Goal: Information Seeking & Learning: Understand process/instructions

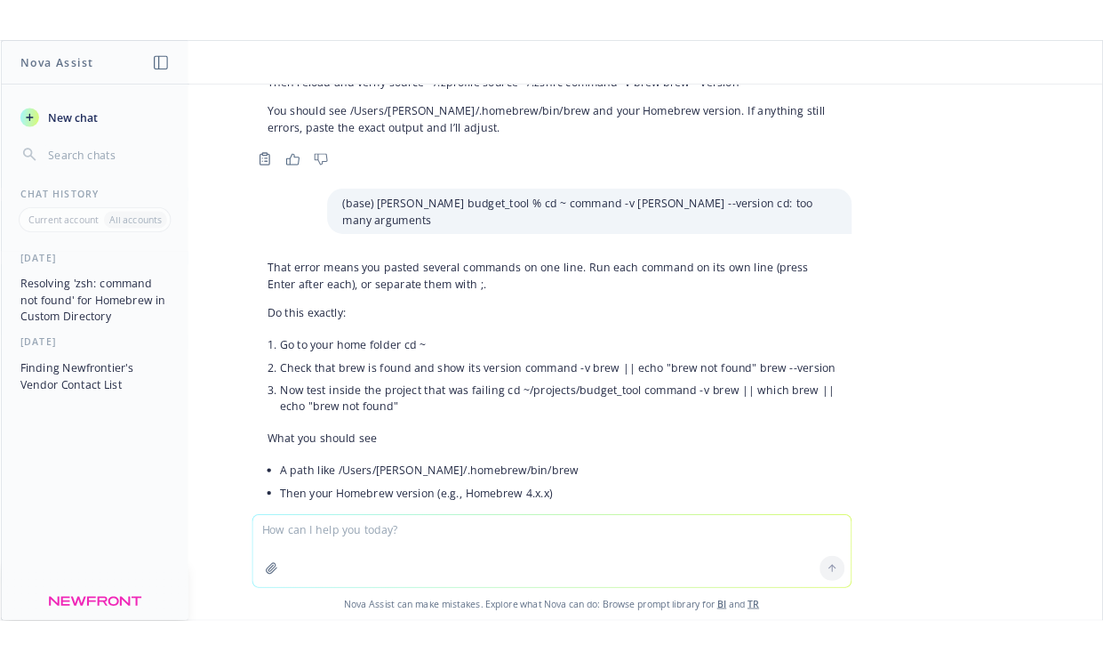
scroll to position [6787, 0]
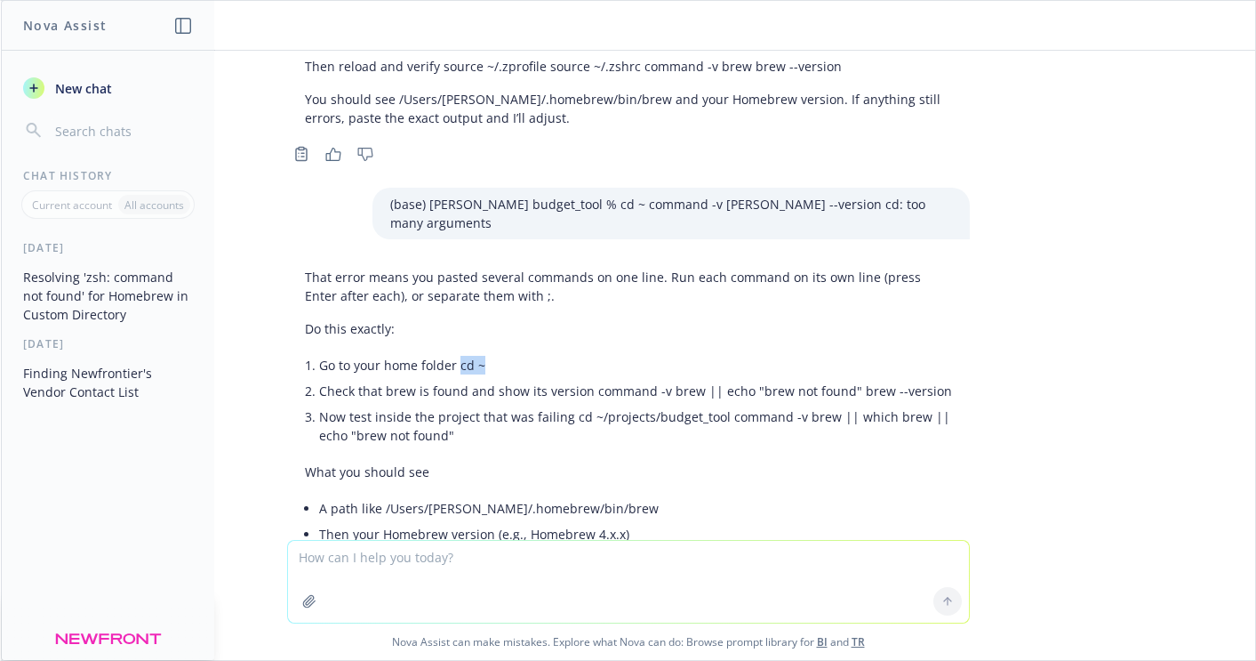
drag, startPoint x: 486, startPoint y: 290, endPoint x: 457, endPoint y: 288, distance: 29.4
click at [457, 356] on p "Go to your home folder cd ~" at bounding box center [635, 365] width 633 height 19
copy p "cd ~"
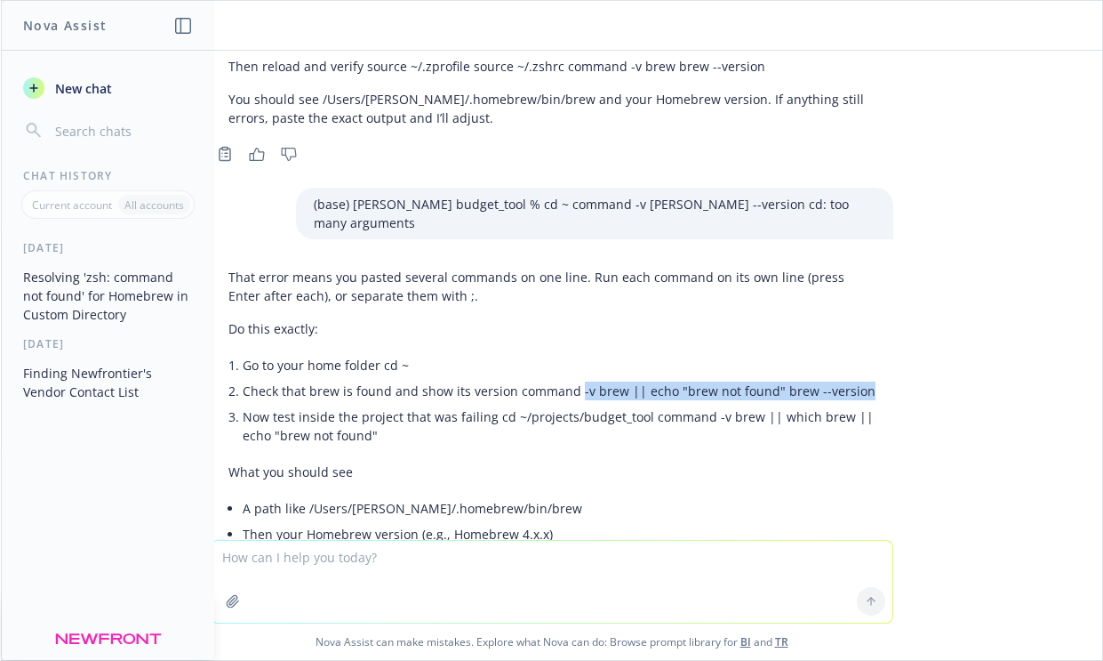
drag, startPoint x: 852, startPoint y: 316, endPoint x: 575, endPoint y: 323, distance: 276.5
click at [575, 381] on p "Check that brew is found and show its version command -v brew || echo "brew not…" at bounding box center [559, 390] width 633 height 19
copy p "-v brew || echo "brew not found" brew --version"
click at [416, 573] on textarea at bounding box center [552, 582] width 681 height 82
paste textarea "(base) [PERSON_NAME] ~ % -v brew || echo "brew not found" brew --version zsh: c…"
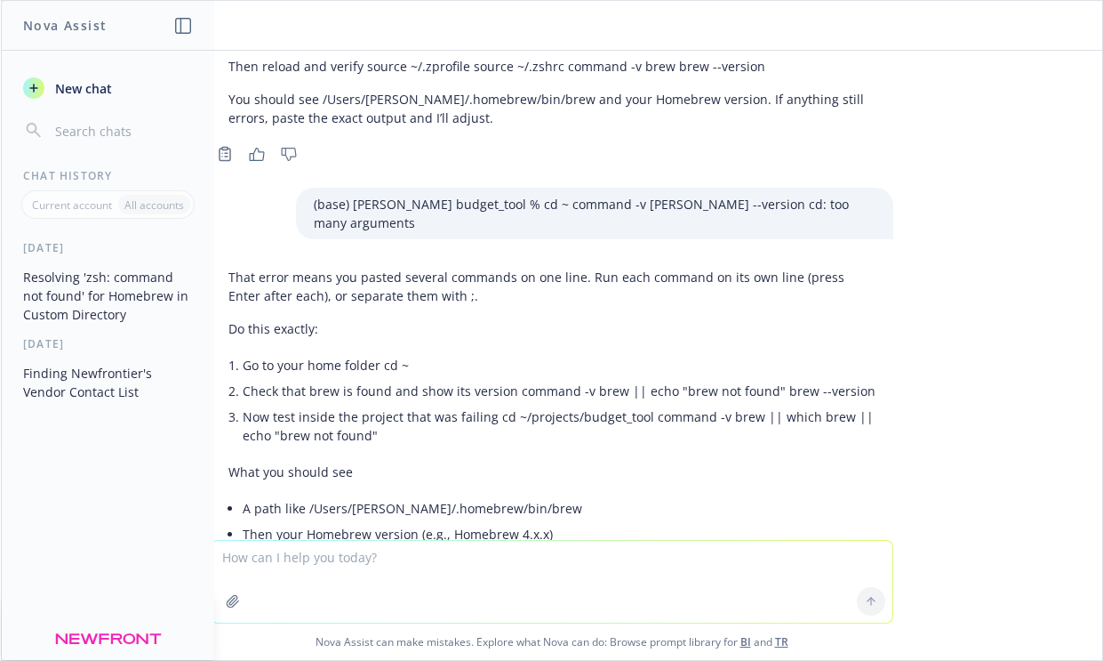
type textarea "(base) [PERSON_NAME] ~ % -v brew || echo "brew not found" brew --version zsh: c…"
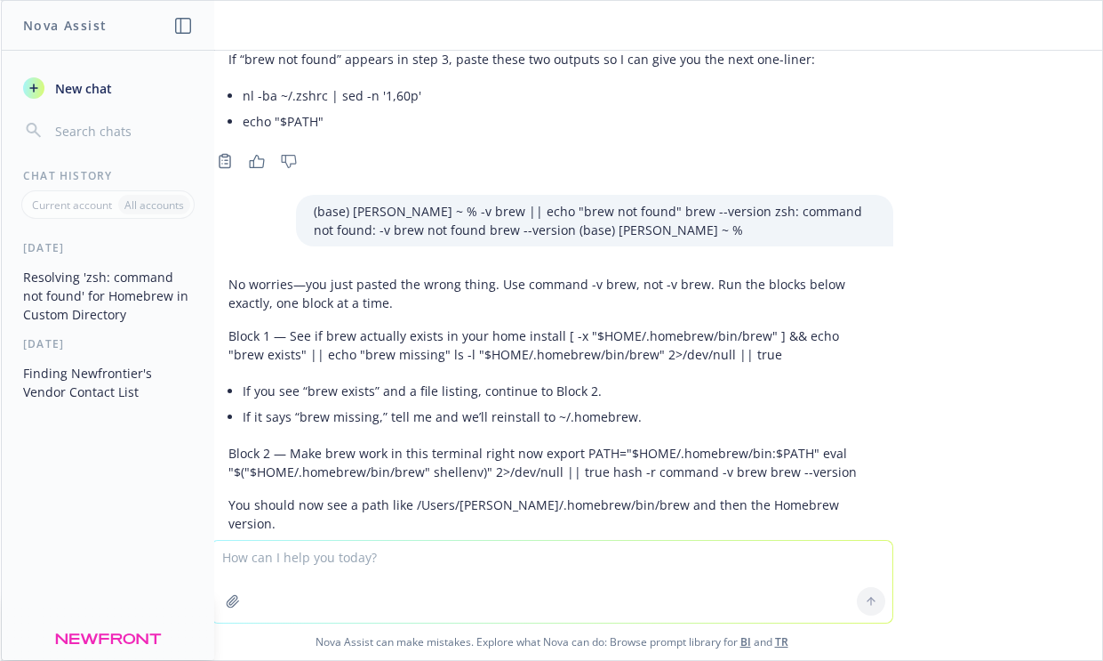
scroll to position [7266, 0]
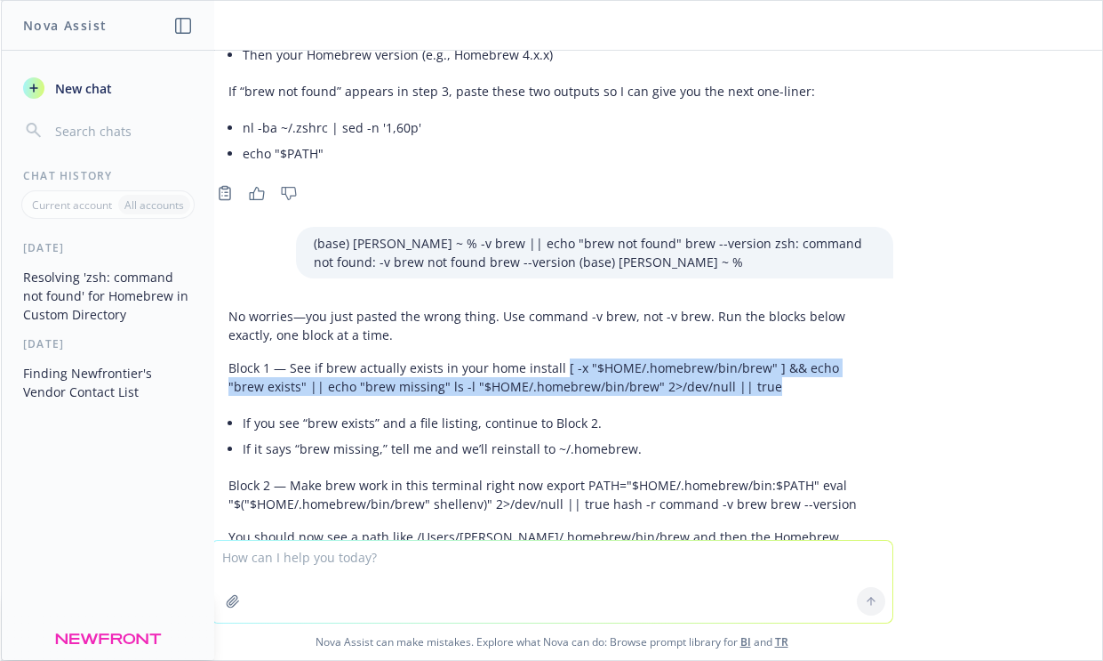
drag, startPoint x: 726, startPoint y: 310, endPoint x: 558, endPoint y: 298, distance: 168.5
click at [558, 358] on p "Block 1 — See if brew actually exists in your home install [ -x "$HOME/.homebre…" at bounding box center [551, 376] width 647 height 37
copy p "[ -x "$HOME/.homebrew/bin/brew" ] && echo "brew exists" || echo "brew missing" …"
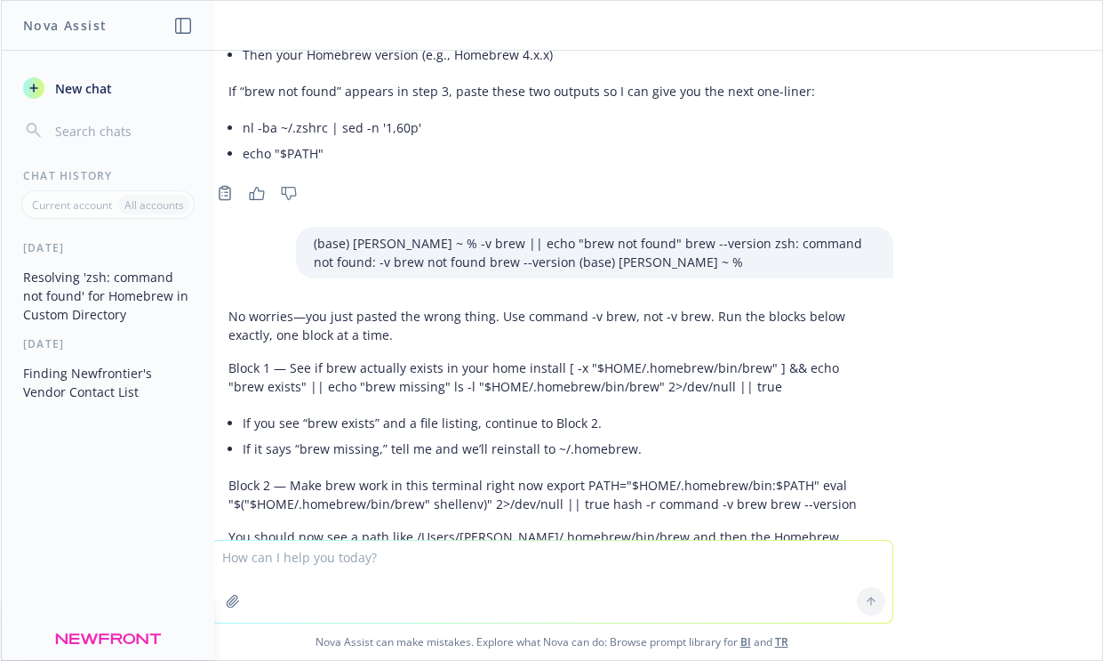
click at [373, 307] on p "No worries—you just pasted the wrong thing. Use command -v brew, not -v brew. R…" at bounding box center [551, 325] width 647 height 37
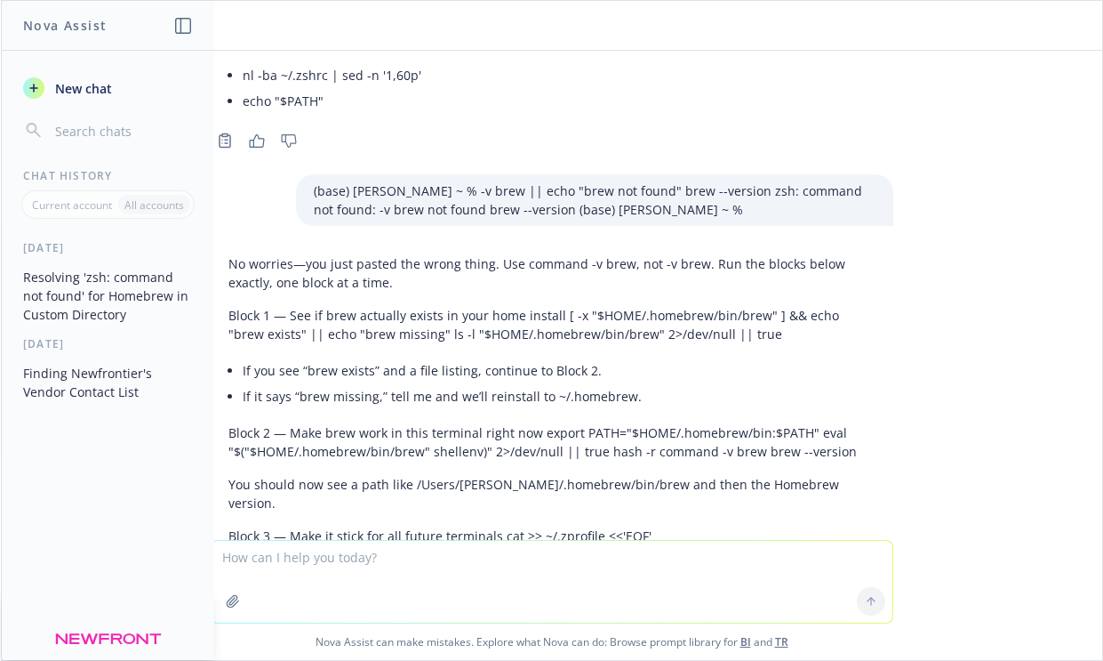
scroll to position [7320, 0]
drag, startPoint x: 540, startPoint y: 357, endPoint x: 565, endPoint y: 377, distance: 31.7
click at [565, 421] on p "Block 2 — Make brew work in this terminal right now export PATH="$HOME/.homebre…" at bounding box center [551, 439] width 647 height 37
click at [557, 421] on p "Block 2 — Make brew work in this terminal right now export PATH="$HOME/.homebre…" at bounding box center [551, 439] width 647 height 37
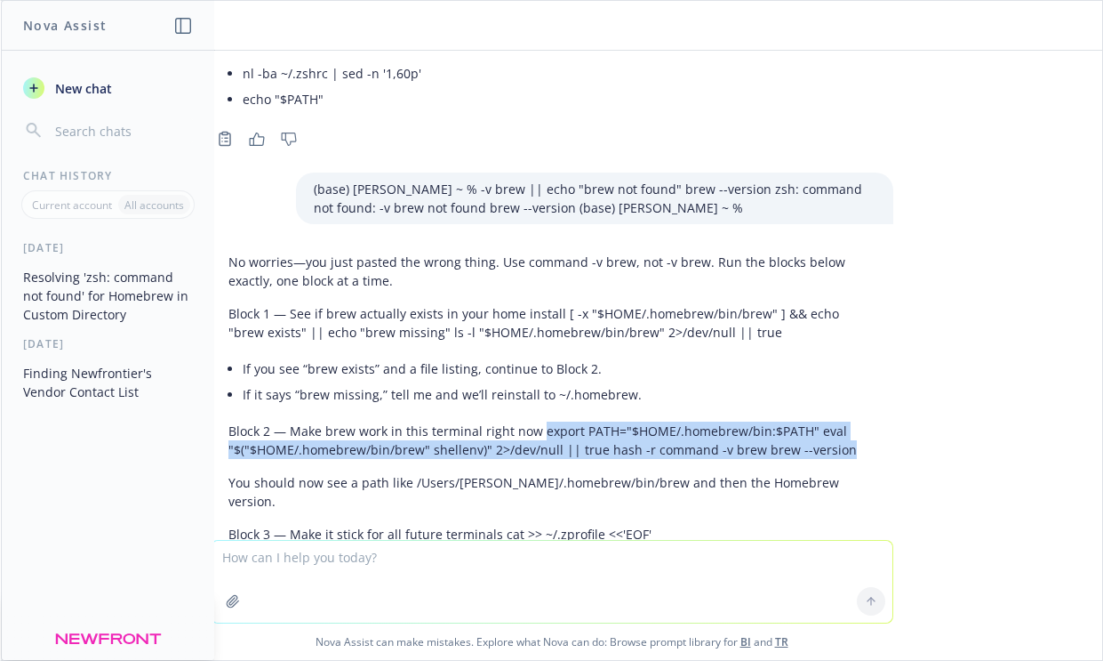
drag, startPoint x: 538, startPoint y: 356, endPoint x: 814, endPoint y: 383, distance: 277.8
click at [814, 384] on div "No worries—you just pasted the wrong thing. Use command -v brew, not -v brew. R…" at bounding box center [552, 631] width 683 height 772
copy p "export PATH="$HOME/.homebrew/bin:$PATH" eval "$("$HOME/.homebrew/bin/brew" shel…"
click at [660, 421] on p "Block 2 — Make brew work in this terminal right now export PATH="$HOME/.homebre…" at bounding box center [551, 439] width 647 height 37
drag, startPoint x: 578, startPoint y: 358, endPoint x: 850, endPoint y: 377, distance: 272.7
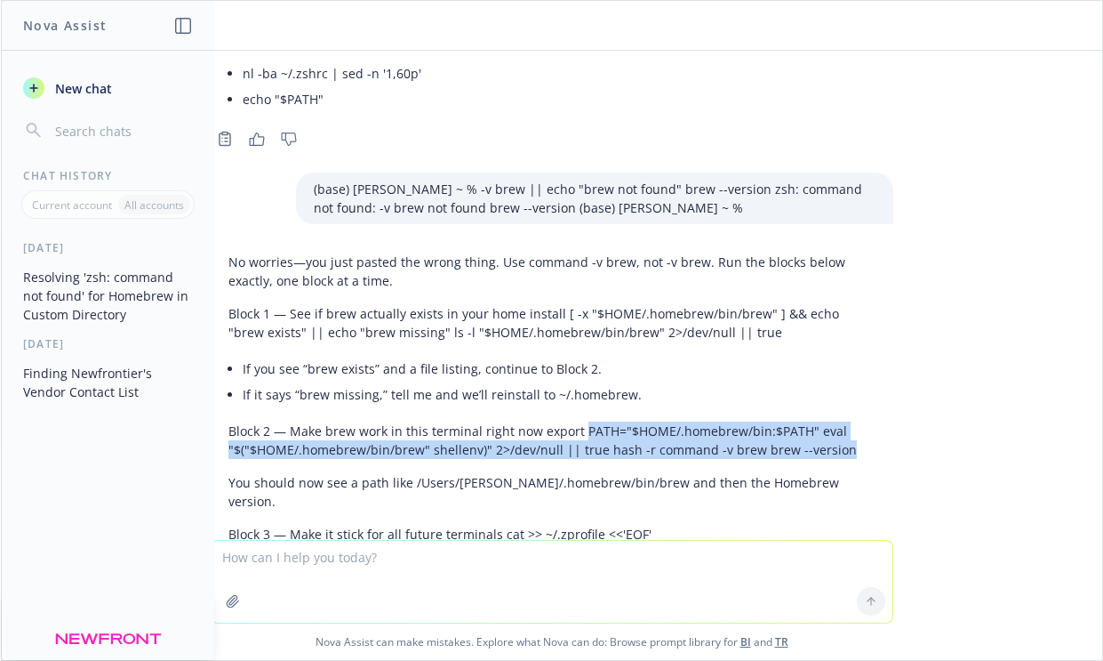
click at [850, 421] on p "Block 2 — Make brew work in this terminal right now export PATH="$HOME/.homebre…" at bounding box center [551, 439] width 647 height 37
copy p "PATH="$HOME/.homebrew/bin:$PATH" eval "$("$HOME/.homebrew/bin/brew" shellenv)" …"
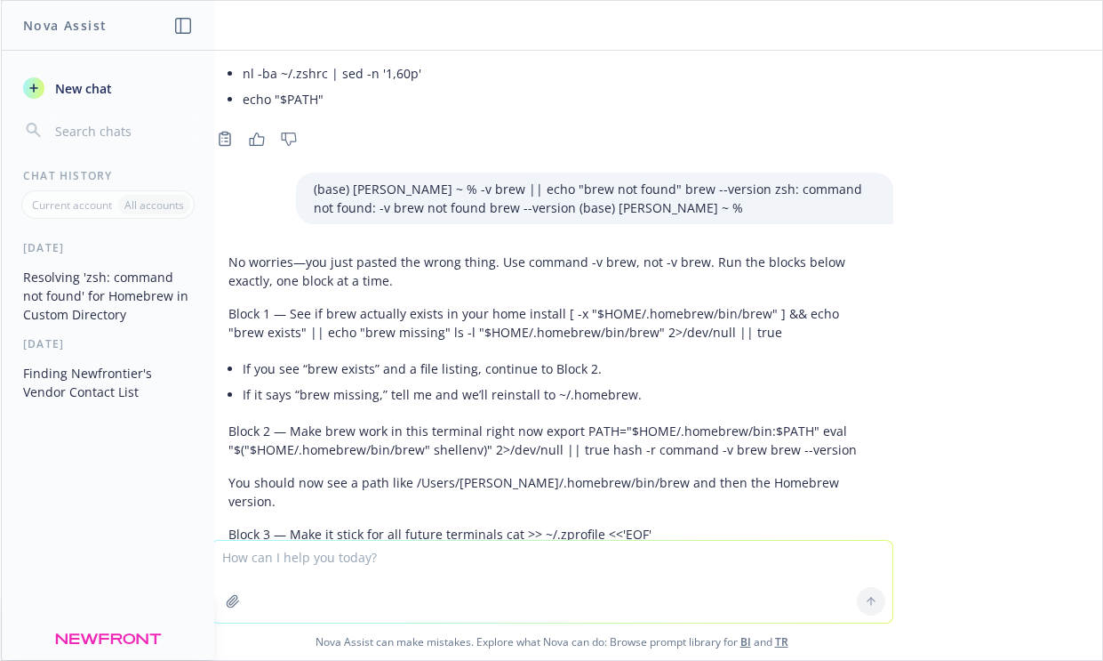
click at [328, 574] on textarea at bounding box center [552, 582] width 681 height 82
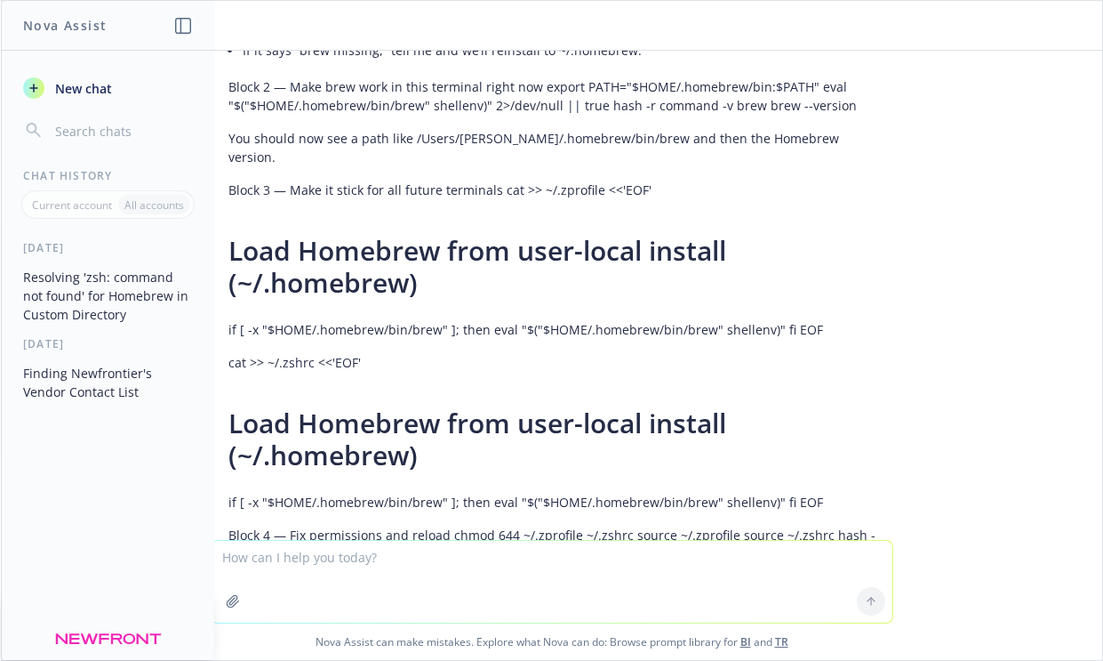
paste textarea "(base) [PERSON_NAME] ~ % export PATH="$HOME/.homebrew/bin:$PATH" eval "$("$HOME…"
type textarea "(base) [PERSON_NAME] ~ % export PATH="$HOME/.homebrew/bin:$PATH" eval "$("$HOME…"
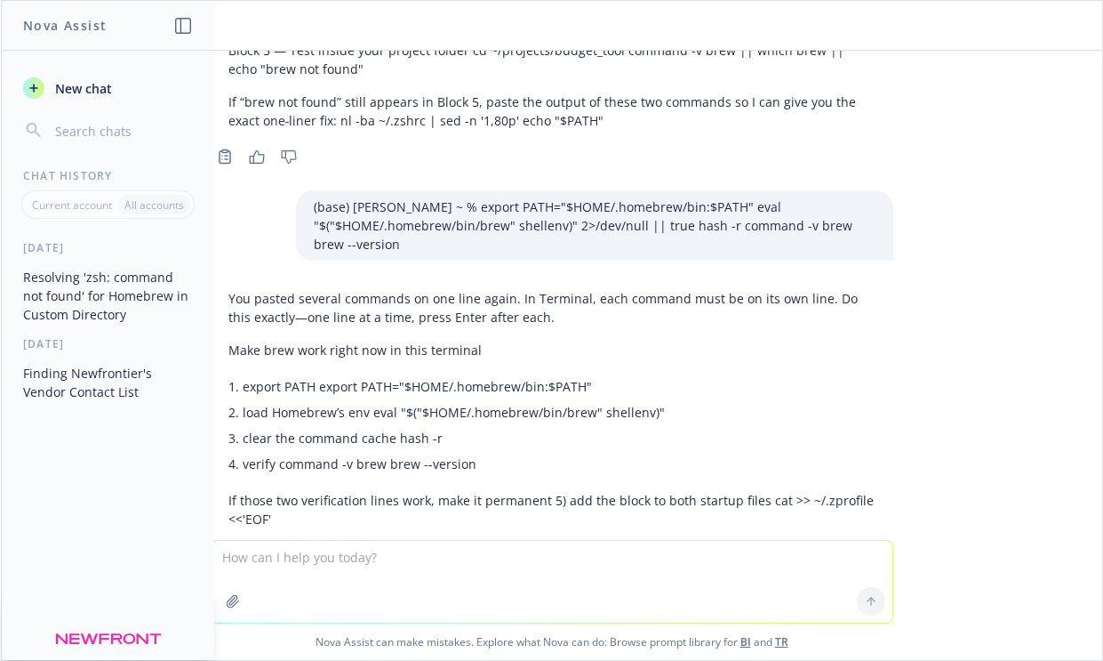
scroll to position [8176, 0]
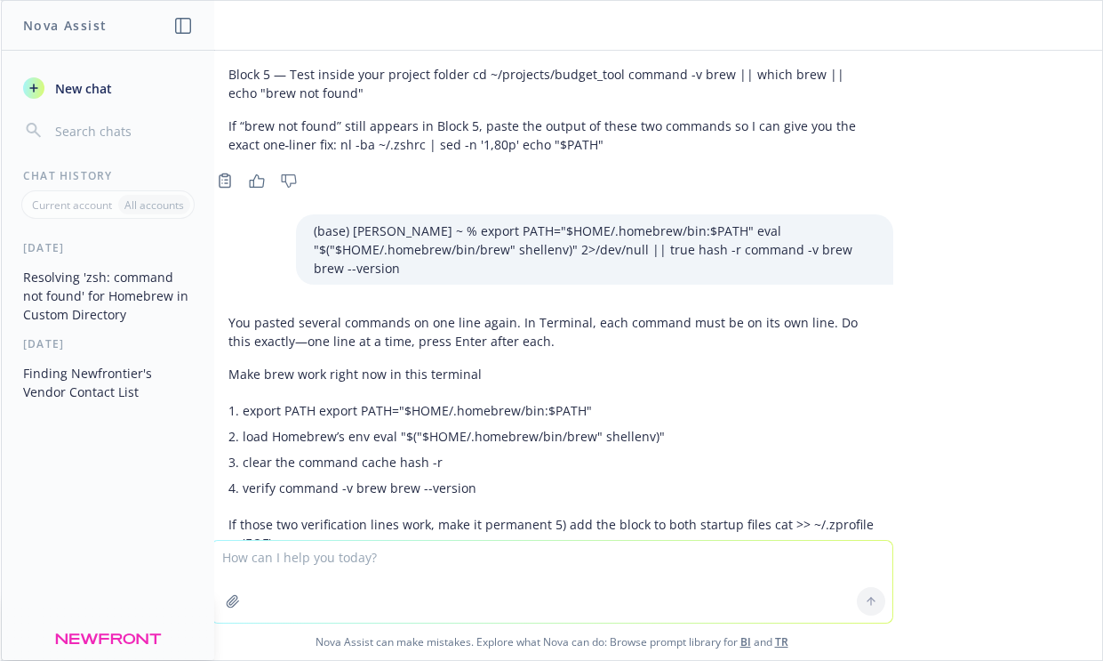
click at [465, 401] on p "export PATH export PATH="$HOME/.homebrew/bin:$PATH"" at bounding box center [559, 410] width 633 height 19
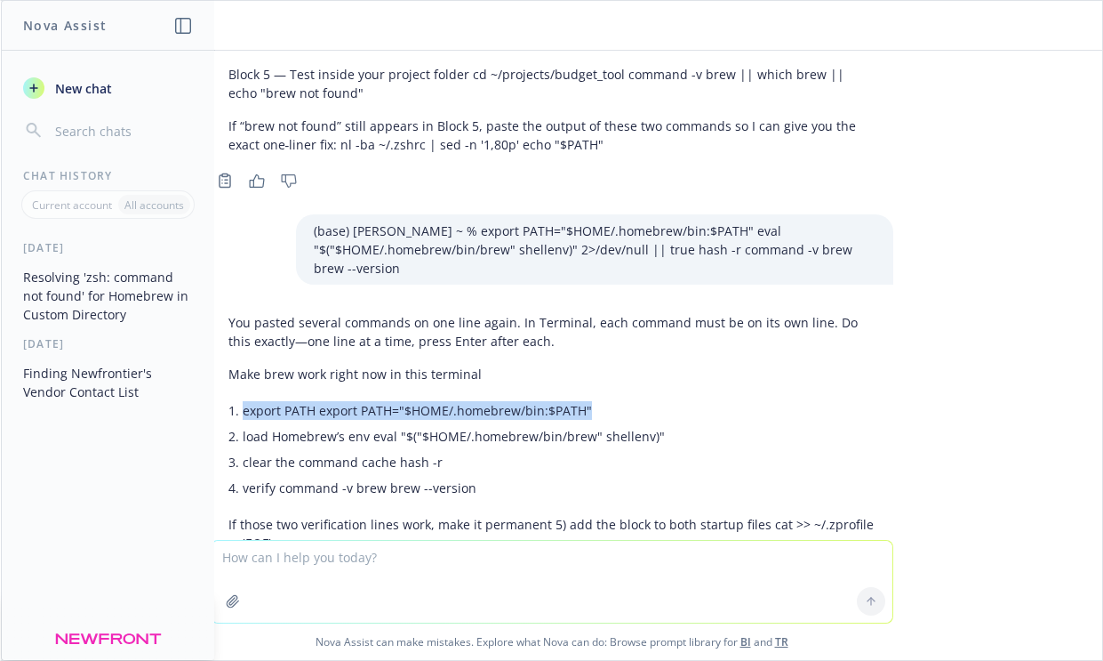
drag, startPoint x: 589, startPoint y: 316, endPoint x: 244, endPoint y: 320, distance: 344.9
click at [244, 401] on p "export PATH export PATH="$HOME/.homebrew/bin:$PATH"" at bounding box center [559, 410] width 633 height 19
copy p "export PATH export PATH="$HOME/.homebrew/bin:$PATH""
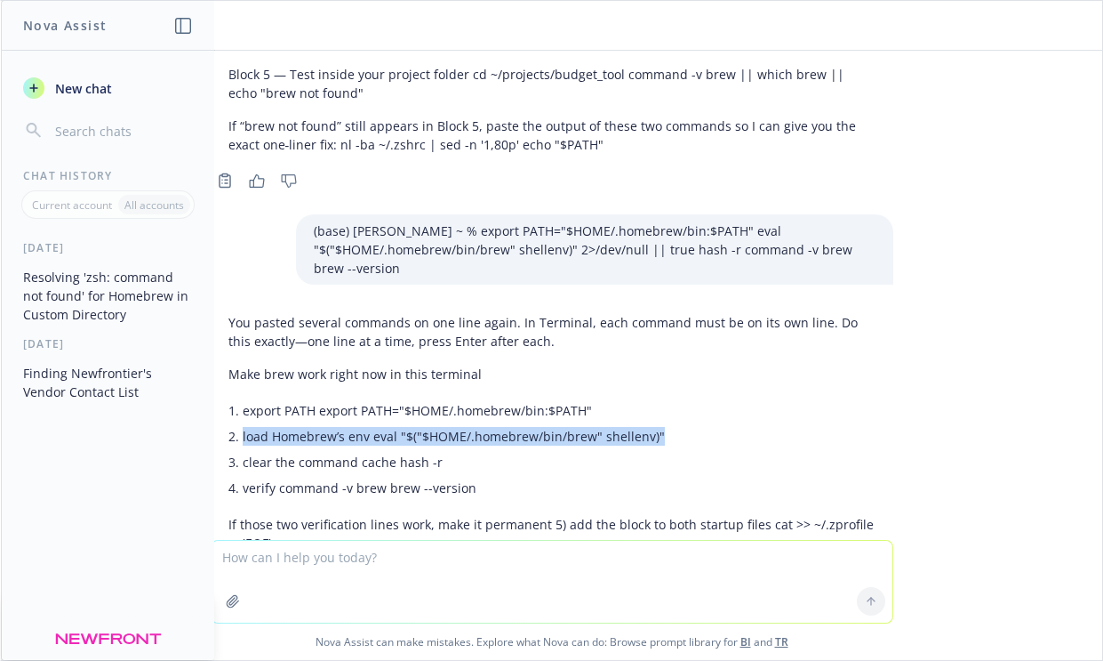
drag, startPoint x: 657, startPoint y: 340, endPoint x: 244, endPoint y: 338, distance: 413.4
click at [244, 427] on p "load Homebrew’s env eval "$("$HOME/.homebrew/bin/brew" shellenv)"" at bounding box center [559, 436] width 633 height 19
copy p "load Homebrew’s env eval "$("$HOME/.homebrew/bin/brew" shellenv)""
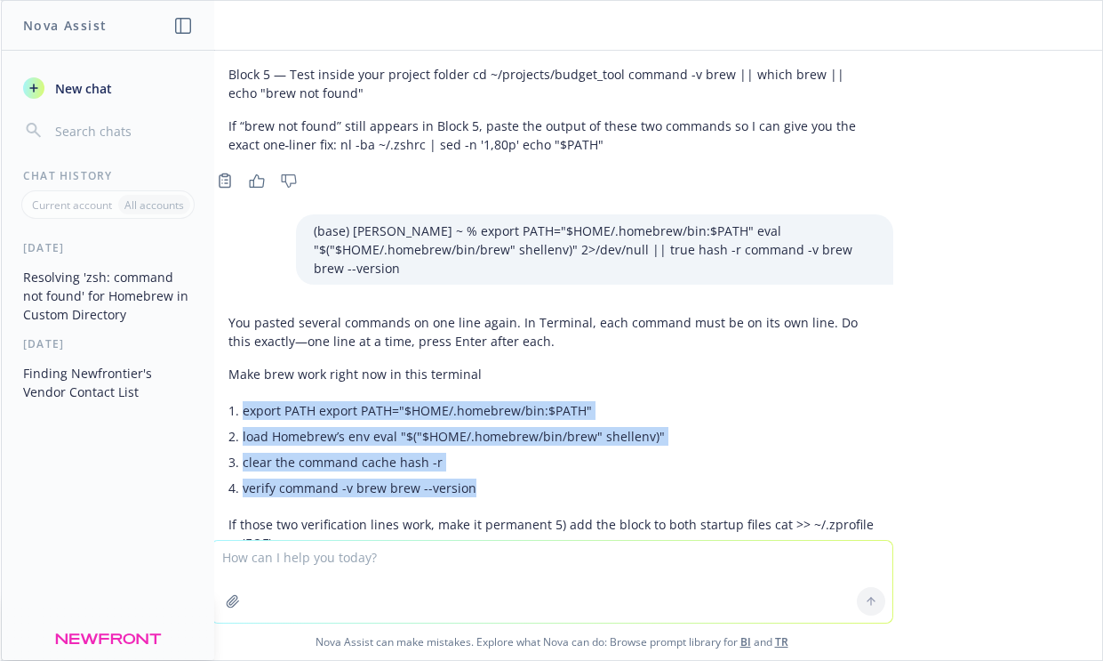
drag, startPoint x: 474, startPoint y: 389, endPoint x: 232, endPoint y: 318, distance: 252.0
click at [243, 397] on ul "export PATH export PATH="$HOME/.homebrew/bin:$PATH" load Homebrew’s env eval "$…" at bounding box center [559, 448] width 633 height 103
copy ul "export PATH export PATH="$HOME/.homebrew/bin:$PATH" load Homebrew’s env eval "$…"
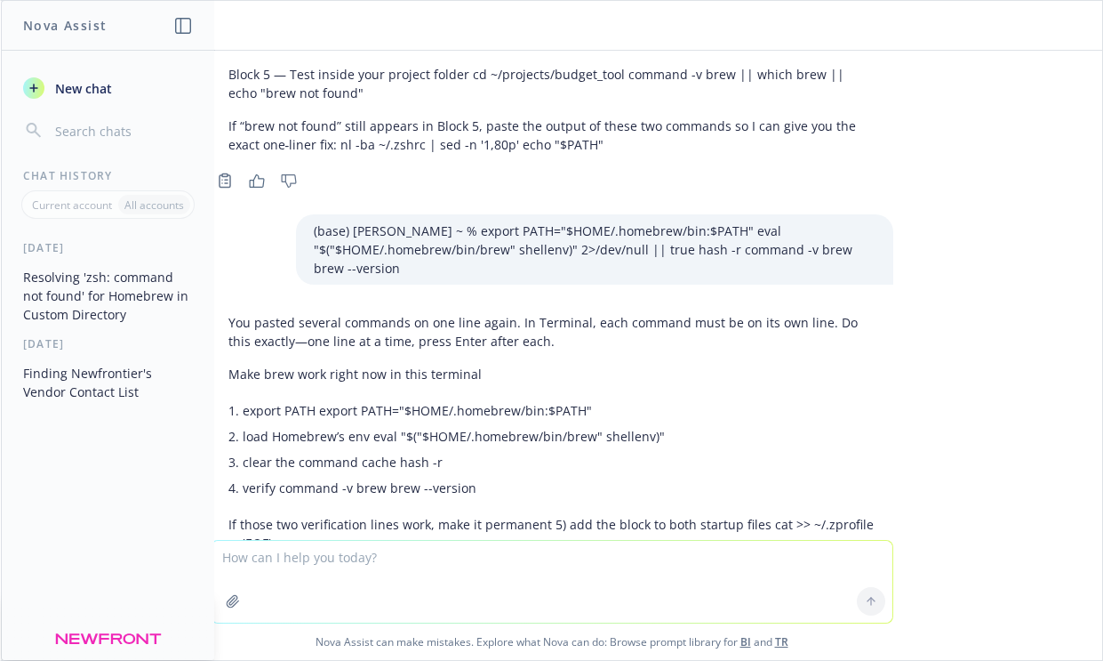
click at [380, 564] on textarea at bounding box center [552, 582] width 681 height 82
type textarea "y"
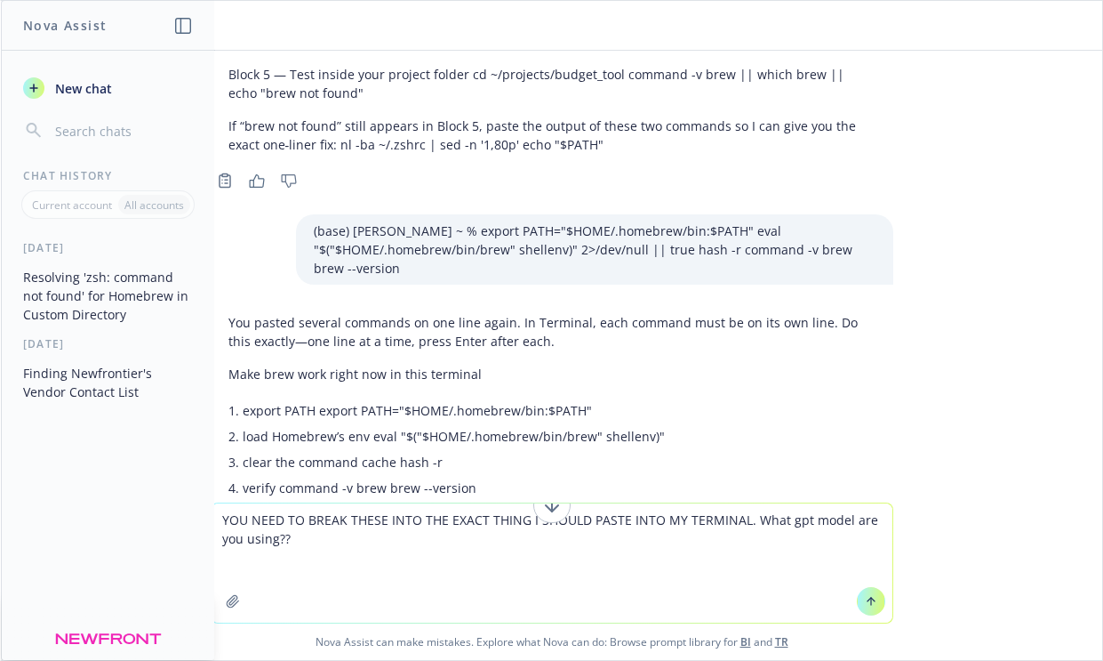
paste textarea "export PATH export PATH="$HOME/.homebrew/bin:$PATH" load Homebrew’s env eval "$…"
type textarea "YOU NEED TO BREAK THESE INTO THE EXACT THING I SHOULD PASTE INTO MY TERMINAL. W…"
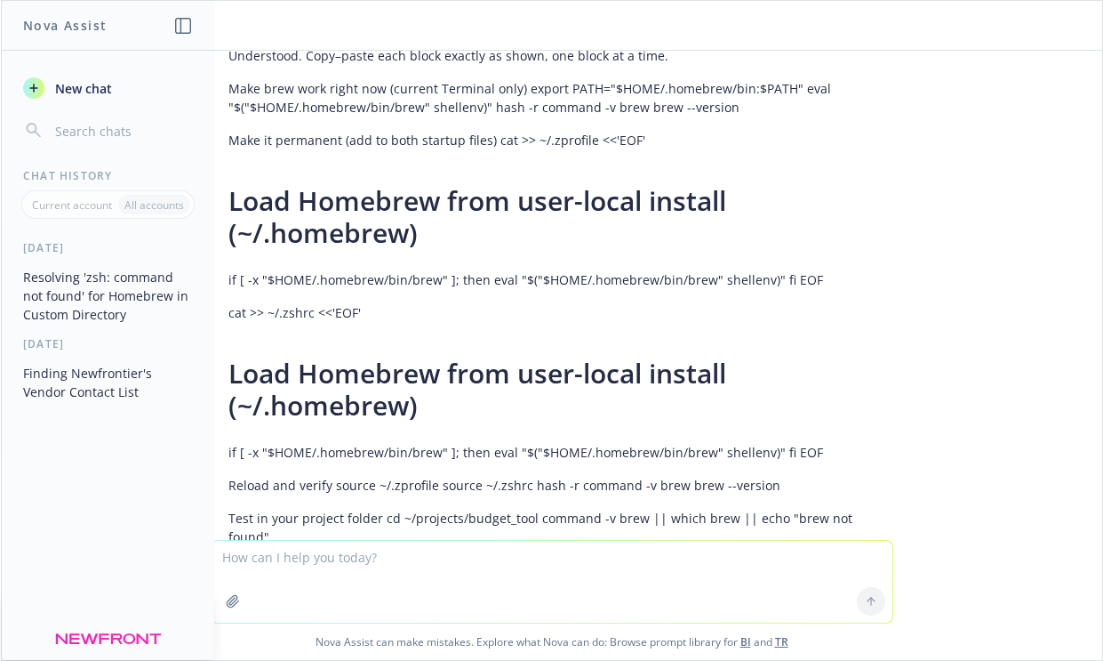
scroll to position [9444, 0]
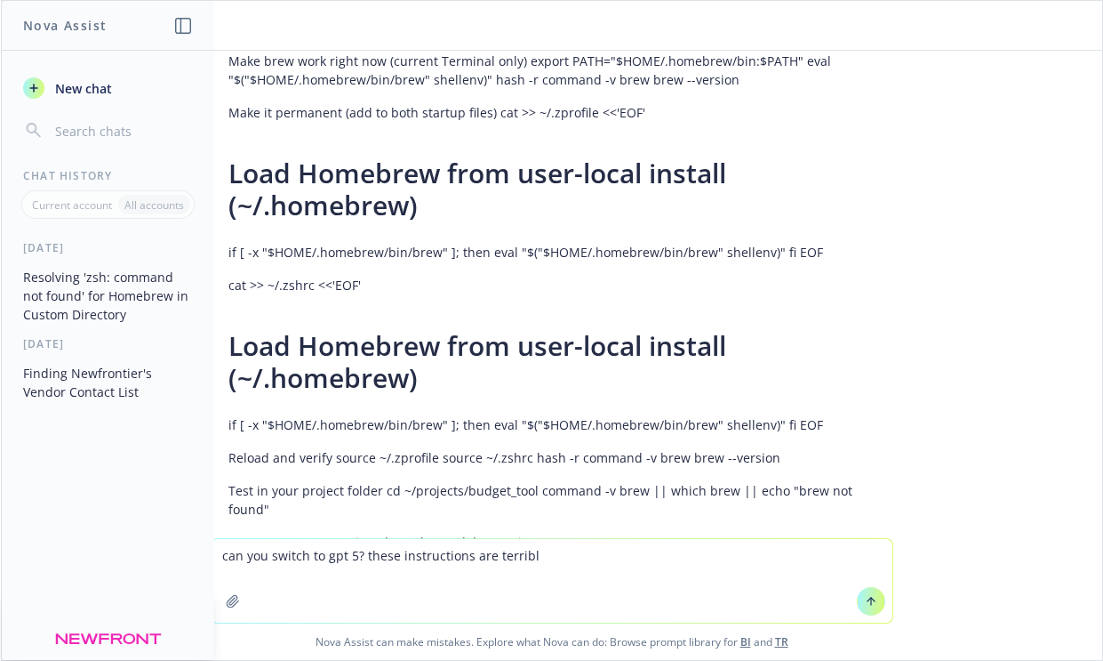
type textarea "can you switch to gpt 5? these instructions are terrible"
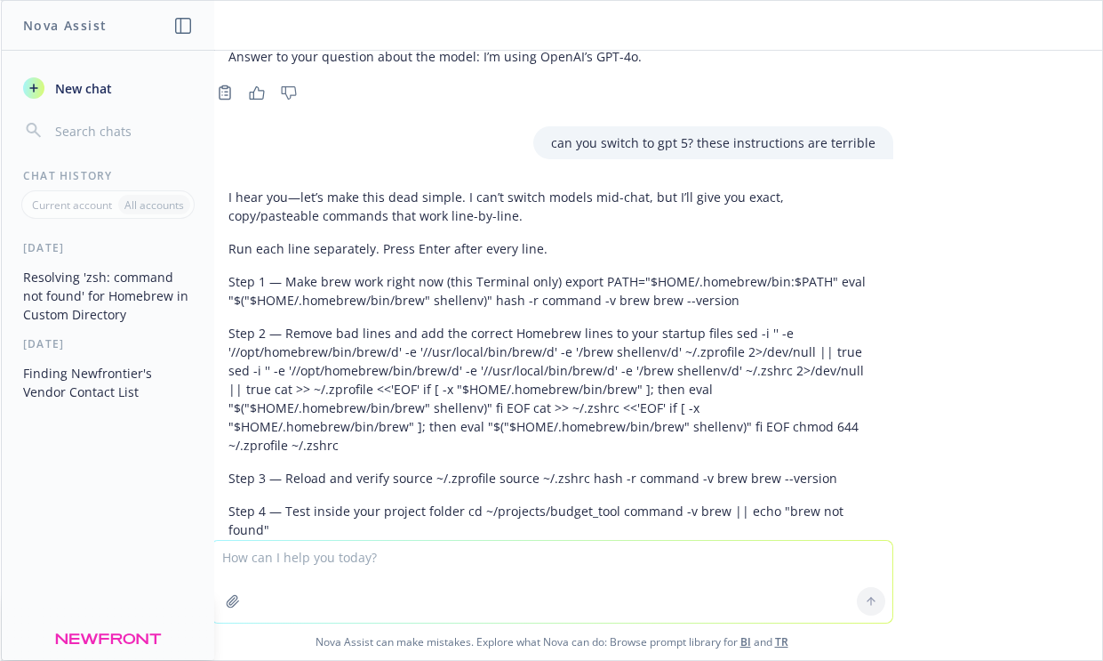
scroll to position [9931, 0]
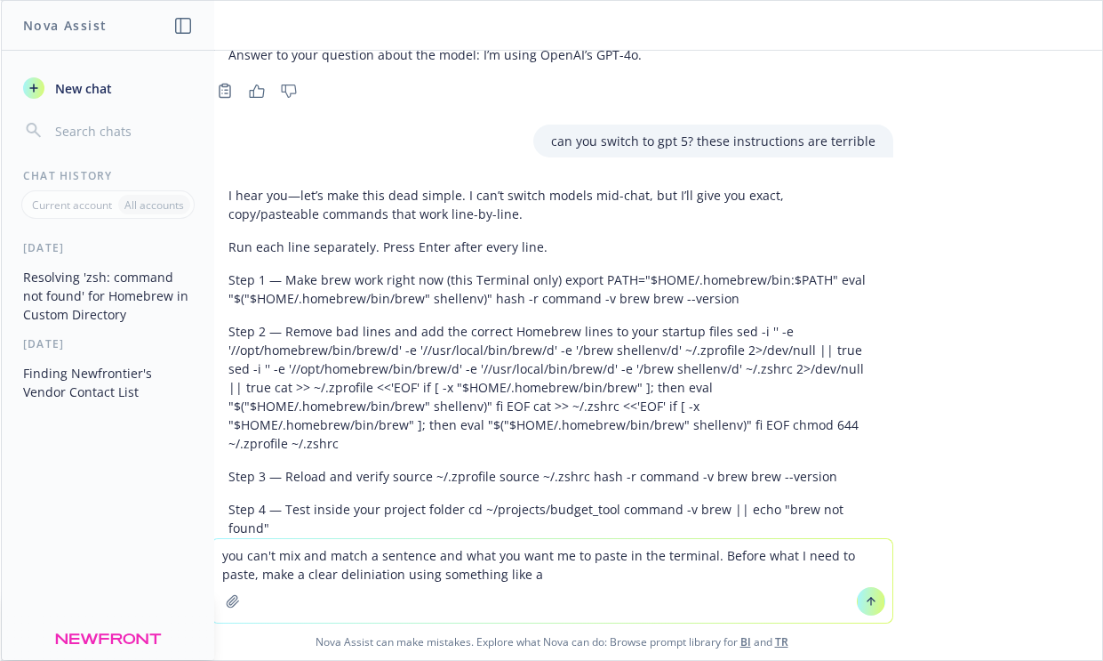
type textarea "you can't mix and match a sentence and what you want me to paste in the termina…"
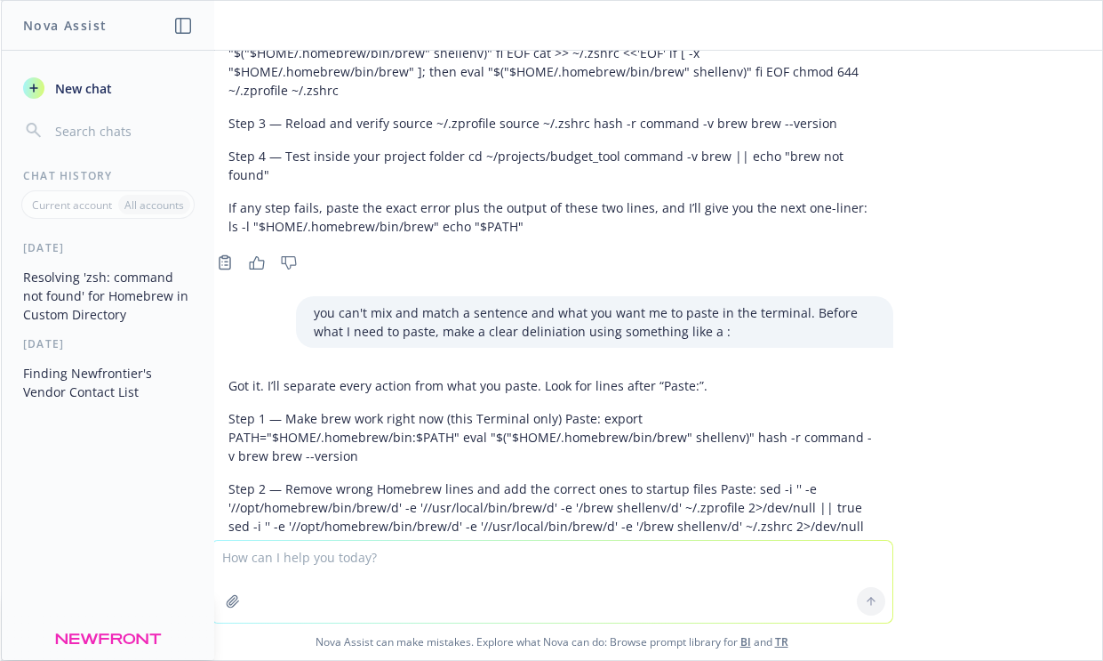
scroll to position [10273, 0]
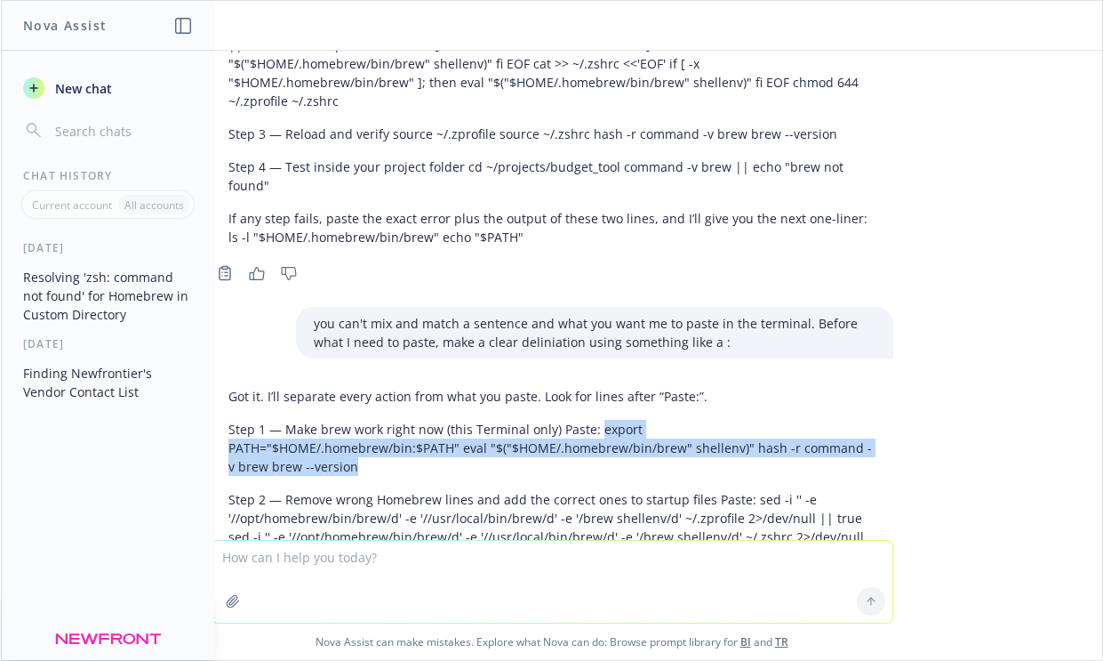
drag, startPoint x: 593, startPoint y: 302, endPoint x: 757, endPoint y: 311, distance: 164.7
click at [757, 420] on p "Step 1 — Make brew work right now (this Terminal only) Paste: export PATH="$HOM…" at bounding box center [551, 448] width 647 height 56
copy p "export PATH="$HOME/.homebrew/bin:$PATH" eval "$("$HOME/.homebrew/bin/brew" shel…"
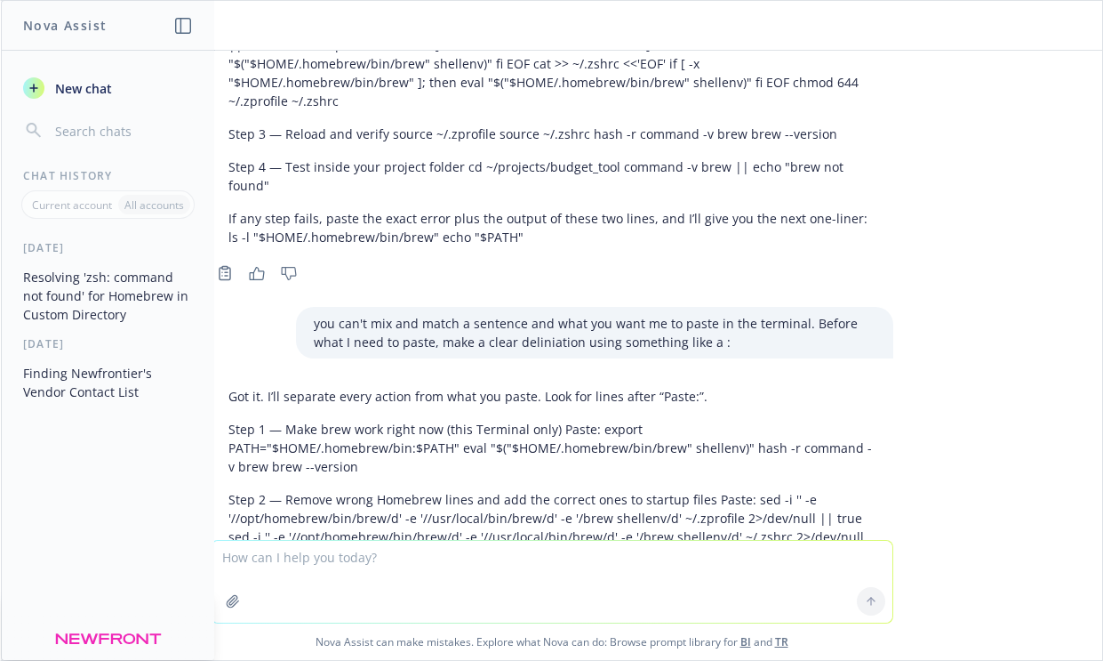
click at [308, 552] on textarea at bounding box center [552, 582] width 681 height 82
paste textarea "(base) [PERSON_NAME] ~ % export PATH="$HOME/.homebrew/bin:$PATH" eval "$("$HOME…"
type textarea "(base) [PERSON_NAME] ~ % export PATH="$HOME/.homebrew/bin:$PATH" eval "$("$HOME…"
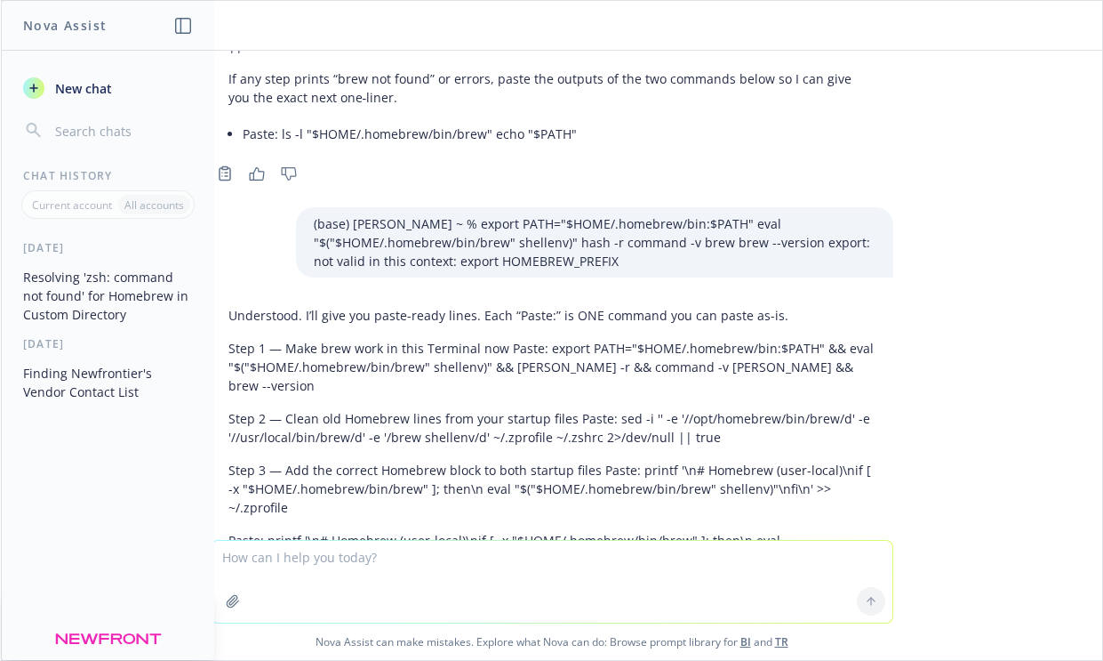
scroll to position [11200, 0]
click at [479, 462] on p "Step 3 — Add the correct Homebrew block to both startup files Paste: printf '\n…" at bounding box center [551, 490] width 647 height 56
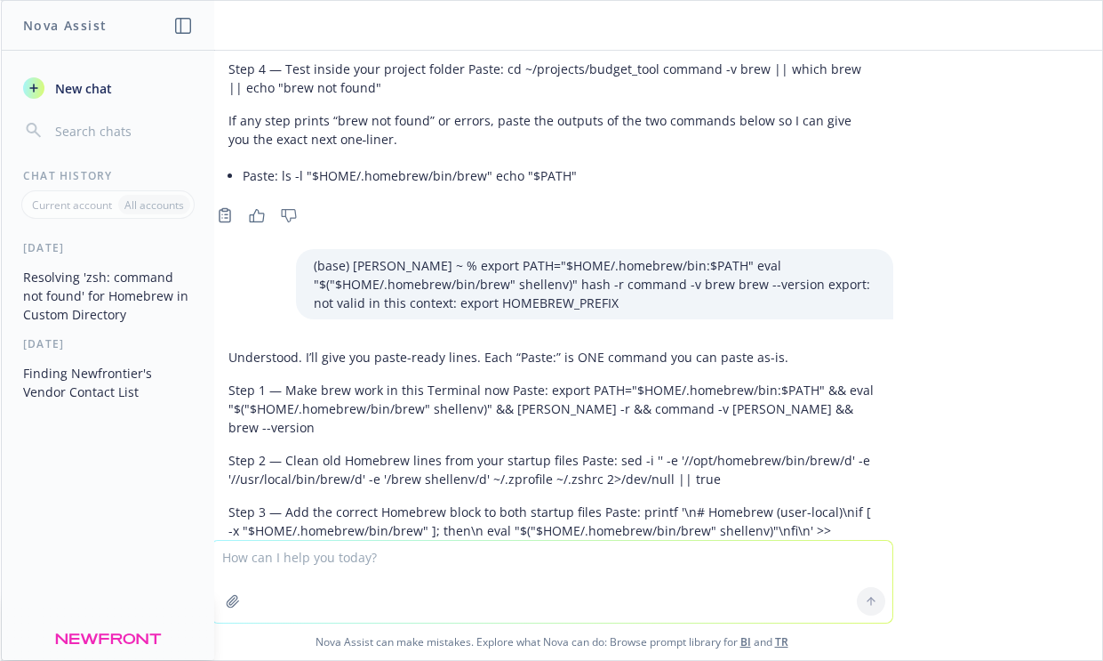
scroll to position [11112, 0]
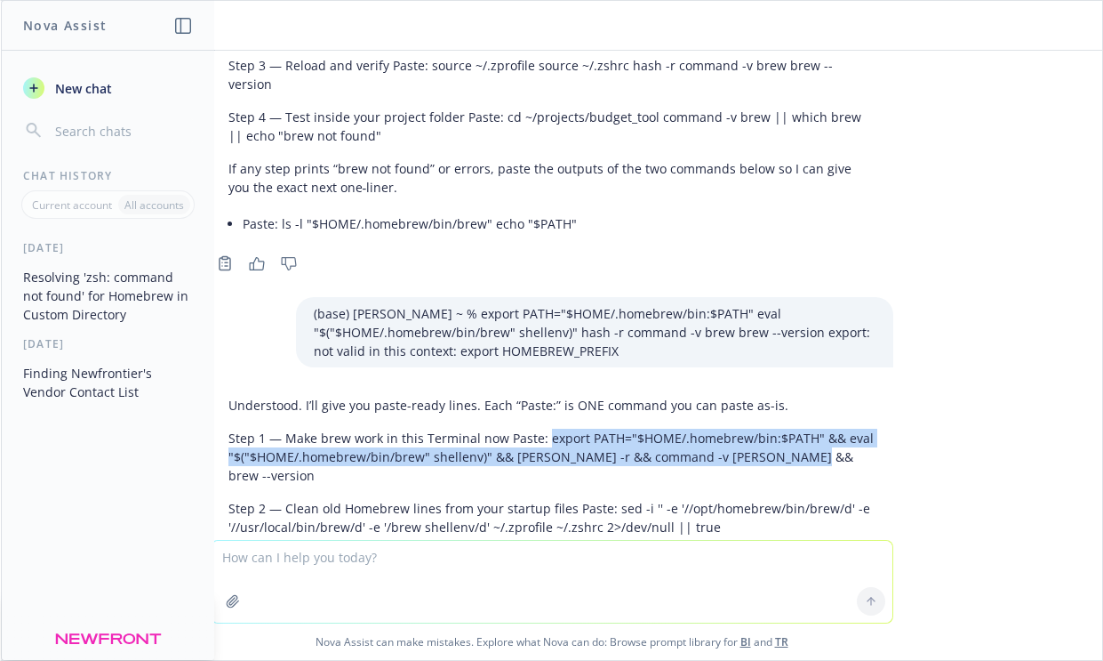
drag, startPoint x: 542, startPoint y: 274, endPoint x: 798, endPoint y: 287, distance: 256.4
click at [798, 428] on p "Step 1 — Make brew work in this Terminal now Paste: export PATH="$HOME/.homebre…" at bounding box center [551, 456] width 647 height 56
copy p "export PATH="$HOME/.homebrew/bin:$PATH" && eval "$("$HOME/.homebrew/bin/brew" s…"
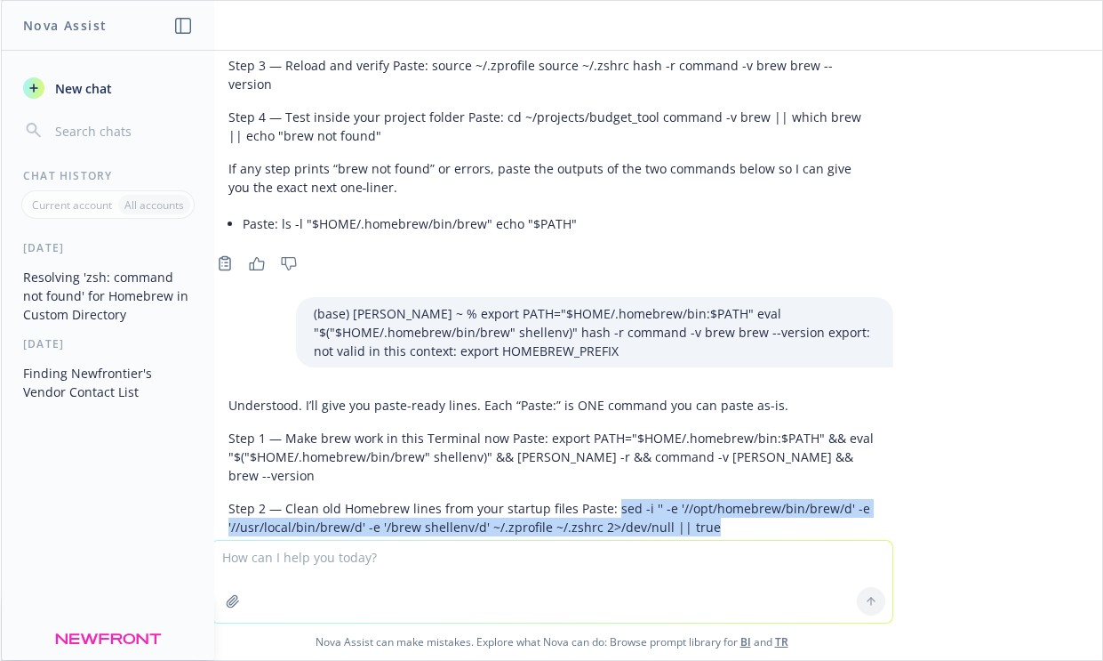
drag, startPoint x: 611, startPoint y: 323, endPoint x: 712, endPoint y: 335, distance: 102.1
click at [712, 499] on p "Step 2 — Clean old Homebrew lines from your startup files Paste: sed -i '' -e '…" at bounding box center [551, 517] width 647 height 37
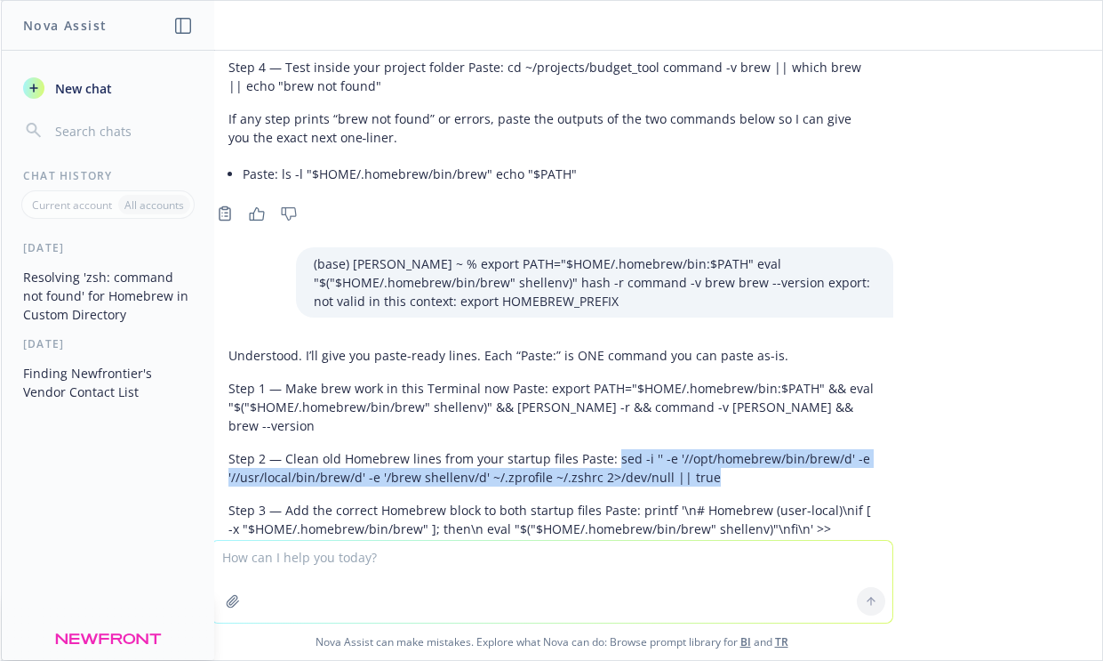
scroll to position [11164, 0]
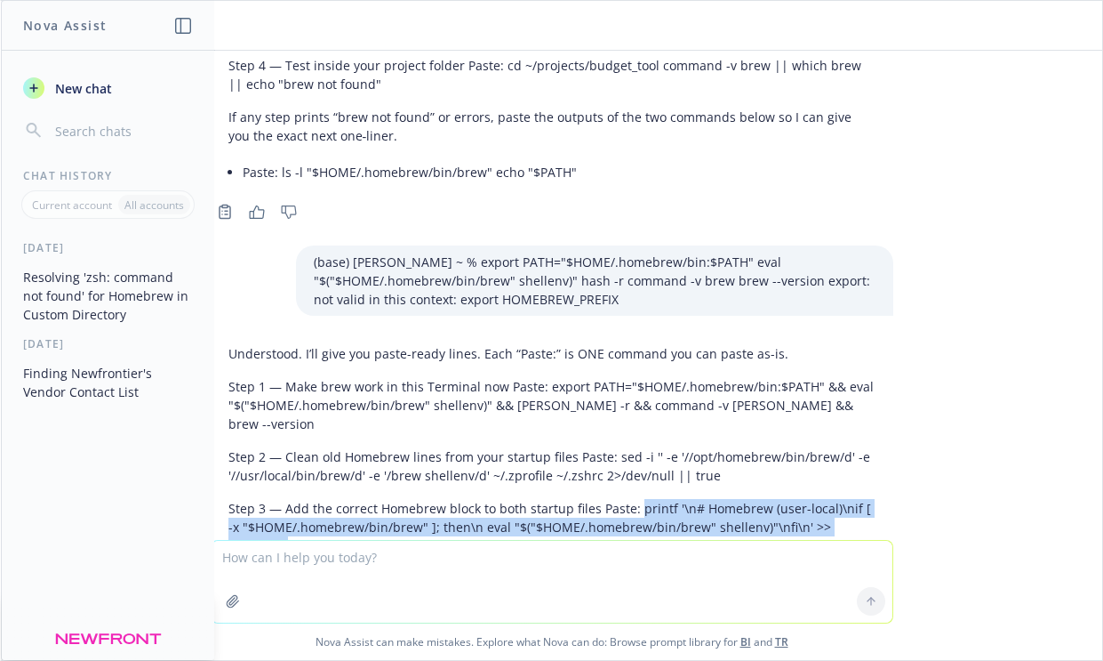
drag, startPoint x: 633, startPoint y: 325, endPoint x: 874, endPoint y: 340, distance: 241.3
click at [874, 499] on p "Step 3 — Add the correct Homebrew block to both startup files Paste: printf '\n…" at bounding box center [551, 527] width 647 height 56
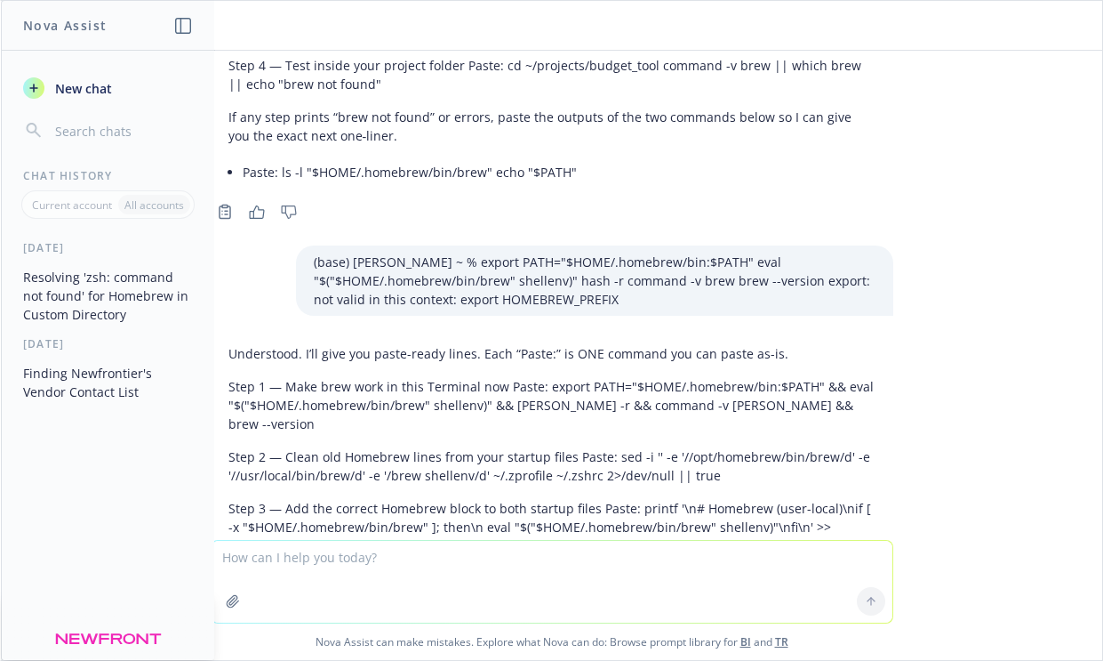
drag, startPoint x: 266, startPoint y: 373, endPoint x: 598, endPoint y: 380, distance: 332.5
click at [598, 569] on p "Paste: printf '\n# Homebrew (user-local)\nif [ -x "$HOME/.homebrew/bin/brew" ];…" at bounding box center [551, 587] width 647 height 37
click at [595, 569] on p "Paste: printf '\n# Homebrew (user-local)\nif [ -x "$HOME/.homebrew/bin/brew" ];…" at bounding box center [551, 587] width 647 height 37
drag, startPoint x: 268, startPoint y: 375, endPoint x: 605, endPoint y: 414, distance: 339.2
click at [605, 414] on div "Understood. I’ll give you paste-ready lines. Each “Paste:” is ONE command you c…" at bounding box center [552, 592] width 683 height 511
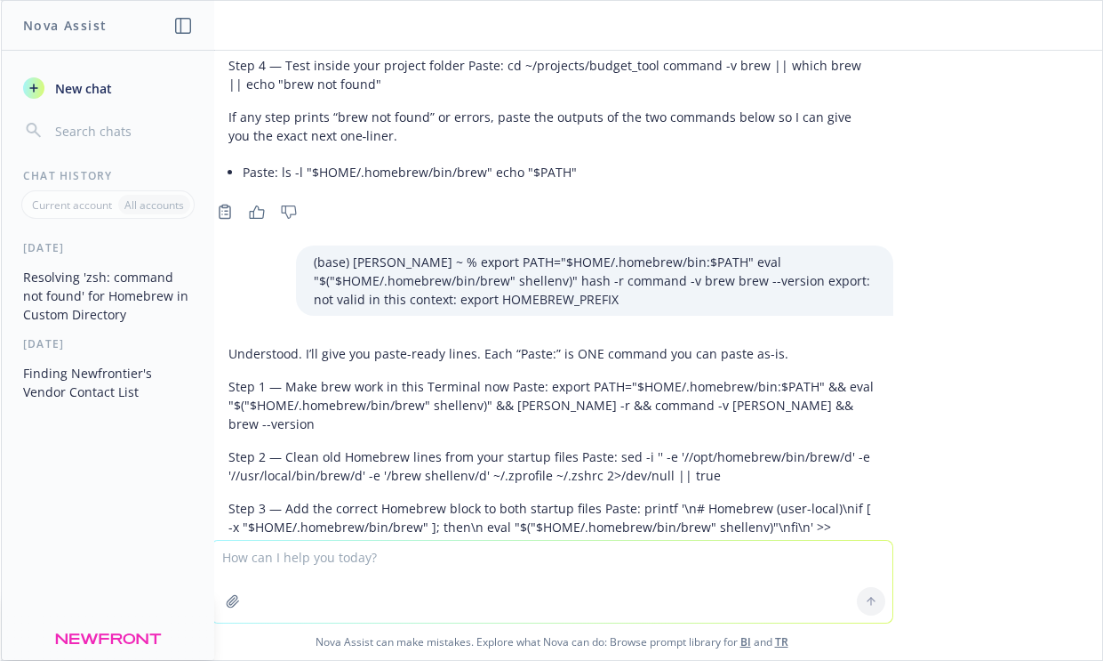
drag, startPoint x: 267, startPoint y: 426, endPoint x: 445, endPoint y: 420, distance: 178.8
click at [446, 621] on p "Paste: chmod 644 ~/.zprofile ~/.zshrc" at bounding box center [551, 630] width 647 height 19
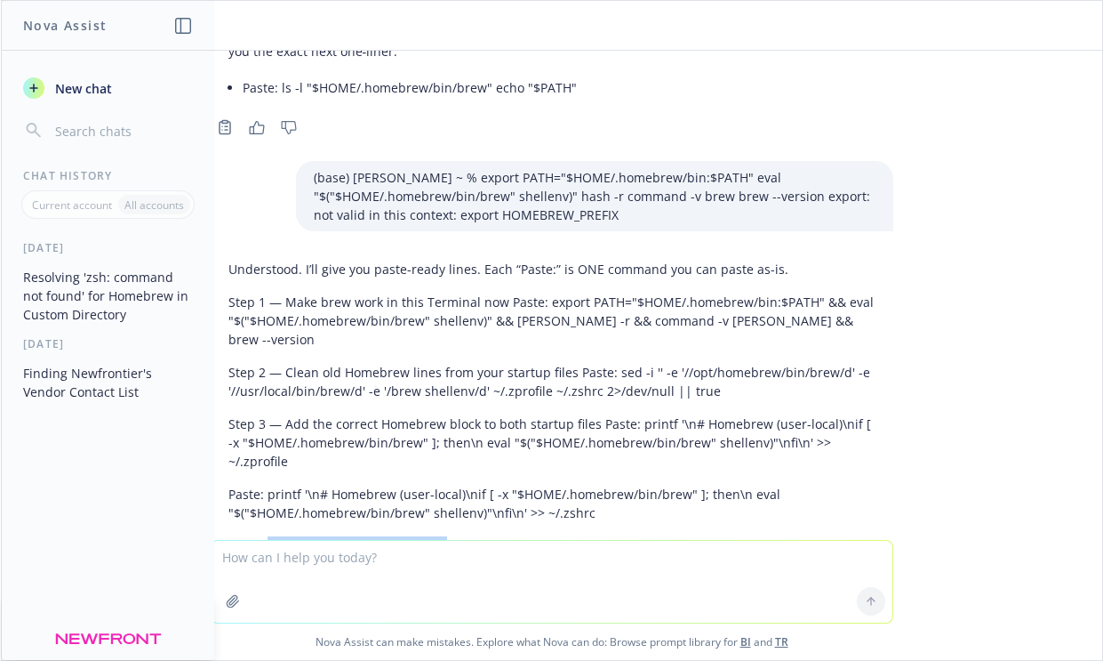
scroll to position [11254, 0]
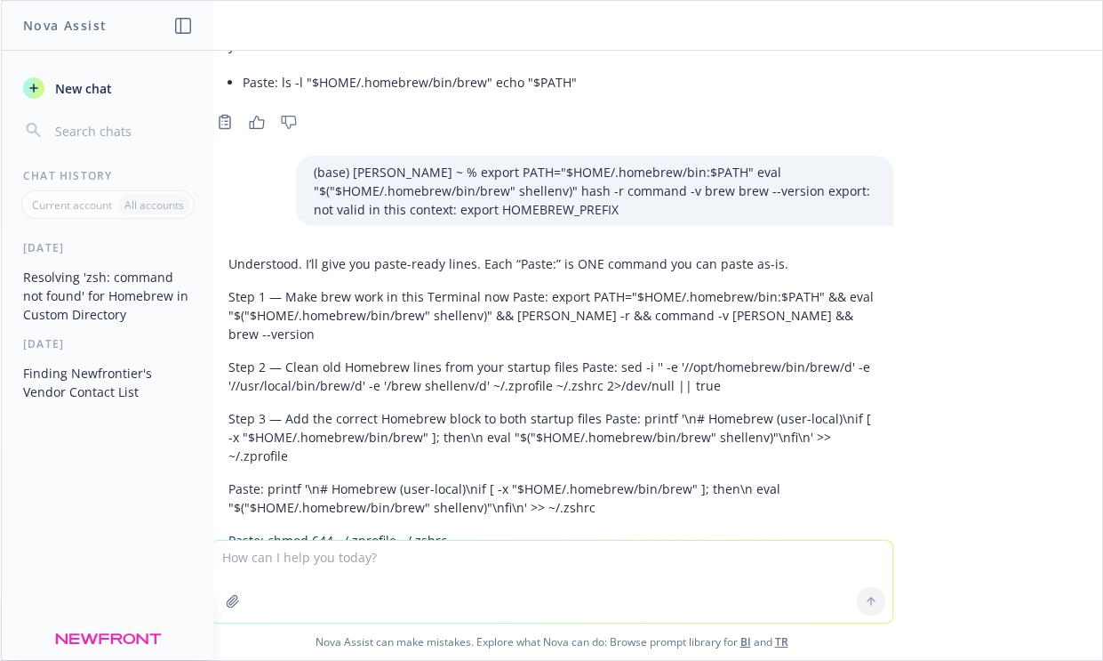
drag, startPoint x: 427, startPoint y: 369, endPoint x: 428, endPoint y: 388, distance: 18.7
click at [428, 564] on p "Step 4 — Reload and verify Paste: source ~/.zprofile && source ~/.zshrc && [PER…" at bounding box center [551, 582] width 647 height 37
click at [328, 573] on textarea at bounding box center [552, 582] width 681 height 82
paste textarea "(base) [PERSON_NAME] ~ % source ~/.zprofile && source ~/.zshrc && [PERSON_NAME]…"
type textarea "(base) [PERSON_NAME] ~ % source ~/.zprofile && source ~/.zshrc && [PERSON_NAME]…"
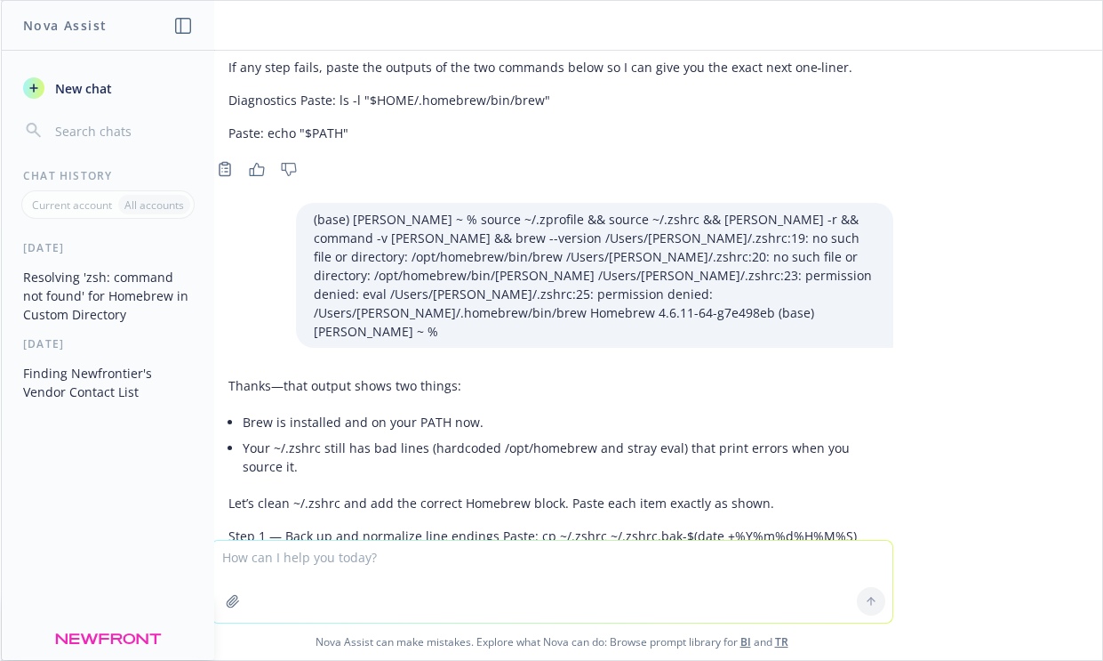
scroll to position [11864, 0]
drag, startPoint x: 532, startPoint y: 310, endPoint x: 533, endPoint y: 330, distance: 19.6
click at [533, 525] on p "Step 1 — Back up and normalize line endings Paste: cp ~/.zshrc ~/.zshrc.bak-$(d…" at bounding box center [551, 543] width 647 height 37
drag, startPoint x: 268, startPoint y: 359, endPoint x: 672, endPoint y: 365, distance: 404.5
click at [672, 577] on p "Paste: perl -pi -e 's/\r\n/\n/g; s/\r/\n/g' ~/.zshrc ~/.zprofile 2>/dev/null ||…" at bounding box center [551, 586] width 647 height 19
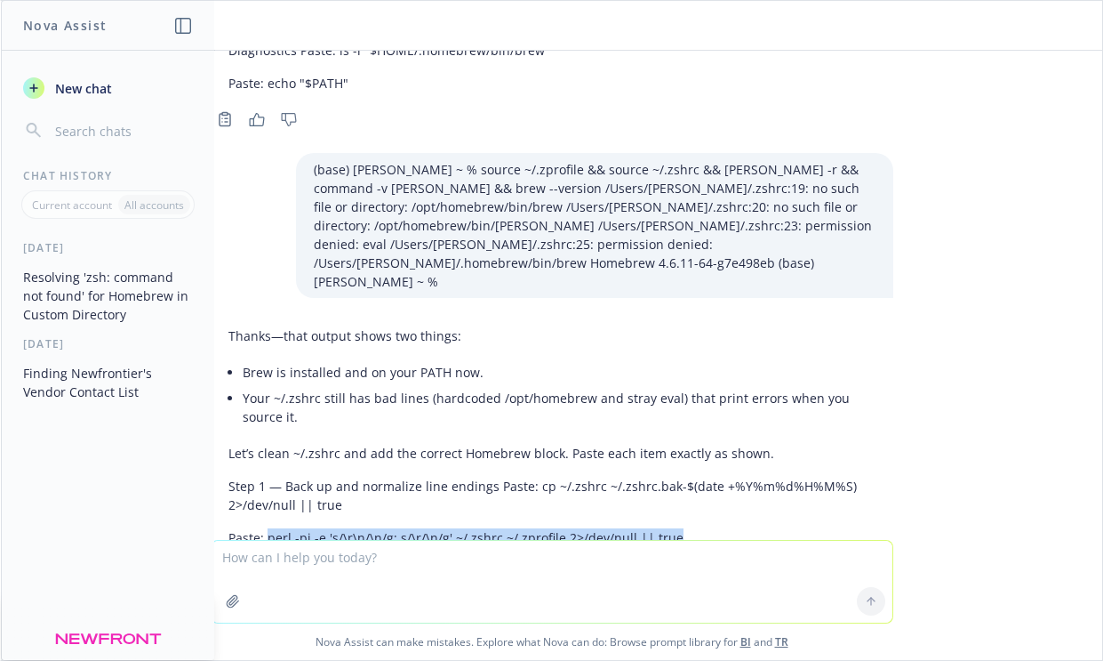
scroll to position [11917, 0]
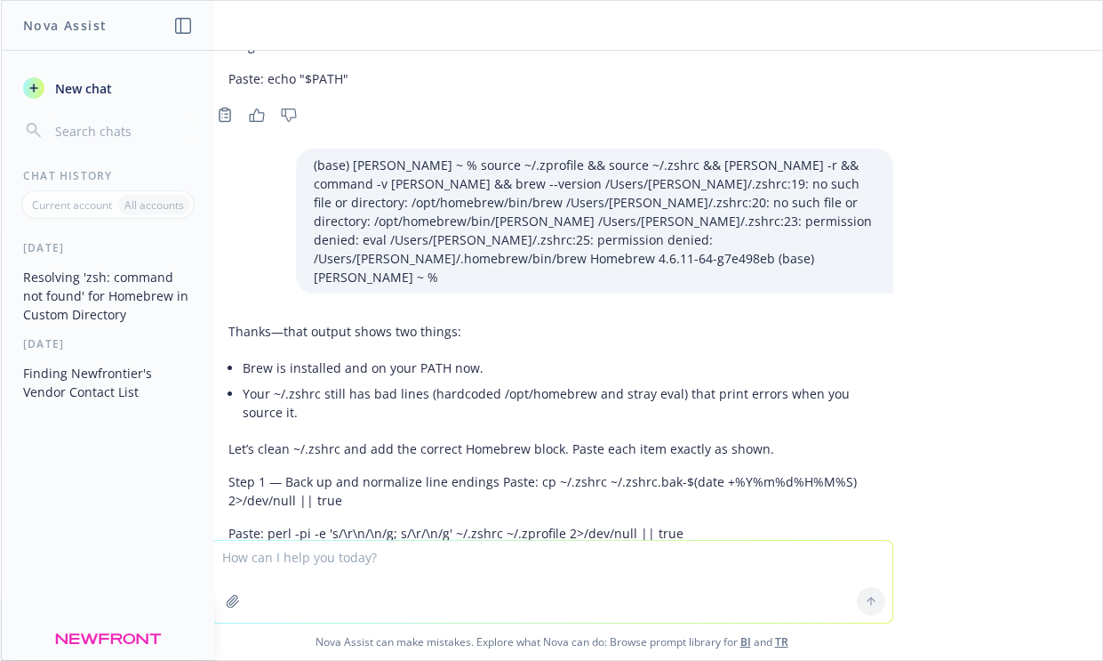
drag, startPoint x: 313, startPoint y: 362, endPoint x: 456, endPoint y: 369, distance: 143.3
click at [456, 557] on p "Step 2 — Remove the broken lines from ~/.zshrc Option A (remove by line number …" at bounding box center [551, 575] width 647 height 37
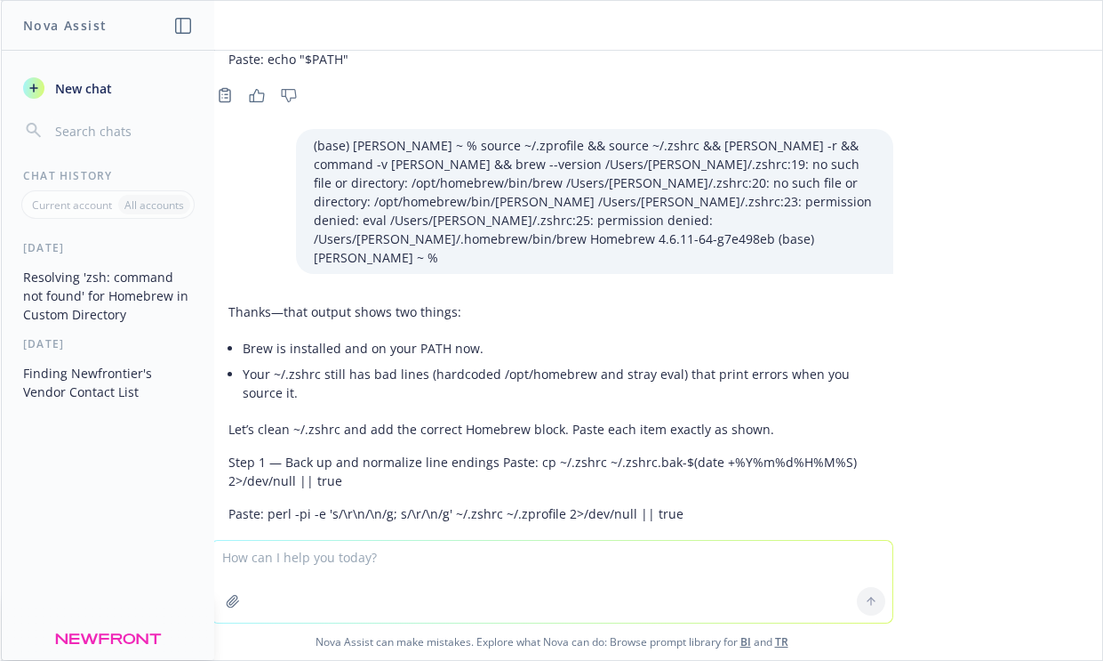
scroll to position [11940, 0]
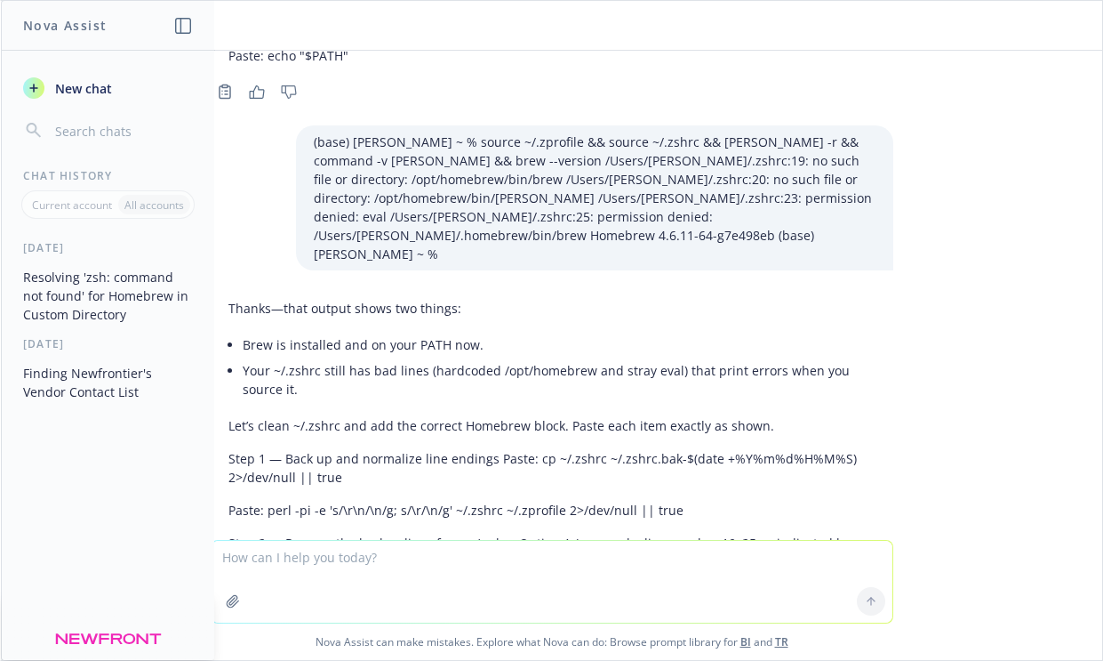
drag, startPoint x: 780, startPoint y: 374, endPoint x: 753, endPoint y: 413, distance: 47.3
click at [753, 585] on p "Option B (also remove any lingering hardcoded Homebrew paths/eval lines just in…" at bounding box center [551, 613] width 647 height 56
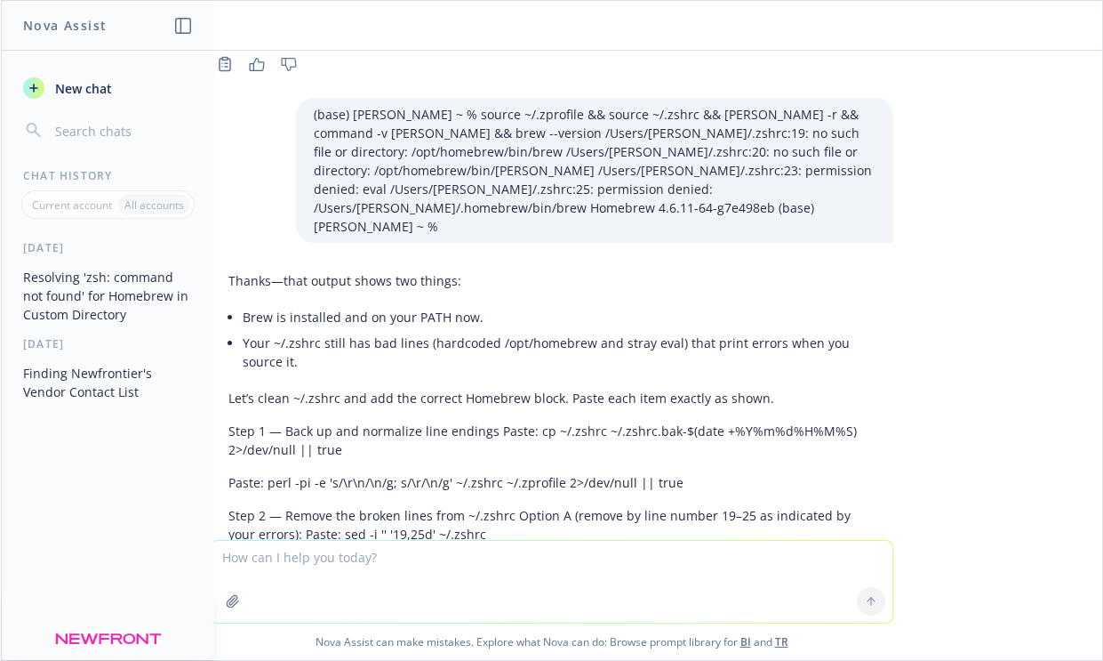
scroll to position [11974, 0]
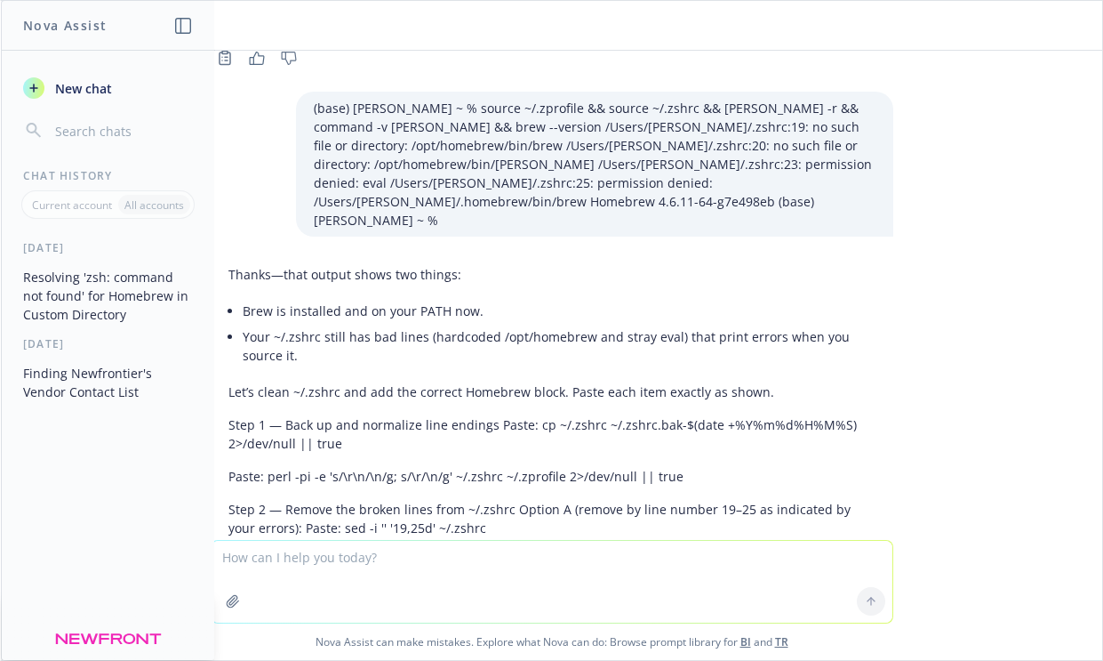
drag, startPoint x: 743, startPoint y: 404, endPoint x: 745, endPoint y: 428, distance: 24.1
click at [745, 621] on p "Step 3 — Add the correct Homebrew block (user-local ~/.homebrew) to BOTH files …" at bounding box center [551, 639] width 647 height 37
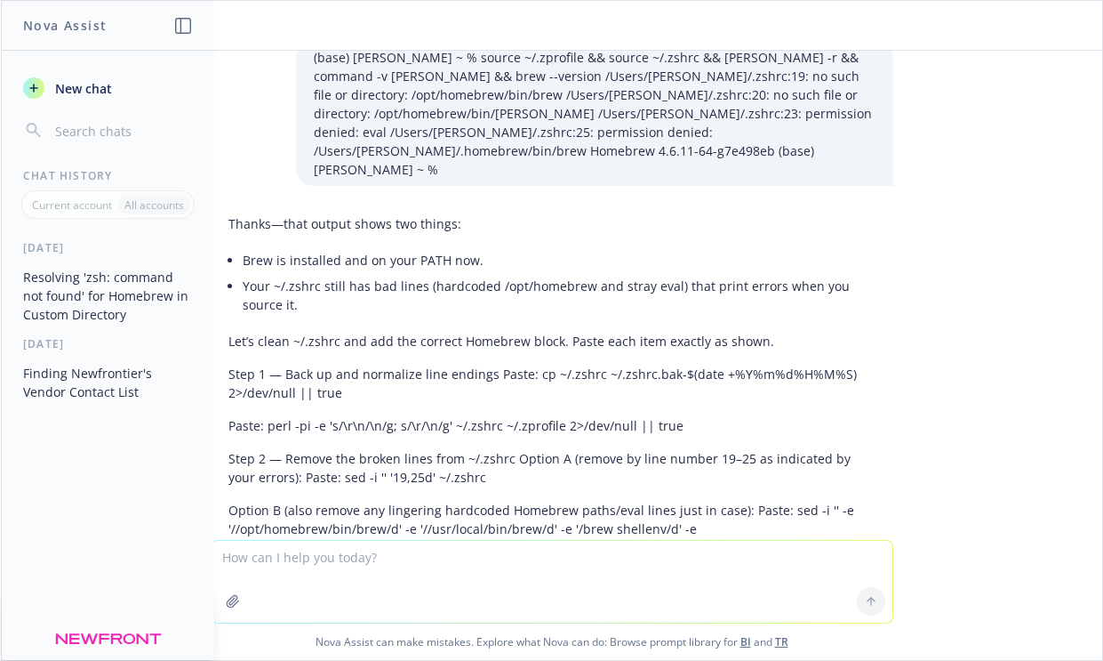
scroll to position [12025, 0]
click at [418, 543] on textarea at bounding box center [552, 582] width 681 height 82
paste textarea "(base) [PERSON_NAME] ~ % perl -pi -e 's/\r\n/\n/g; s/\r/\n/g' ~/.zshrc ~/.zprof…"
type textarea "(base) [PERSON_NAME] ~ % perl -pi -e 's/\r\n/\n/g; s/\r/\n/g' ~/.zshrc ~/.zprof…"
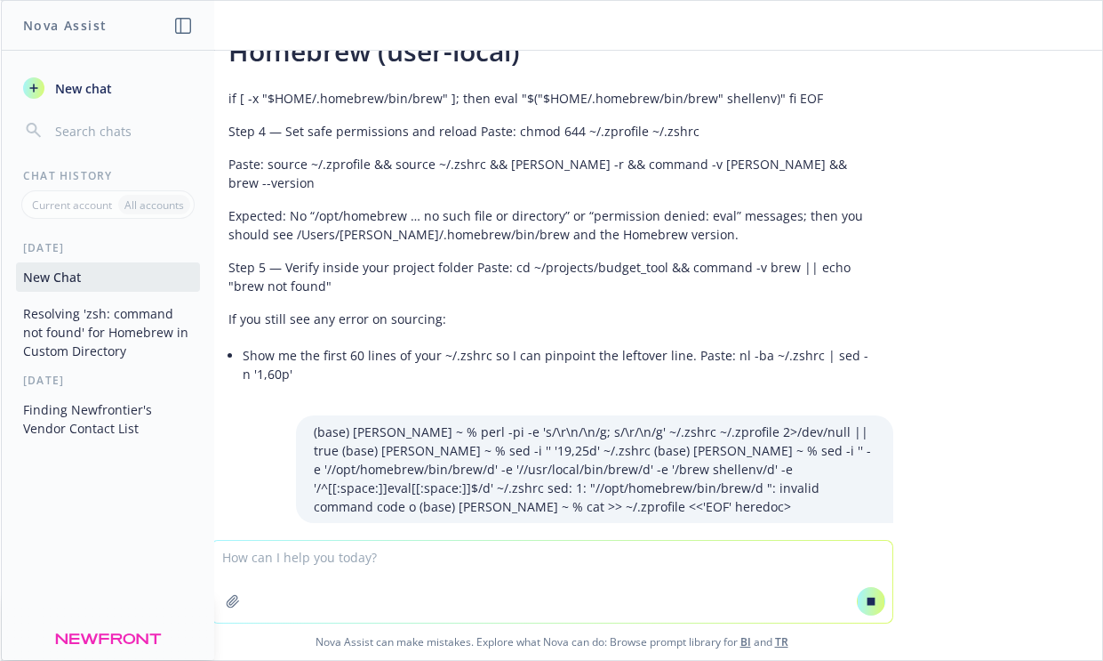
scroll to position [12323, 0]
drag, startPoint x: 298, startPoint y: 366, endPoint x: 263, endPoint y: 365, distance: 34.7
click at [264, 586] on p "Paste: Ctrl-C" at bounding box center [551, 595] width 647 height 19
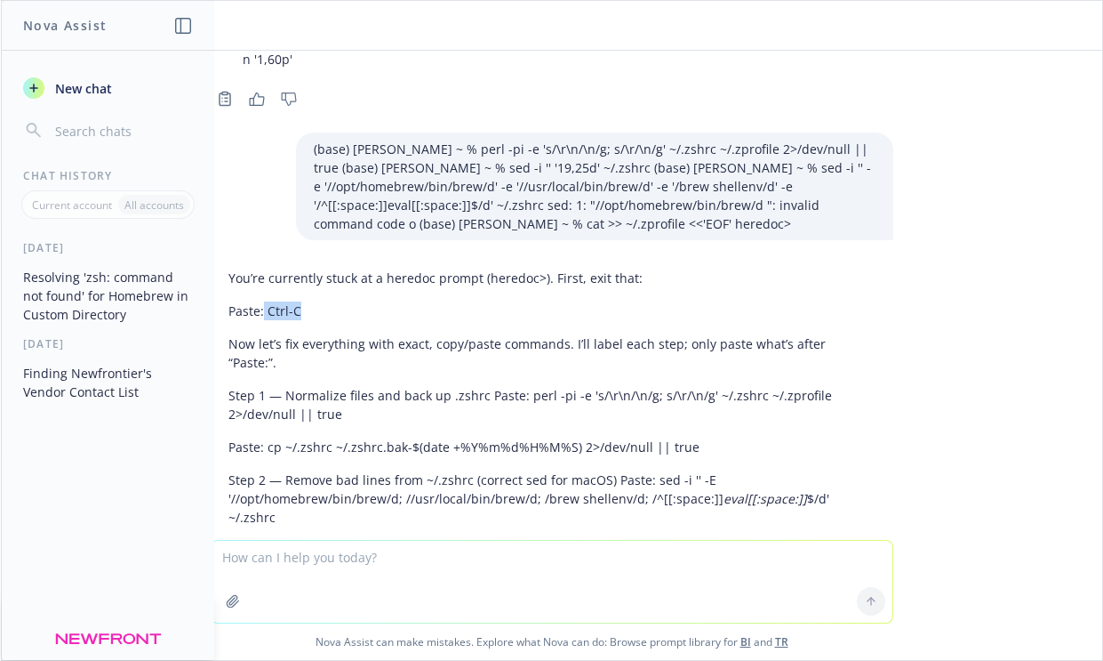
scroll to position [13037, 0]
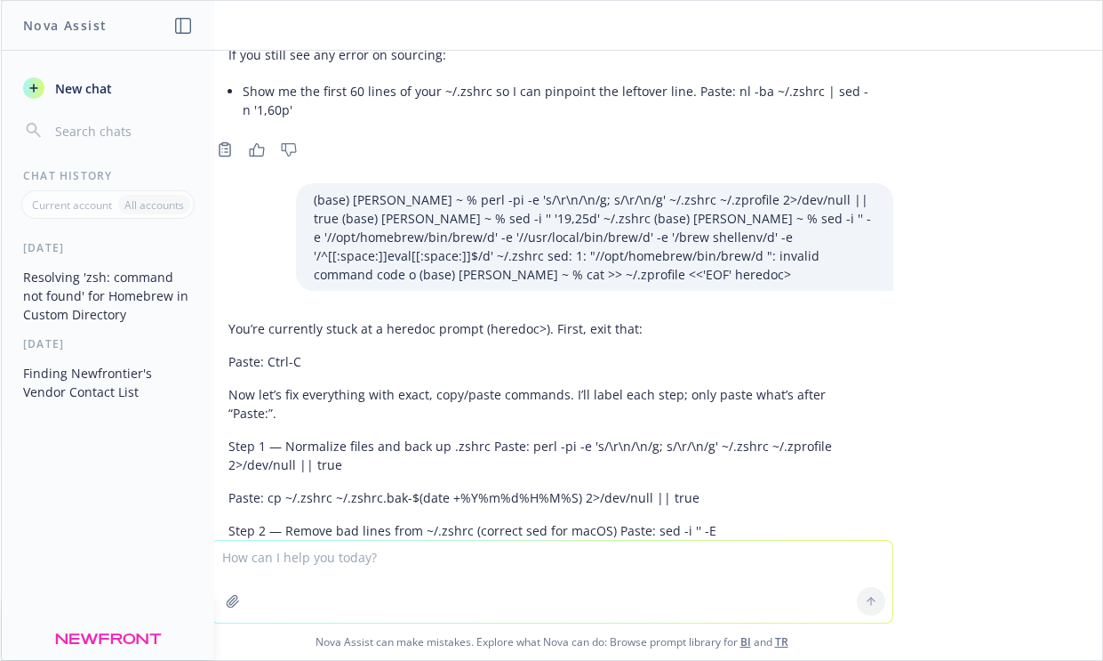
click at [351, 436] on p "Step 1 — Normalize files and back up .zshrc Paste: perl -pi -e 's/\r\n/\n/g; s/…" at bounding box center [551, 454] width 647 height 37
drag, startPoint x: 301, startPoint y: 137, endPoint x: 263, endPoint y: 137, distance: 38.2
click at [263, 352] on p "Paste: Ctrl-C" at bounding box center [551, 361] width 647 height 19
click at [324, 385] on p "Now let’s fix everything with exact, copy/paste commands. I’ll label each step;…" at bounding box center [551, 403] width 647 height 37
drag, startPoint x: 301, startPoint y: 140, endPoint x: 268, endPoint y: 140, distance: 33.8
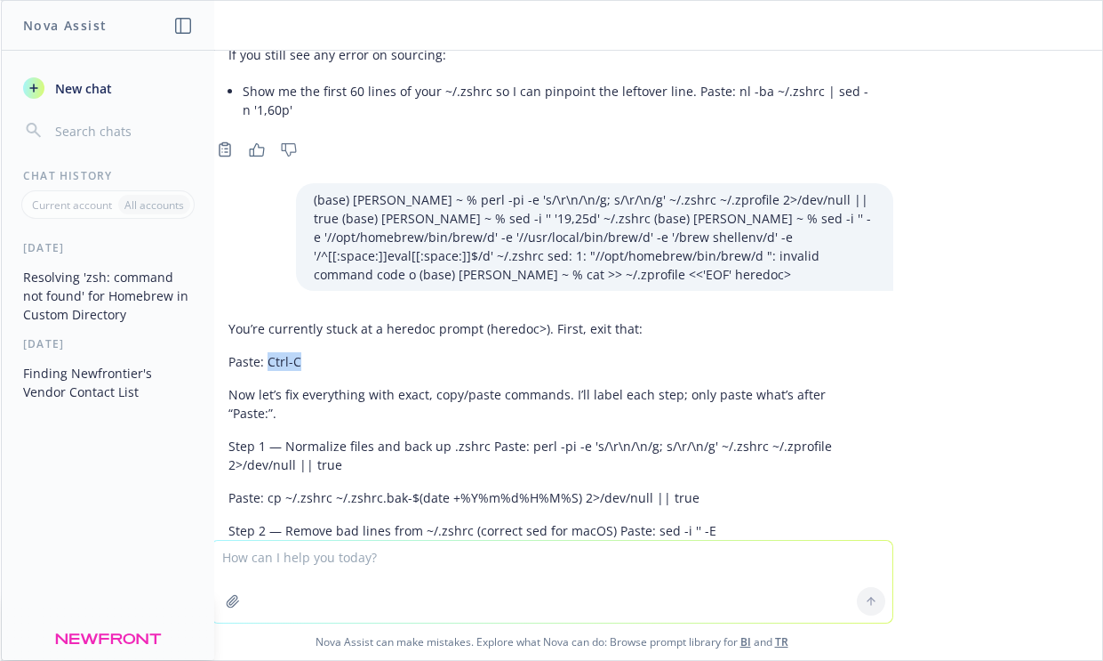
click at [268, 352] on p "Paste: Ctrl-C" at bounding box center [551, 361] width 647 height 19
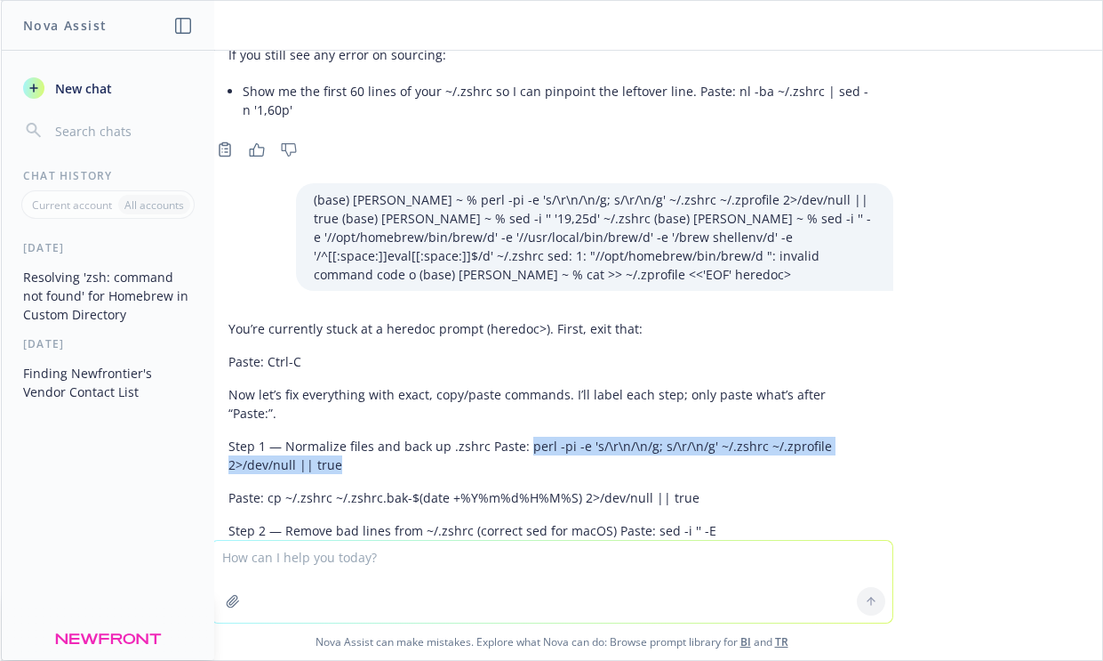
drag, startPoint x: 524, startPoint y: 206, endPoint x: 516, endPoint y: 227, distance: 22.0
click at [516, 436] on p "Step 1 — Normalize files and back up .zshrc Paste: perl -pi -e 's/\r\n/\n/g; s/…" at bounding box center [551, 454] width 647 height 37
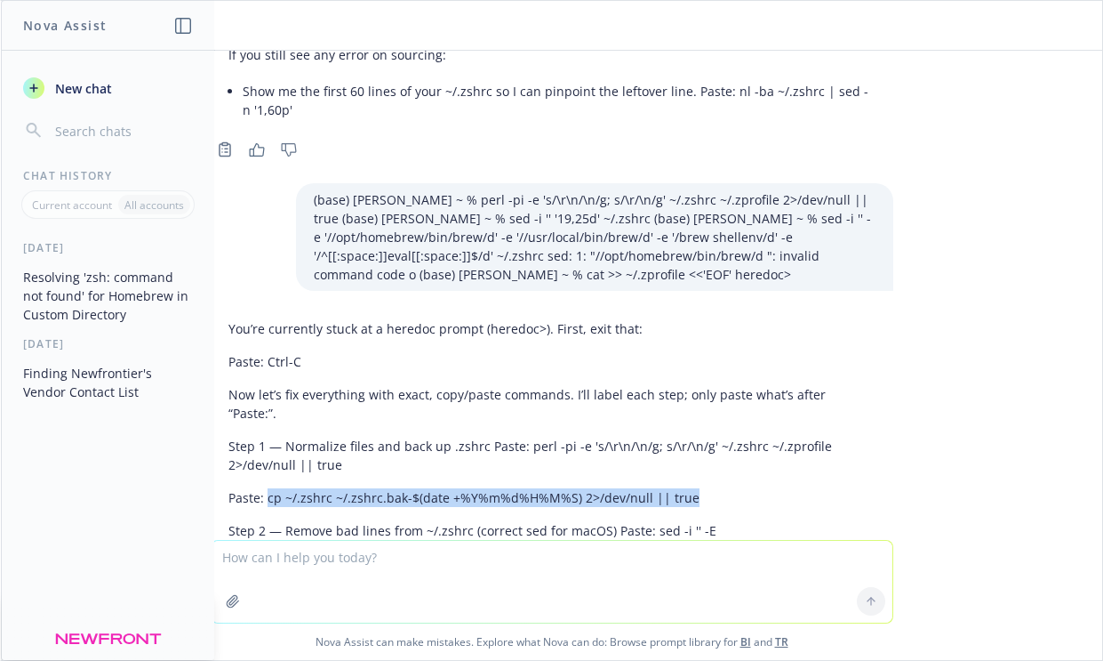
drag, startPoint x: 268, startPoint y: 258, endPoint x: 685, endPoint y: 252, distance: 416.1
click at [685, 488] on p "Paste: cp ~/.zshrc ~/.zshrc.bak-$(date +%Y%m%d%H%M%S) 2>/dev/null || true" at bounding box center [551, 497] width 647 height 19
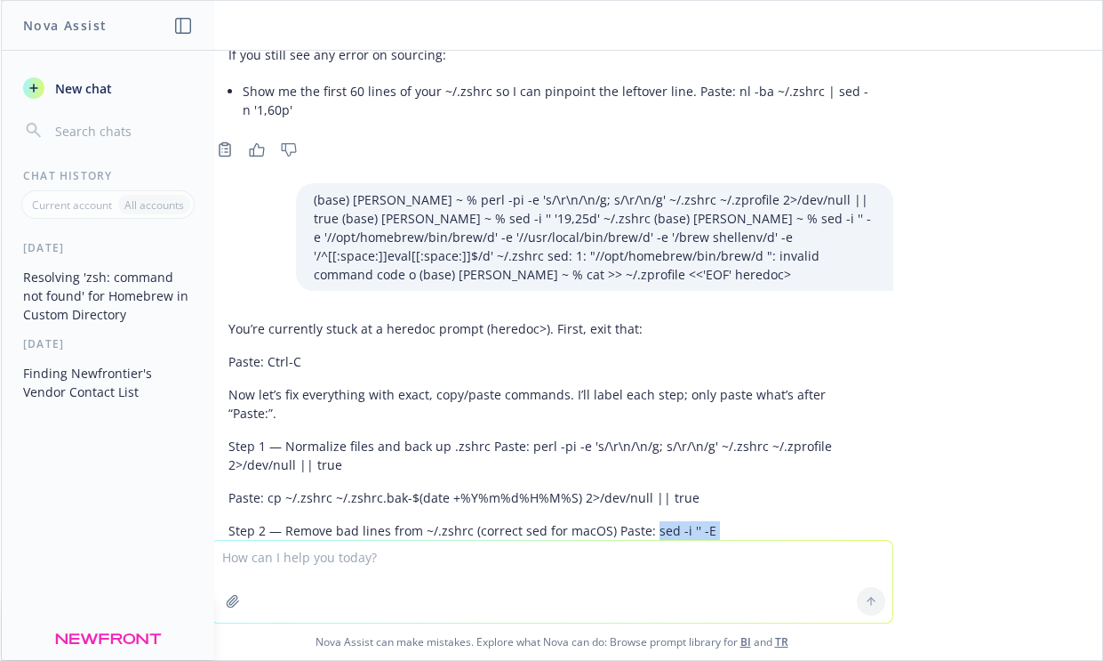
drag, startPoint x: 647, startPoint y: 288, endPoint x: 684, endPoint y: 300, distance: 38.5
click at [684, 521] on p "Step 2 — Remove bad lines from ~/.zshrc (correct sed for macOS) Paste: sed -i '…" at bounding box center [551, 549] width 647 height 56
click at [359, 558] on textarea at bounding box center [552, 582] width 681 height 82
paste textarea "(base) [PERSON_NAME] ~ % perl -pi -e 's/\r\n/\n/g; s/\r/\n/g' ~/.zshrc ~/.zprof…"
type textarea "(base) [PERSON_NAME] ~ % perl -pi -e 's/\r\n/\n/g; s/\r/\n/g' ~/.zshrc ~/.zprof…"
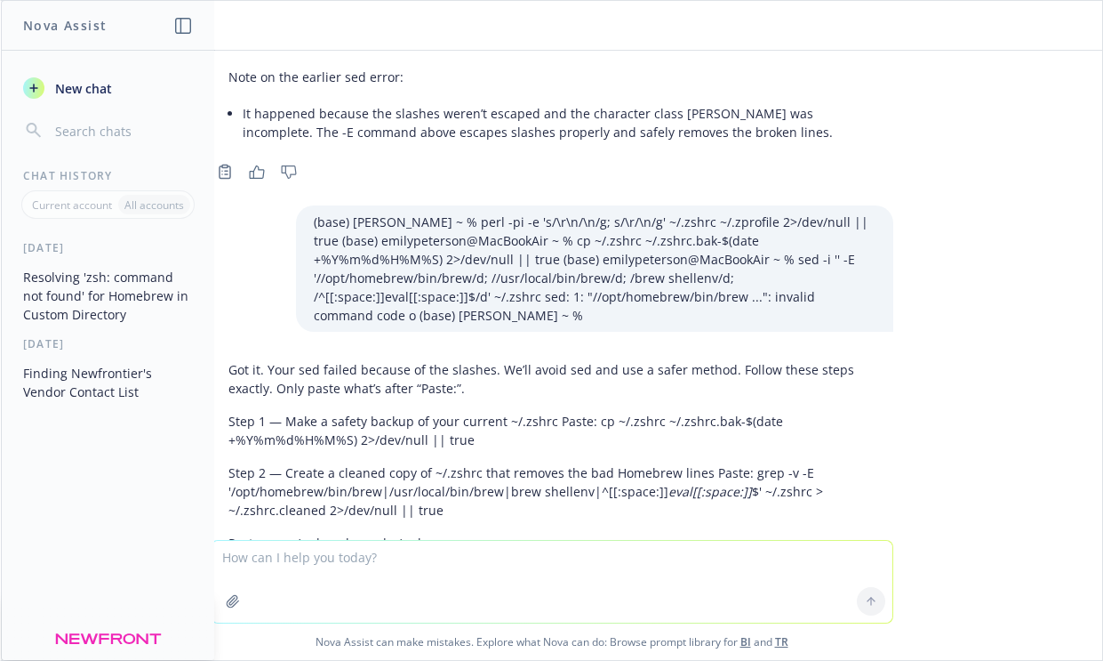
scroll to position [13757, 0]
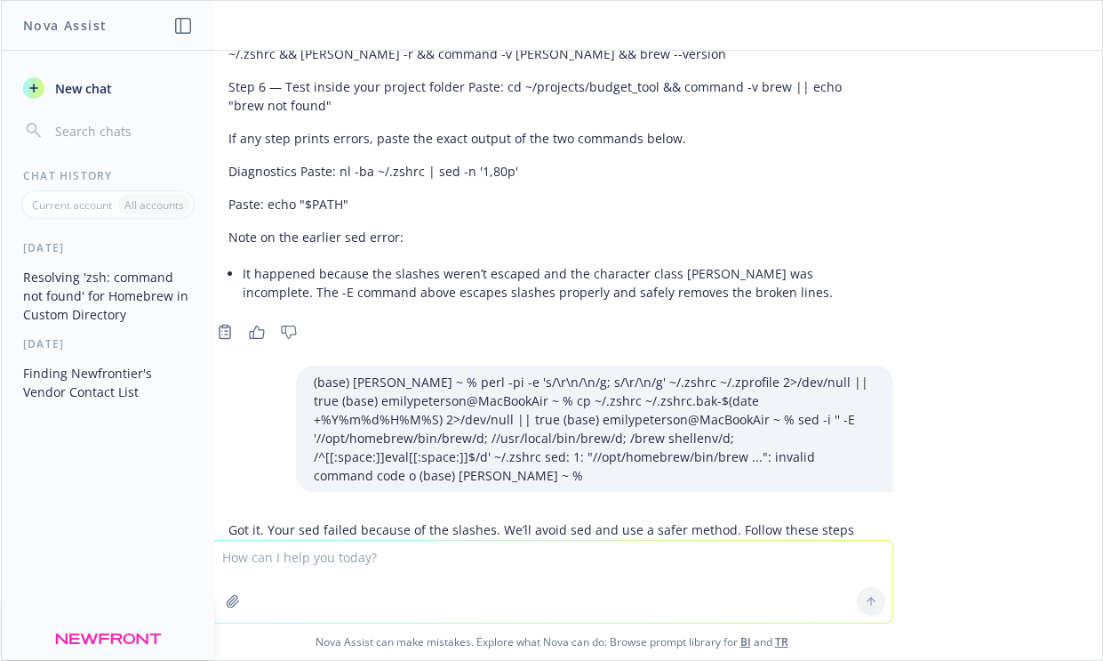
click at [483, 572] on p "Step 1 — Make a safety backup of your current ~/.zshrc Paste: cp ~/.zshrc ~/.zs…" at bounding box center [551, 590] width 647 height 37
drag, startPoint x: 591, startPoint y: 322, endPoint x: 587, endPoint y: 338, distance: 16.6
click at [587, 572] on p "Step 1 — Make a safety backup of your current ~/.zshrc Paste: cp ~/.zshrc ~/.zs…" at bounding box center [551, 590] width 647 height 37
drag, startPoint x: 742, startPoint y: 374, endPoint x: 734, endPoint y: 404, distance: 30.4
click at [734, 623] on p "Step 2 — Create a cleaned copy of ~/.zshrc that removes the bad Homebrew lines …" at bounding box center [551, 651] width 647 height 56
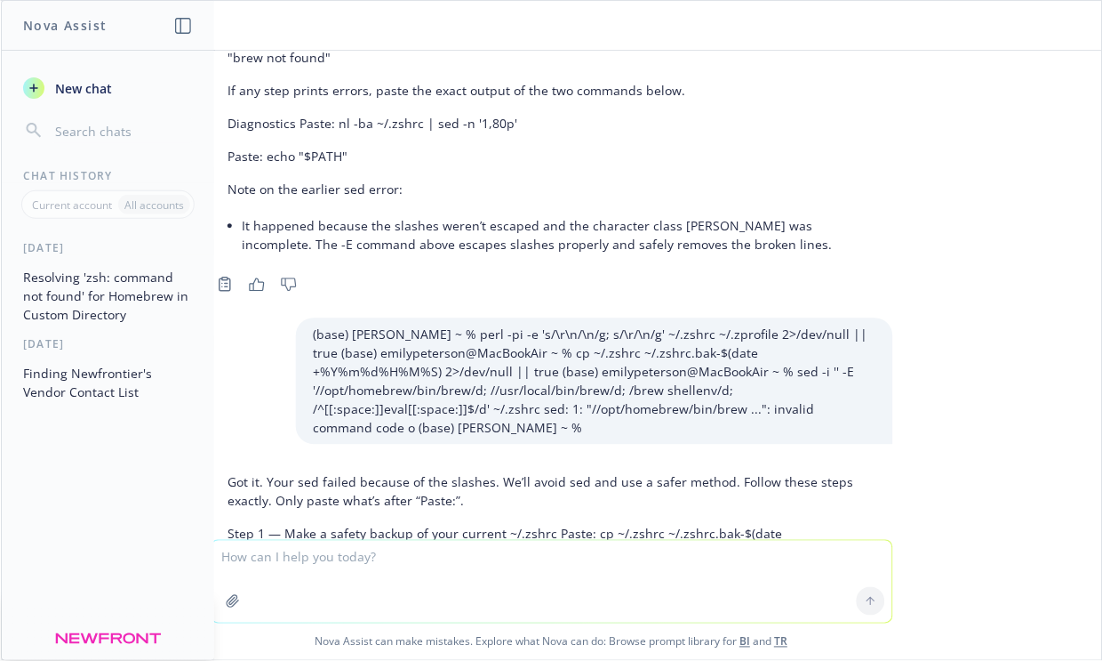
scroll to position [13821, 0]
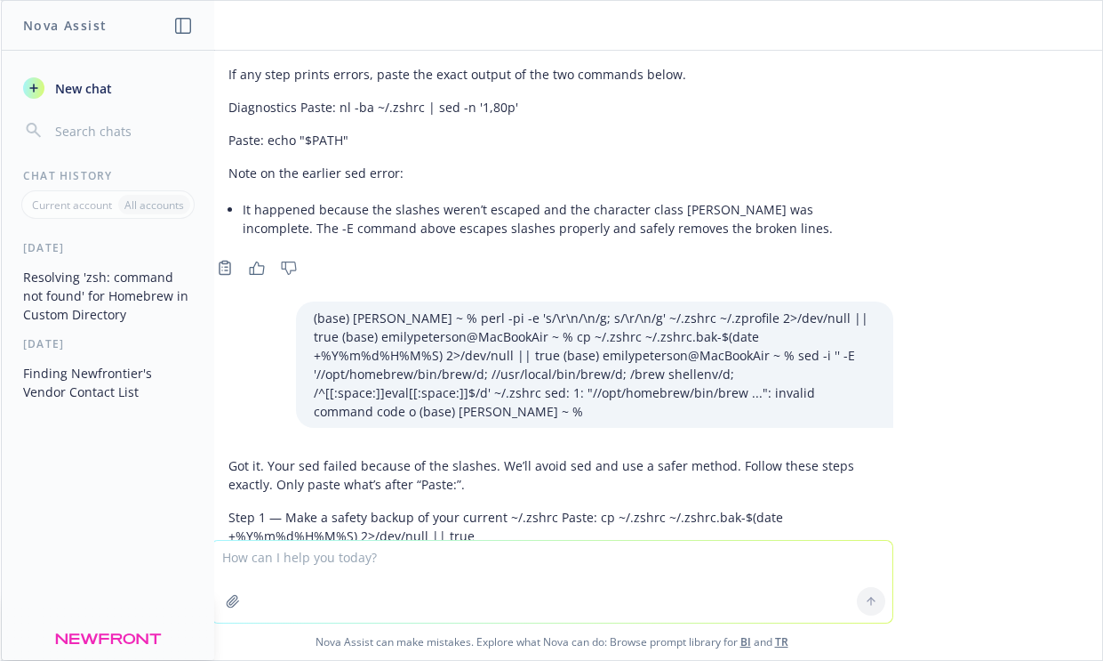
drag, startPoint x: 268, startPoint y: 380, endPoint x: 436, endPoint y: 379, distance: 168.0
click at [436, 629] on p "Paste: mv ~/.zshrc.cleaned ~/.zshrc" at bounding box center [551, 638] width 647 height 19
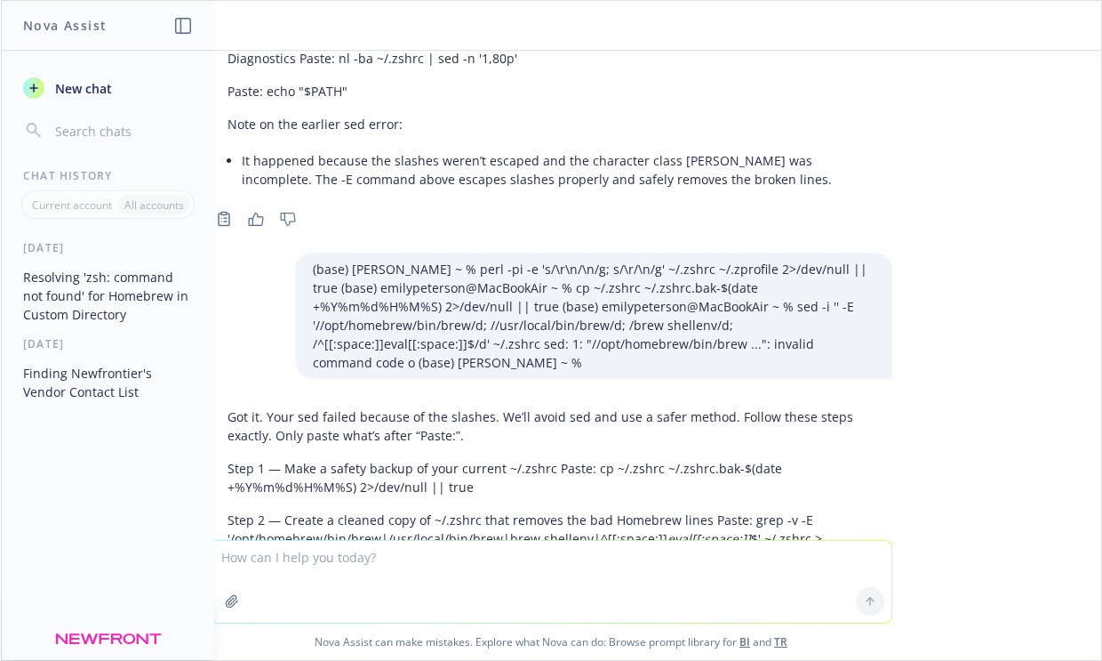
scroll to position [13874, 0]
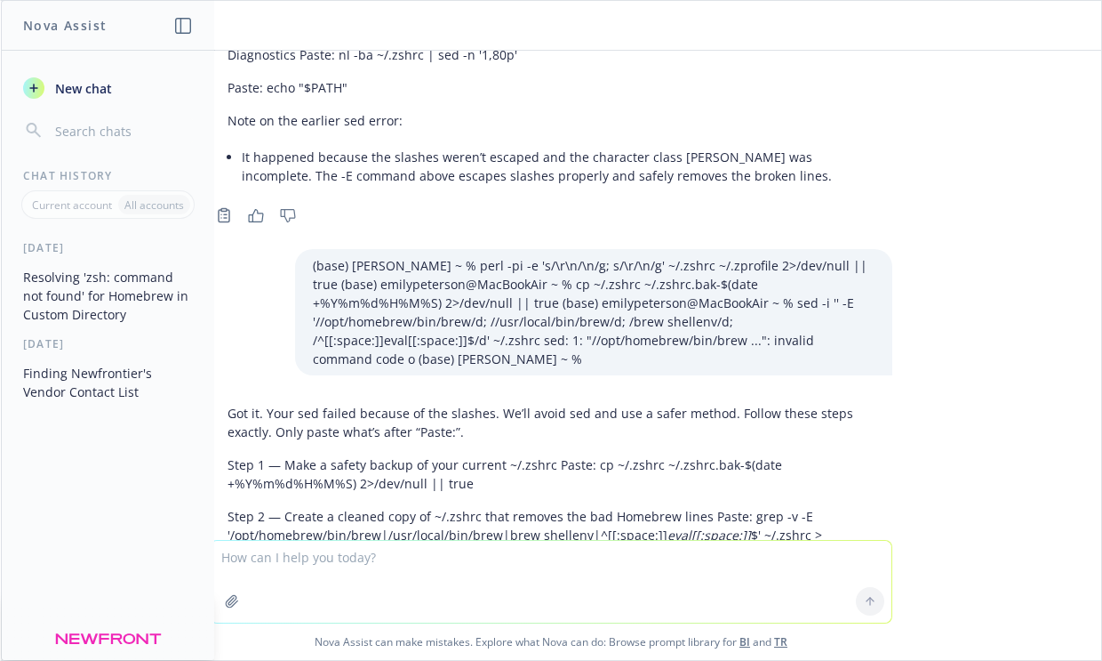
drag, startPoint x: 743, startPoint y: 359, endPoint x: 738, endPoint y: 388, distance: 28.9
click at [738, 610] on p "Step 3 — Add the correct Homebrew block (user-local ~/.homebrew) to BOTH files …" at bounding box center [551, 638] width 647 height 56
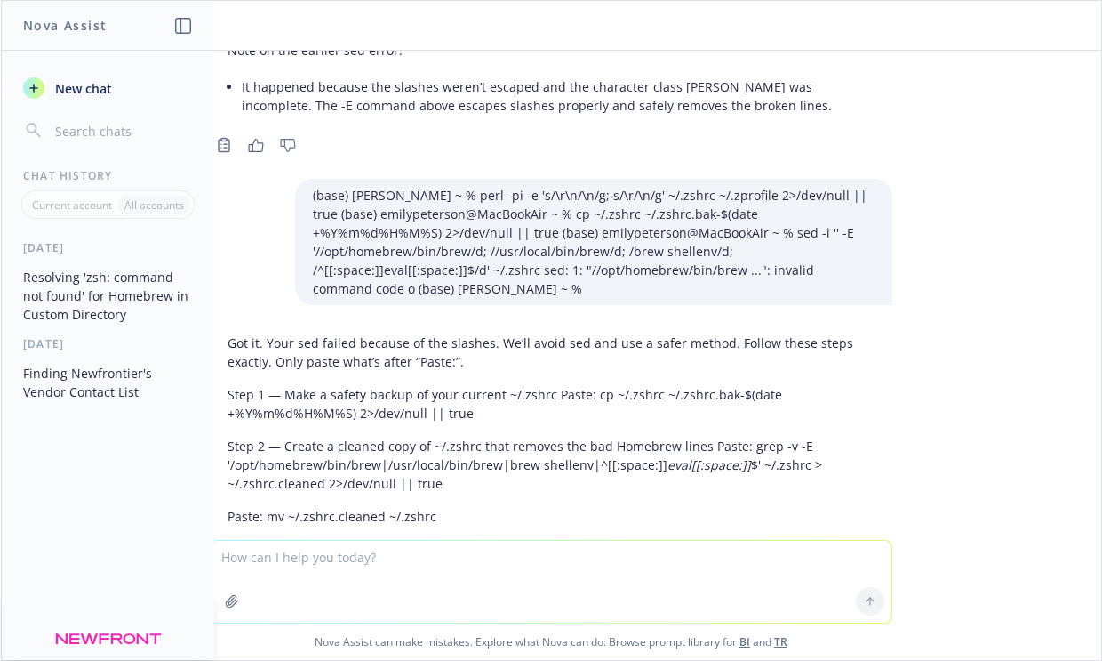
scroll to position [13947, 0]
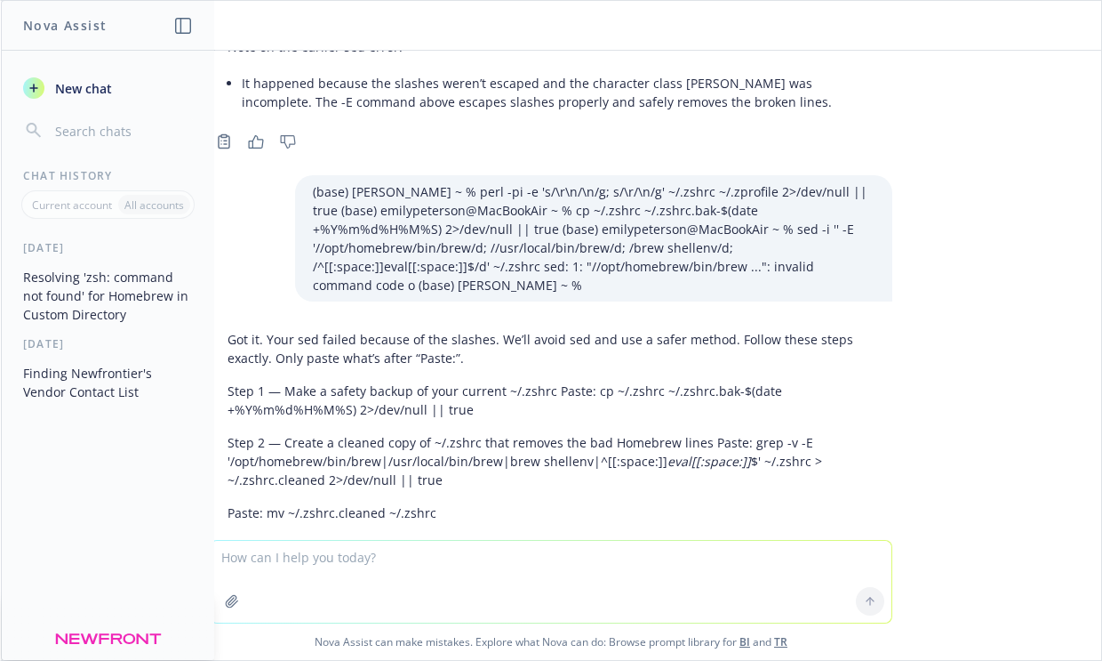
drag, startPoint x: 267, startPoint y: 359, endPoint x: 592, endPoint y: 372, distance: 325.6
click at [592, 606] on p "Paste: printf '\n# Homebrew (user-local)\nif [ -x "$HOME/.homebrew/bin/brew" ];…" at bounding box center [551, 624] width 647 height 37
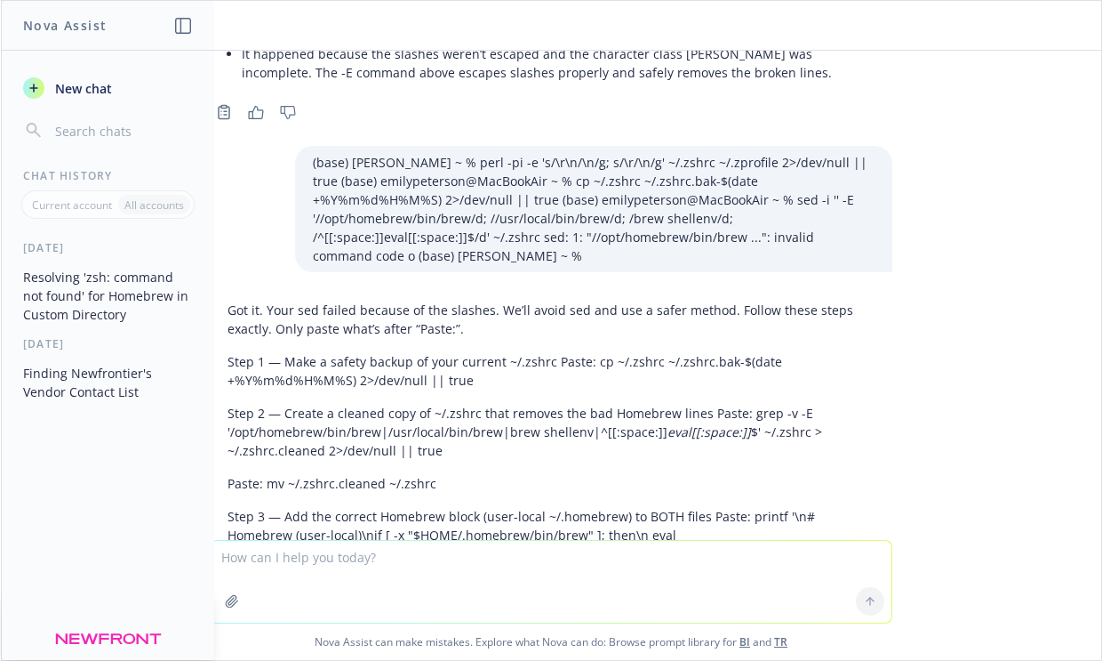
drag, startPoint x: 622, startPoint y: 376, endPoint x: 444, endPoint y: 378, distance: 177.8
click at [444, 629] on p "Step 4 — Set safe permissions Paste: chmod 644 ~/.zprofile ~/.zshrc" at bounding box center [551, 638] width 647 height 19
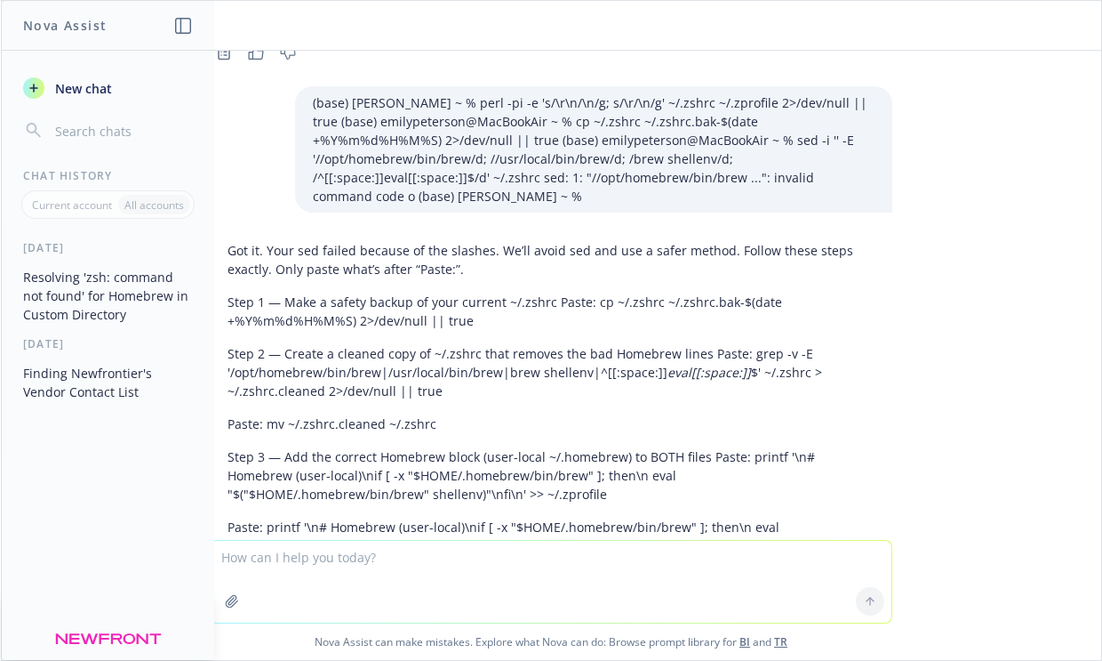
scroll to position [14039, 0]
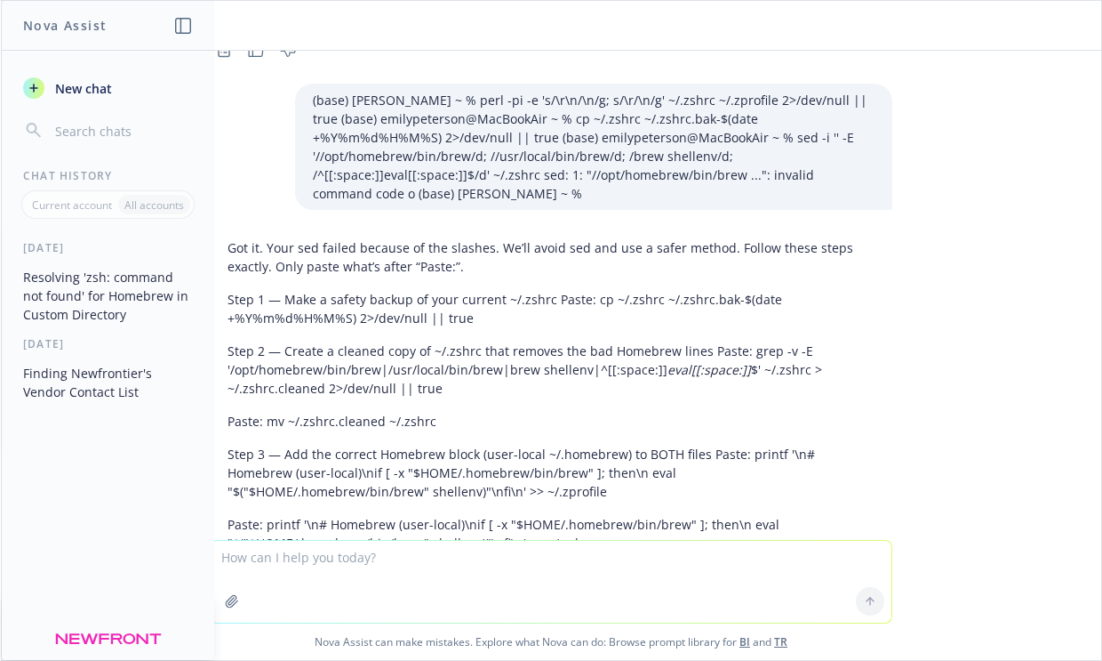
drag, startPoint x: 661, startPoint y: 349, endPoint x: 641, endPoint y: 366, distance: 26.5
click at [641, 599] on p "Step 5 — Reload and verify (should show no /opt/homebrew errors) Paste: source …" at bounding box center [551, 617] width 647 height 37
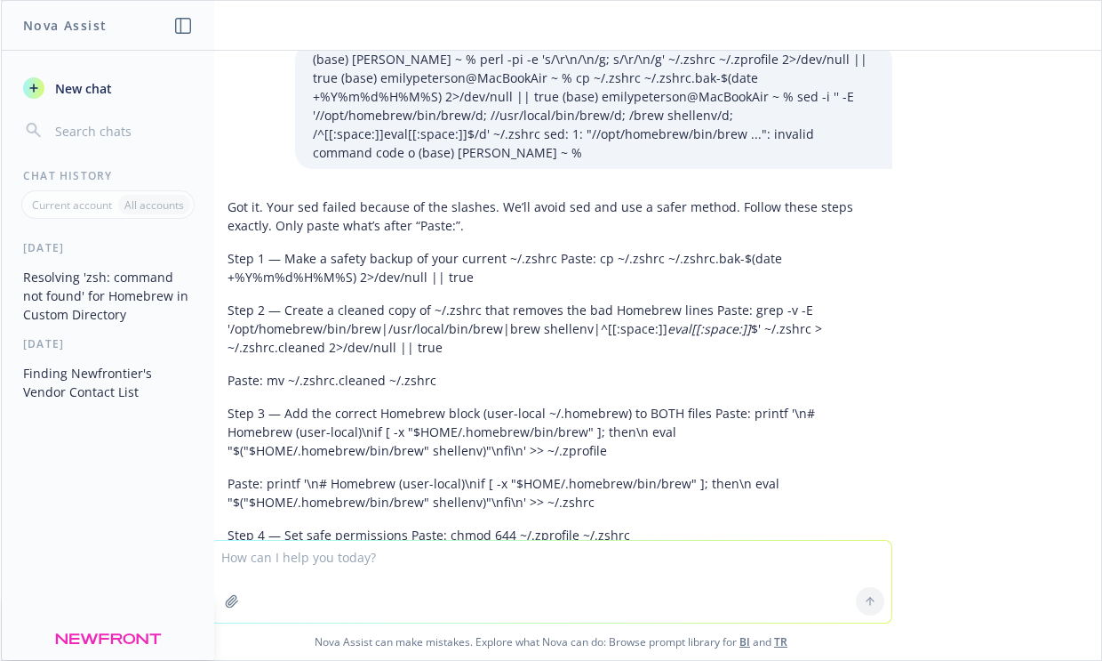
scroll to position [14082, 0]
drag, startPoint x: 499, startPoint y: 355, endPoint x: 515, endPoint y: 372, distance: 23.3
click at [515, 608] on p "Step 6 — Test inside your project folder Paste: cd ~/projects/budget_tool && co…" at bounding box center [551, 626] width 647 height 37
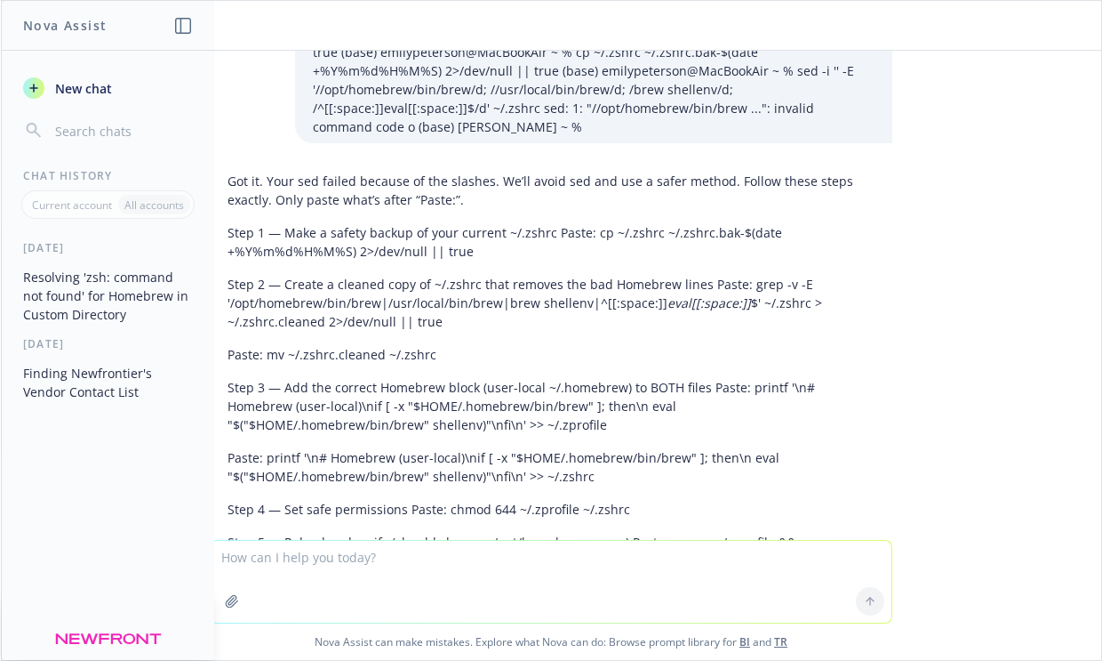
scroll to position [14106, 0]
drag, startPoint x: 506, startPoint y: 413, endPoint x: 334, endPoint y: 411, distance: 171.6
drag, startPoint x: 348, startPoint y: 449, endPoint x: 264, endPoint y: 447, distance: 84.5
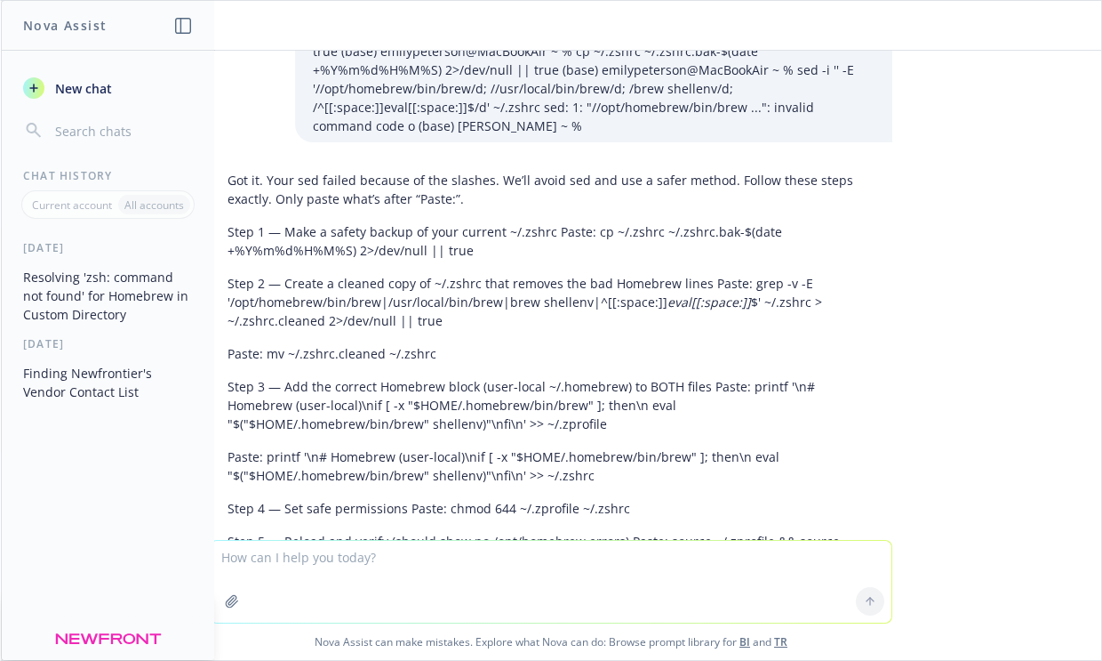
click at [541, 575] on textarea at bounding box center [551, 582] width 681 height 82
paste textarea "(base) [PERSON_NAME] ~ % perl -pi -e 's/\r\n/\n/g; s/\r/\n/g' ~/.zshrc ~/.zprof…"
type textarea "(base) [PERSON_NAME] ~ % perl -pi -e 's/\r\n/\n/g; s/\r/\n/g' ~/.zshrc ~/.zprof…"
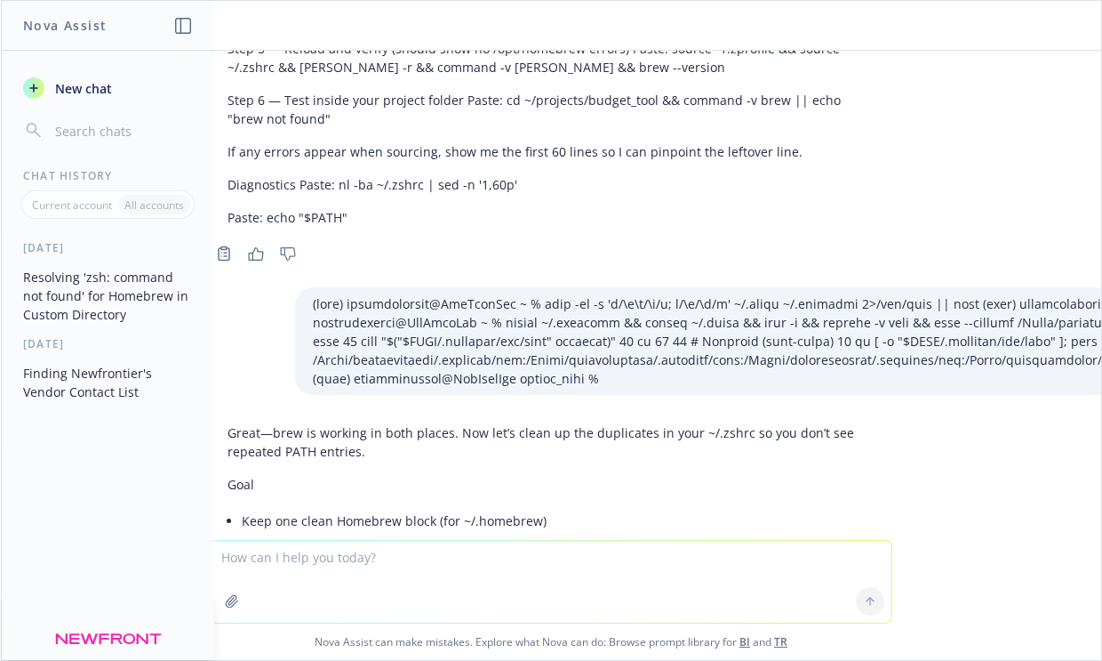
scroll to position [14608, 0]
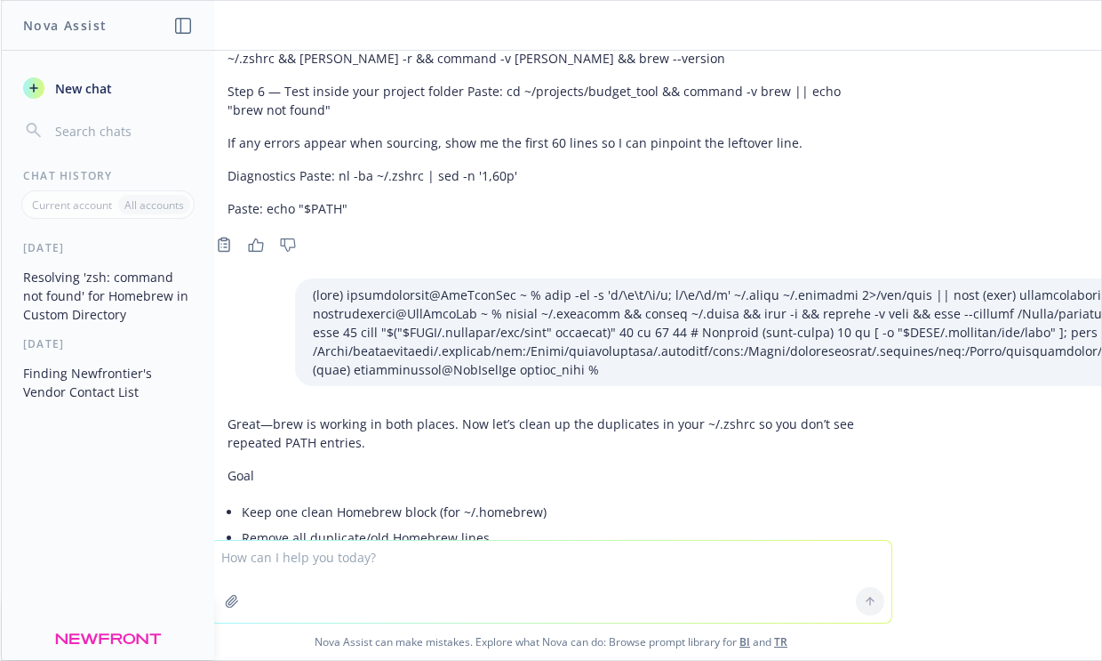
click at [480, 590] on p "Step 1 — Backup Paste: cp ~/.zshrc ~/.zshrc.bak-$(date +%Y%m%d%H%M%S)" at bounding box center [551, 599] width 647 height 19
drag, startPoint x: 677, startPoint y: 340, endPoint x: 367, endPoint y: 336, distance: 310.3
click at [367, 590] on p "Step 1 — Backup Paste: cp ~/.zshrc ~/.zshrc.bak-$(date +%Y%m%d%H%M%S)" at bounding box center [551, 599] width 647 height 19
drag, startPoint x: 613, startPoint y: 372, endPoint x: 613, endPoint y: 412, distance: 40.9
click at [613, 623] on p "Step 2 — Remove all existing Homebrew lines from ~/.zshrc Paste: grep -v -E '/o…" at bounding box center [551, 651] width 647 height 56
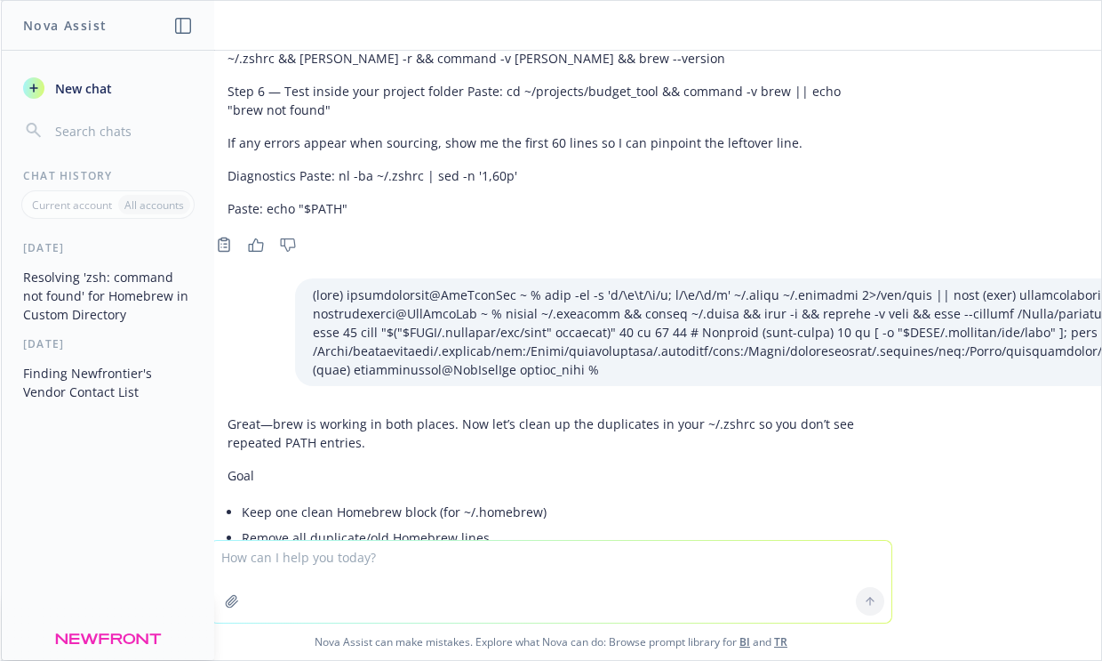
scroll to position [14698, 0]
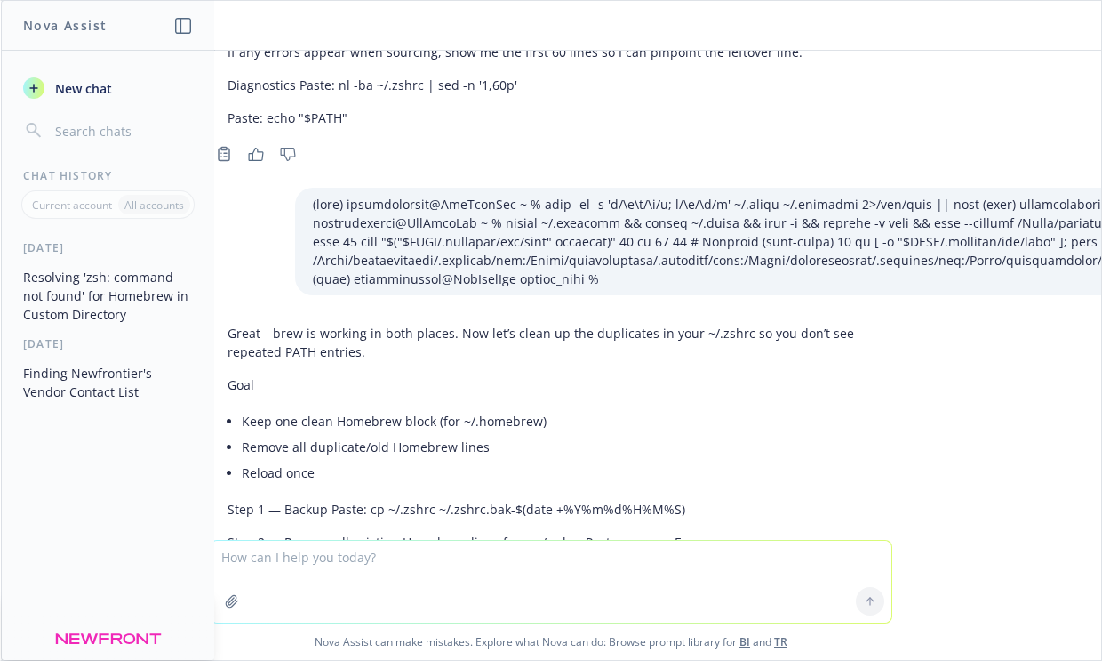
drag, startPoint x: 677, startPoint y: 354, endPoint x: 690, endPoint y: 389, distance: 38.0
click at [691, 603] on p "Step 3 — Add a single correct Homebrew block (after [PERSON_NAME] init is fine)…" at bounding box center [551, 631] width 647 height 56
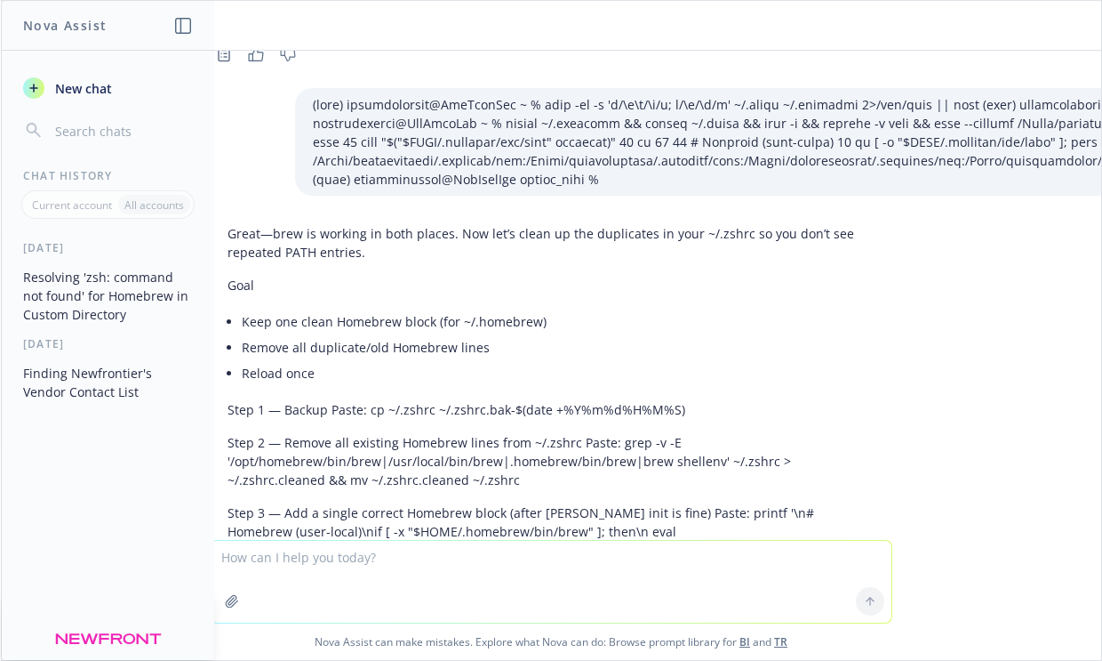
drag, startPoint x: 484, startPoint y: 324, endPoint x: 657, endPoint y: 324, distance: 173.4
click at [657, 573] on p "Step 4 — Set permissions and reload Paste: chmod 644 ~/.zshrc ~/.zprofile" at bounding box center [551, 582] width 647 height 19
drag, startPoint x: 268, startPoint y: 356, endPoint x: 755, endPoint y: 365, distance: 486.4
click at [755, 365] on div "Great—brew is working in both places. Now let’s clean up the duplicates in your…" at bounding box center [551, 535] width 683 height 636
click at [460, 561] on textarea at bounding box center [551, 582] width 681 height 82
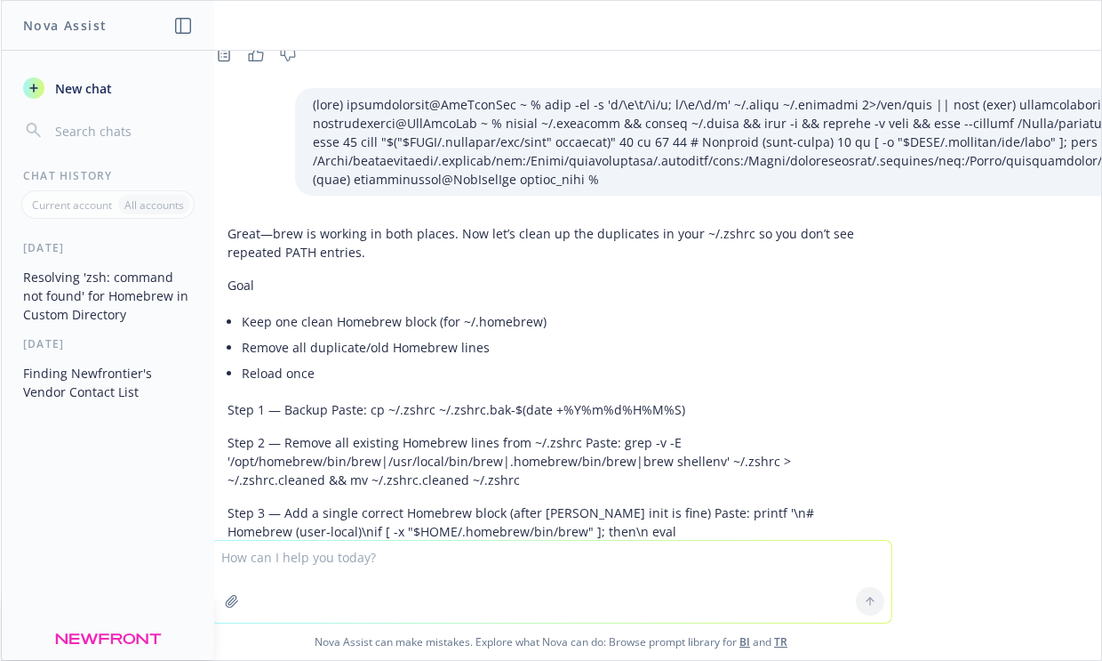
paste textarea "(base) [PERSON_NAME] budget_tool % source ~/.zprofile && source ~/.zshrc && [PE…"
type textarea "(base) [PERSON_NAME] budget_tool % source ~/.zprofile && source ~/.zshrc && [PE…"
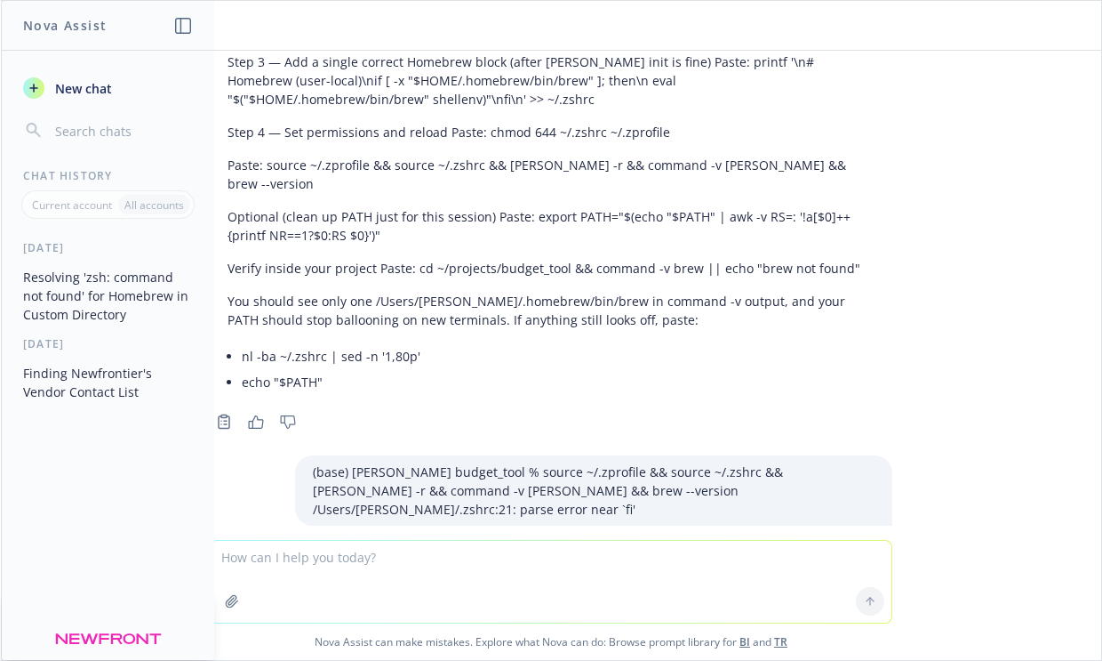
scroll to position [15237, 0]
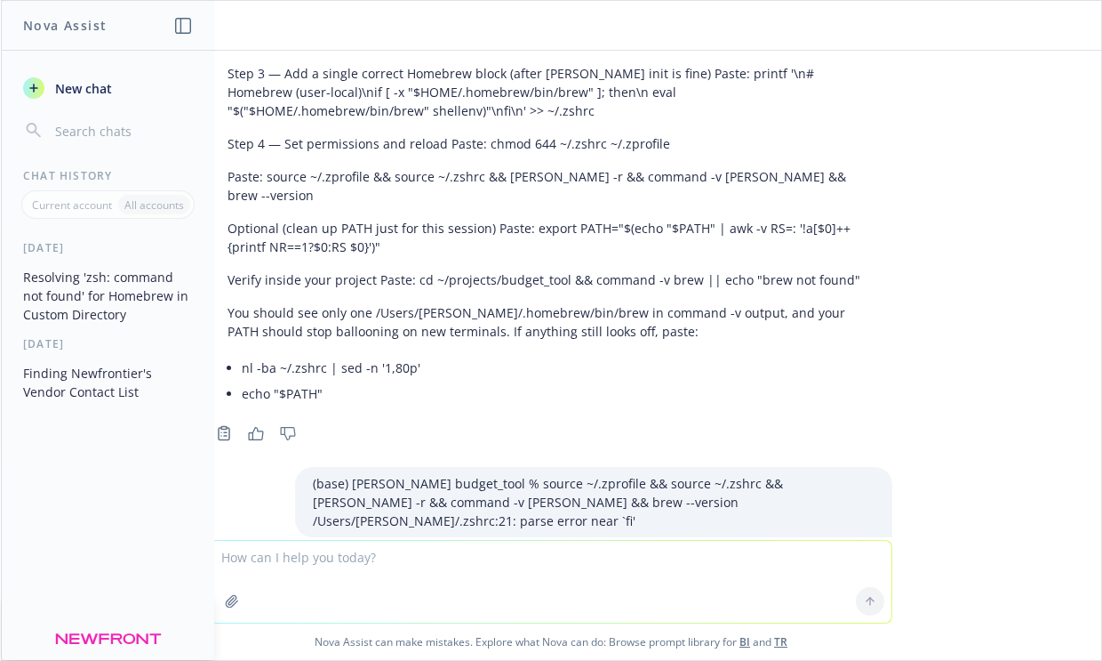
click at [427, 598] on p "Step 1 — Backup your current .zshrc Paste: cp ~/.zshrc ~/.zshrc.bak-$(date +%Y%…" at bounding box center [551, 607] width 647 height 19
drag, startPoint x: 788, startPoint y: 309, endPoint x: 479, endPoint y: 314, distance: 308.5
click at [479, 598] on p "Step 1 — Backup your current .zshrc Paste: cp ~/.zshrc ~/.zshrc.bak-$(date +%Y%…" at bounding box center [551, 607] width 647 height 19
drag, startPoint x: 687, startPoint y: 341, endPoint x: 565, endPoint y: 337, distance: 122.8
click at [565, 631] on p "Step 2 — Replace ~/.zshrc with a clean, minimal file Paste: cat > ~/.zshrc <<'E…" at bounding box center [551, 640] width 647 height 19
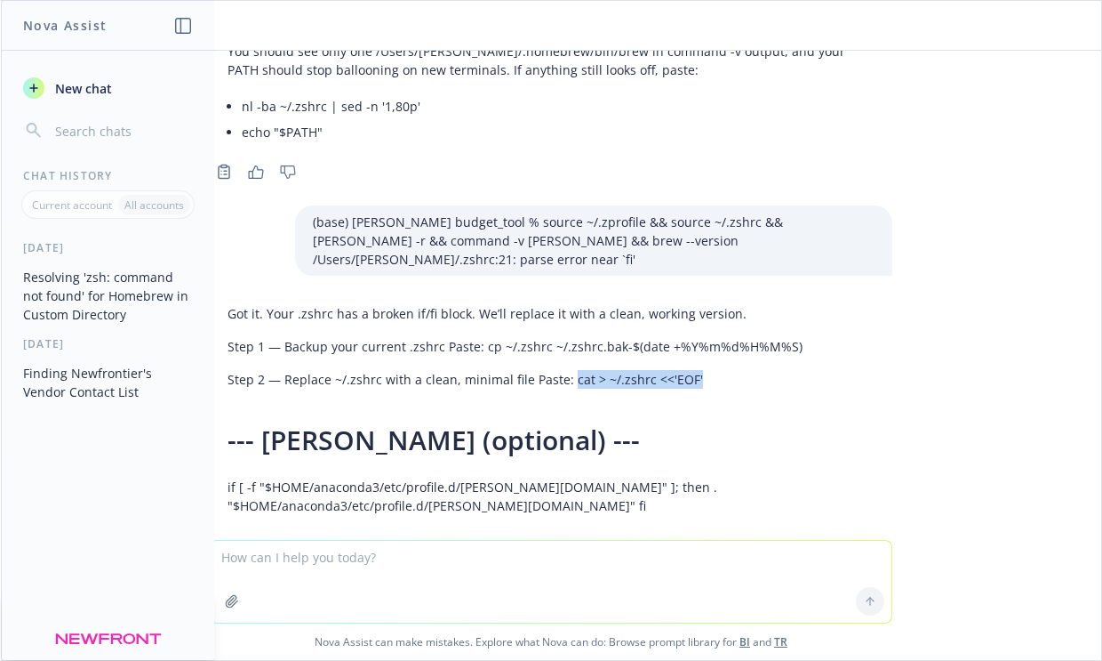
scroll to position [15419, 0]
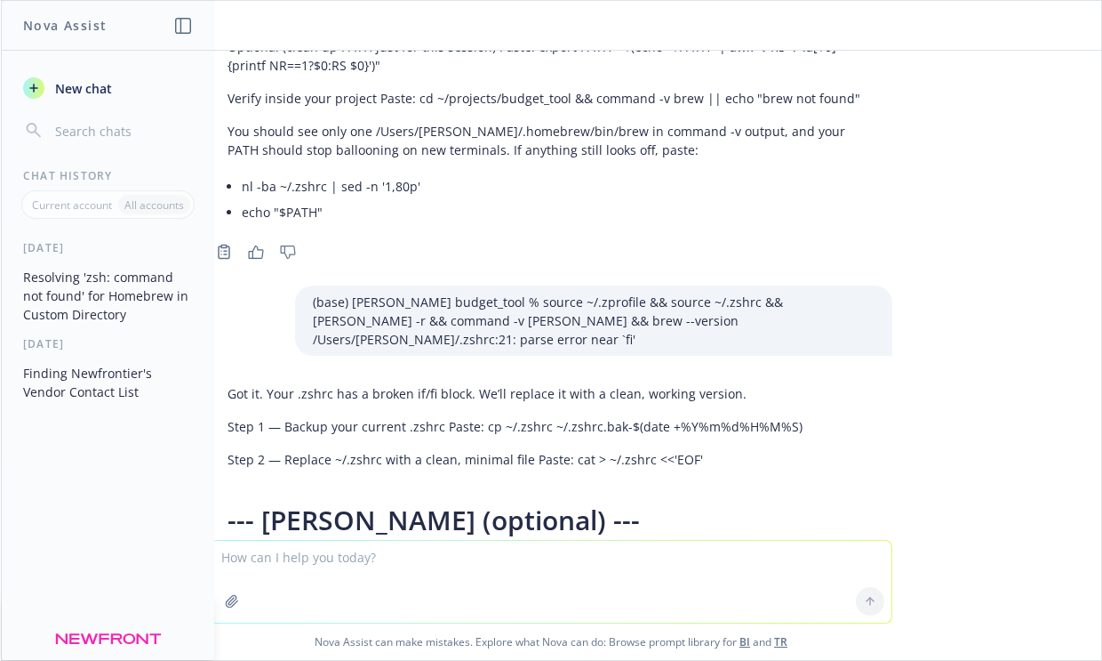
click at [455, 568] on textarea at bounding box center [551, 582] width 681 height 82
paste textarea "(base) [PERSON_NAME] budget_tool % cat > ~/.zshrc <<'EOF' heredoc>"
type textarea "what do i do from here? (base) [PERSON_NAME] budget_tool % cat > ~/.zshrc <<'EO…"
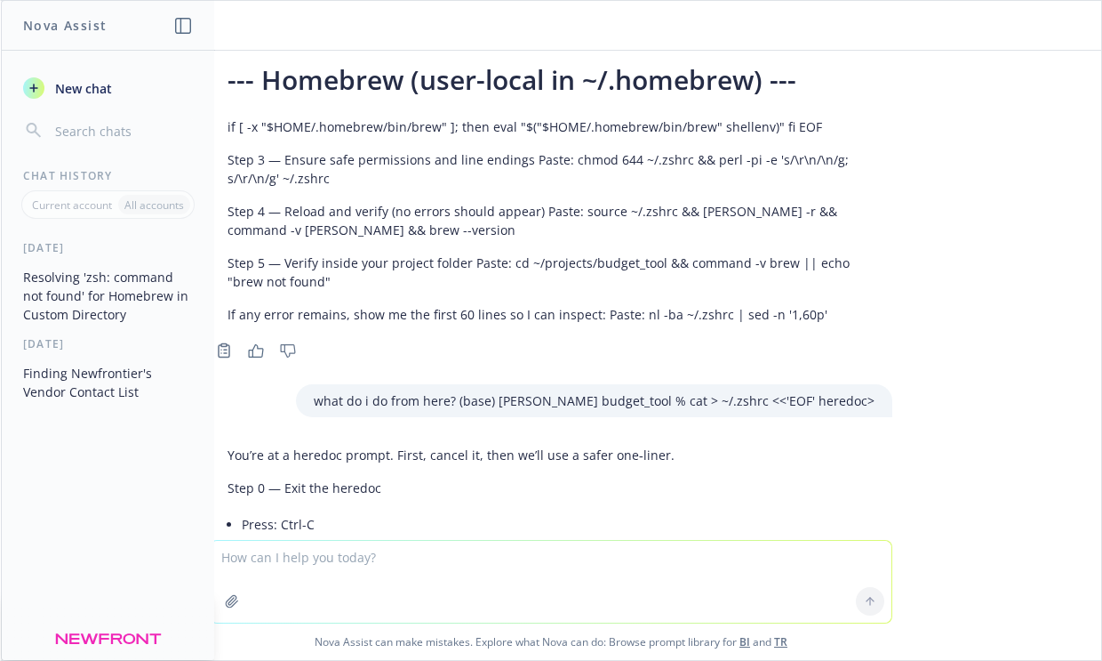
scroll to position [16098, 0]
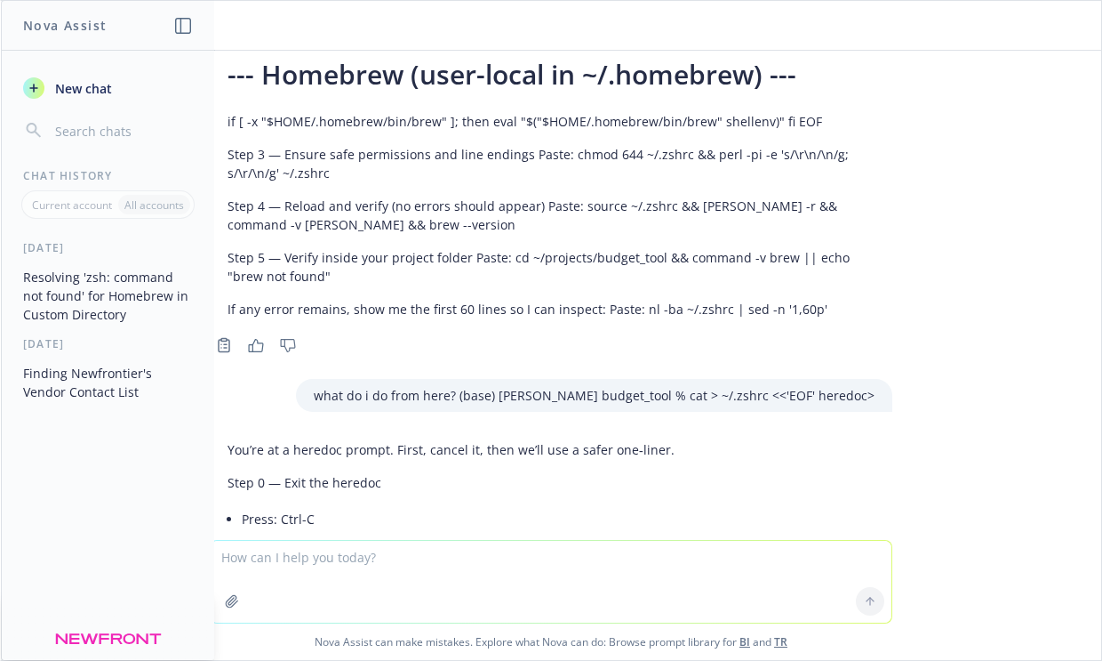
drag, startPoint x: 480, startPoint y: 259, endPoint x: 480, endPoint y: 280, distance: 21.3
click at [480, 546] on p "Step 1 — Backup your current .zshrc Paste: cp ~/.zshrc ~/.zshrc.bak-$(date +%Y%…" at bounding box center [551, 564] width 647 height 37
drag, startPoint x: 668, startPoint y: 313, endPoint x: 654, endPoint y: 387, distance: 75.0
click at [654, 597] on p "Step 2 — Replace ~/.zshrc with a clean, working version (no heredoc) Paste: pri…" at bounding box center [551, 653] width 647 height 112
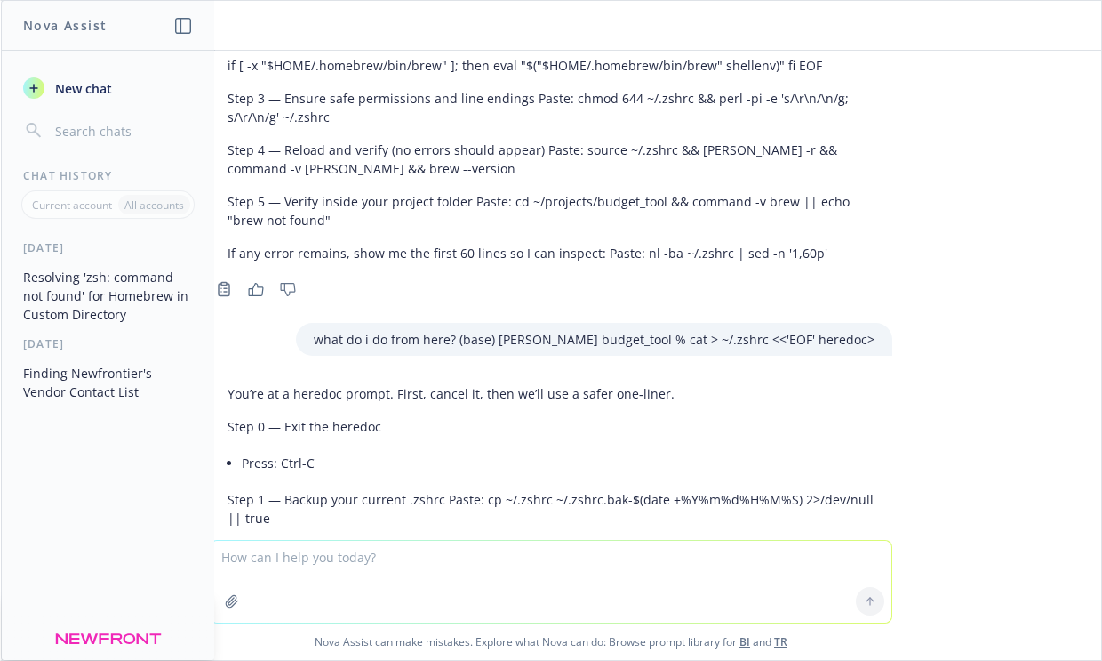
drag, startPoint x: 444, startPoint y: 364, endPoint x: 556, endPoint y: 364, distance: 111.1
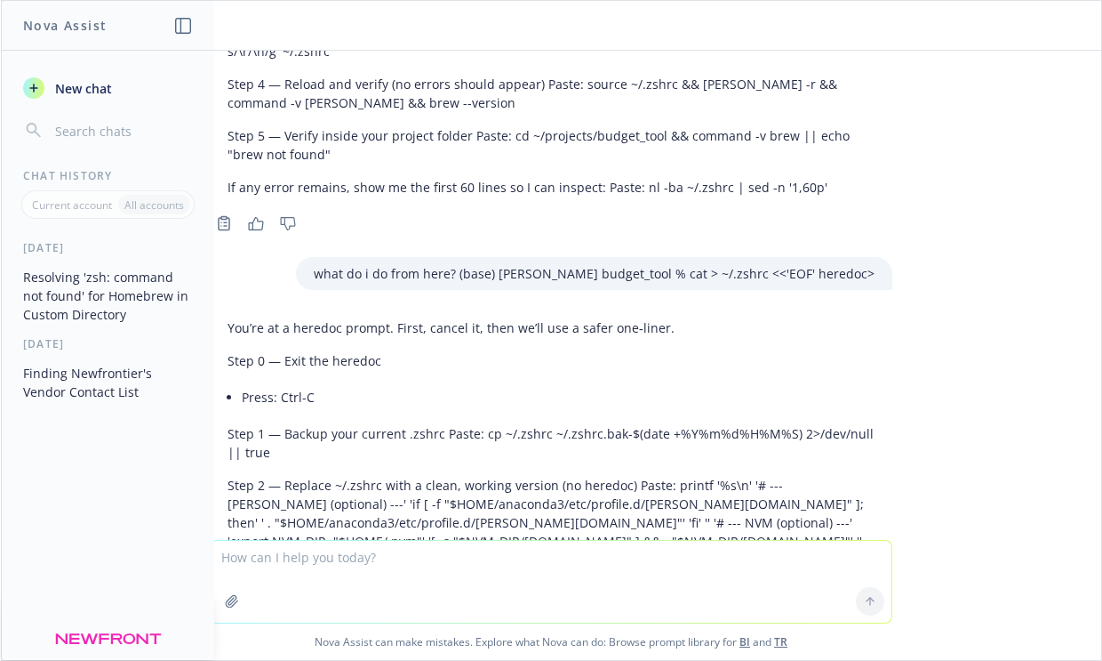
drag, startPoint x: 578, startPoint y: 330, endPoint x: 569, endPoint y: 354, distance: 25.6
click at [569, 635] on p "Step 4 — Reload and verify (no errors should appear) Paste: source ~/.zshrc && …" at bounding box center [551, 653] width 647 height 37
drag, startPoint x: 508, startPoint y: 383, endPoint x: 507, endPoint y: 398, distance: 15.2
click at [346, 561] on textarea at bounding box center [551, 582] width 681 height 82
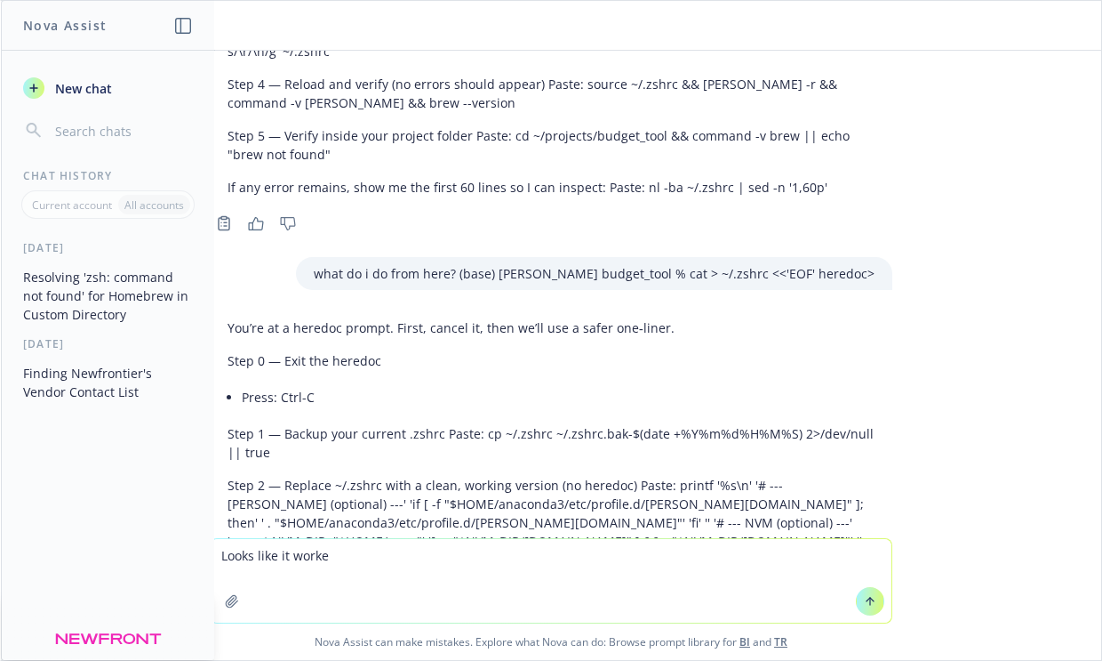
type textarea "Looks like it worked"
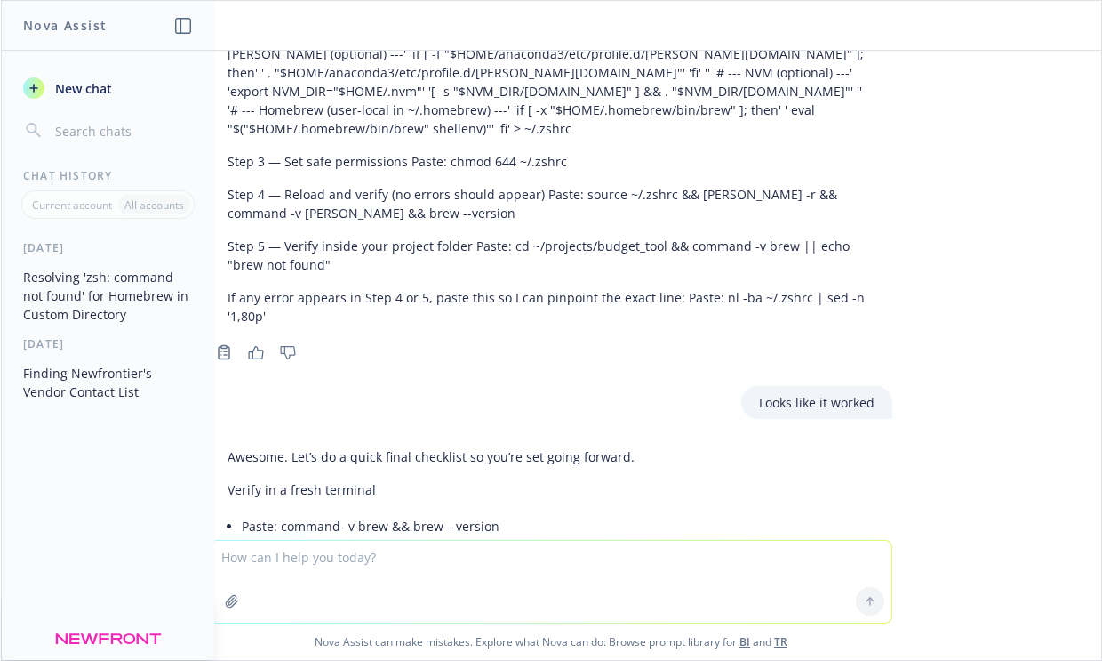
scroll to position [16562, 0]
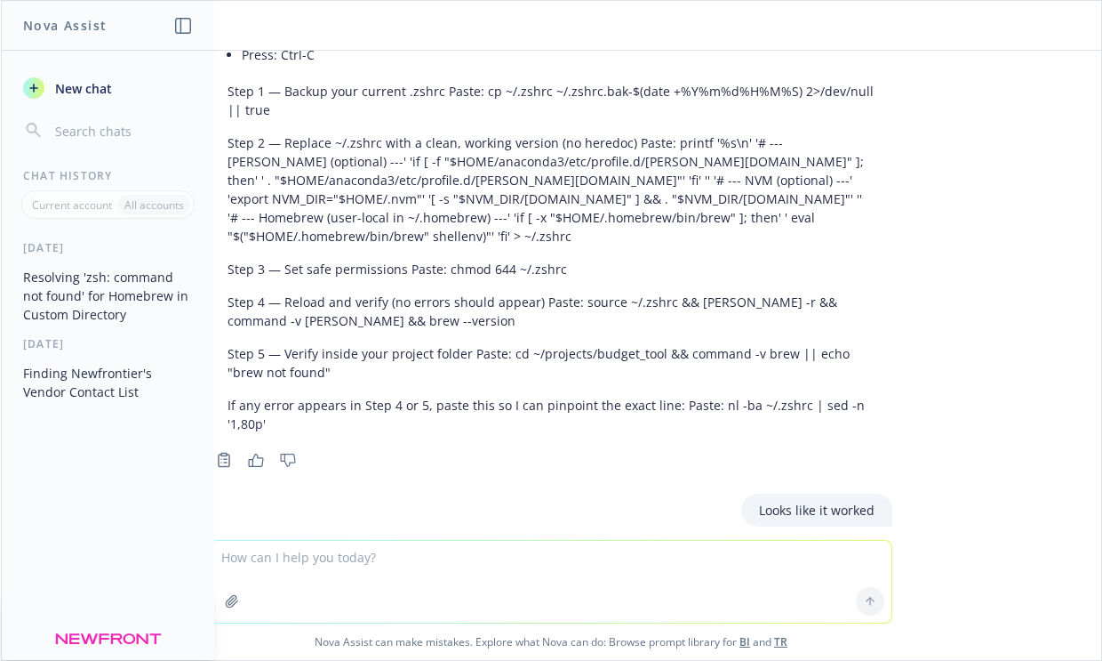
drag, startPoint x: 494, startPoint y: 315, endPoint x: 281, endPoint y: 316, distance: 213.4
click at [281, 621] on li "Paste: command -v brew && brew --version" at bounding box center [558, 634] width 633 height 26
drag, startPoint x: 564, startPoint y: 345, endPoint x: 280, endPoint y: 348, distance: 283.6
click at [280, 646] on li "Paste: cd ~/projects/budget_tool && command -v brew" at bounding box center [558, 659] width 633 height 26
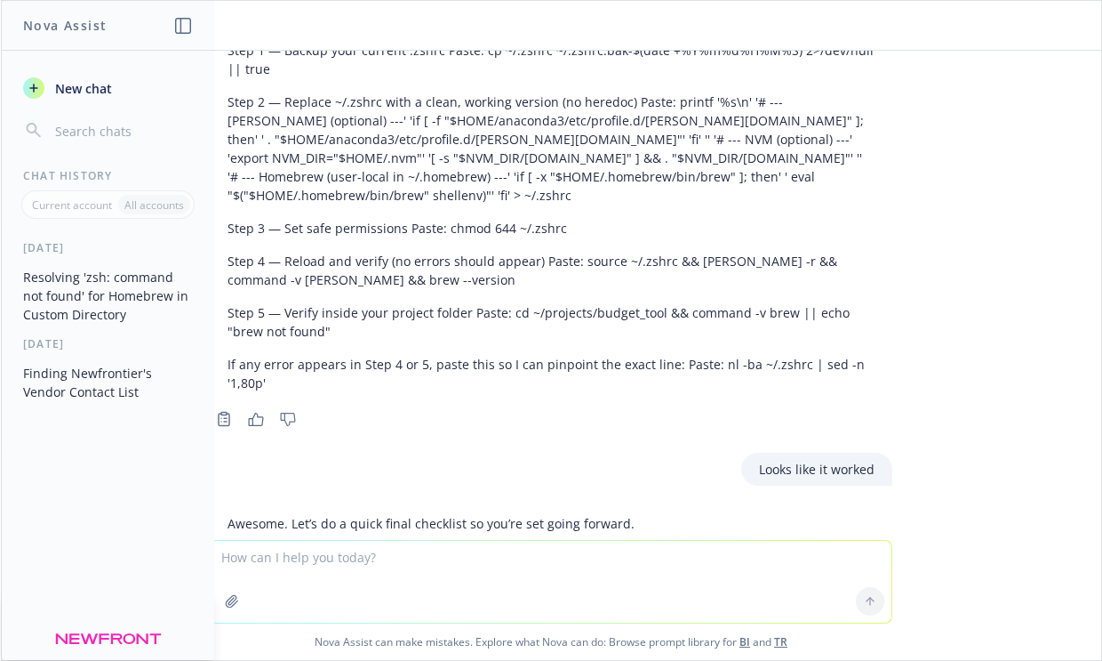
scroll to position [16604, 0]
drag, startPoint x: 362, startPoint y: 407, endPoint x: 280, endPoint y: 404, distance: 81.9
click at [378, 567] on textarea at bounding box center [551, 582] width 681 height 82
paste textarea "Please note that these warnings are just used to help the Homebrew maintainers …"
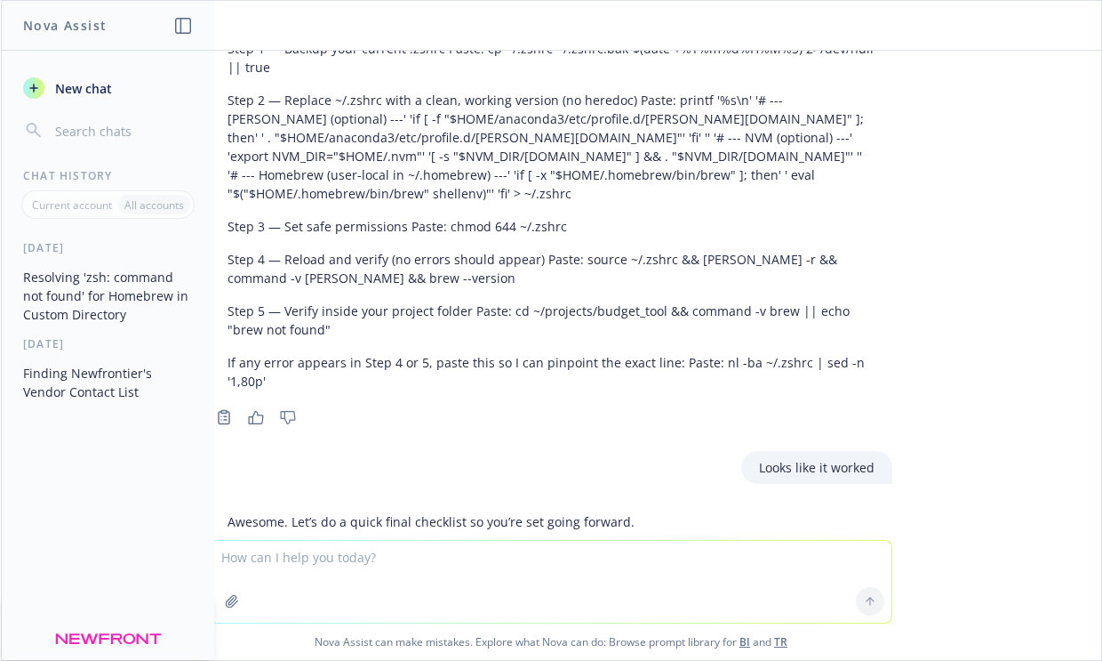
type textarea "Please note that these warnings are just used to help the Homebrew maintainers …"
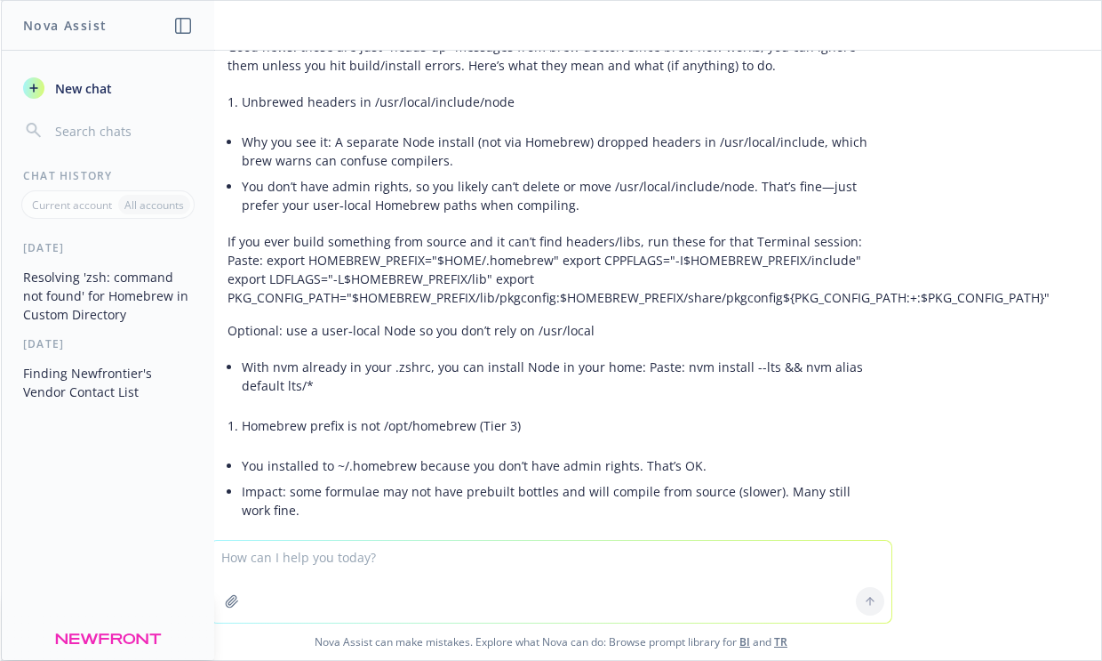
scroll to position [18054, 0]
type textarea "C"
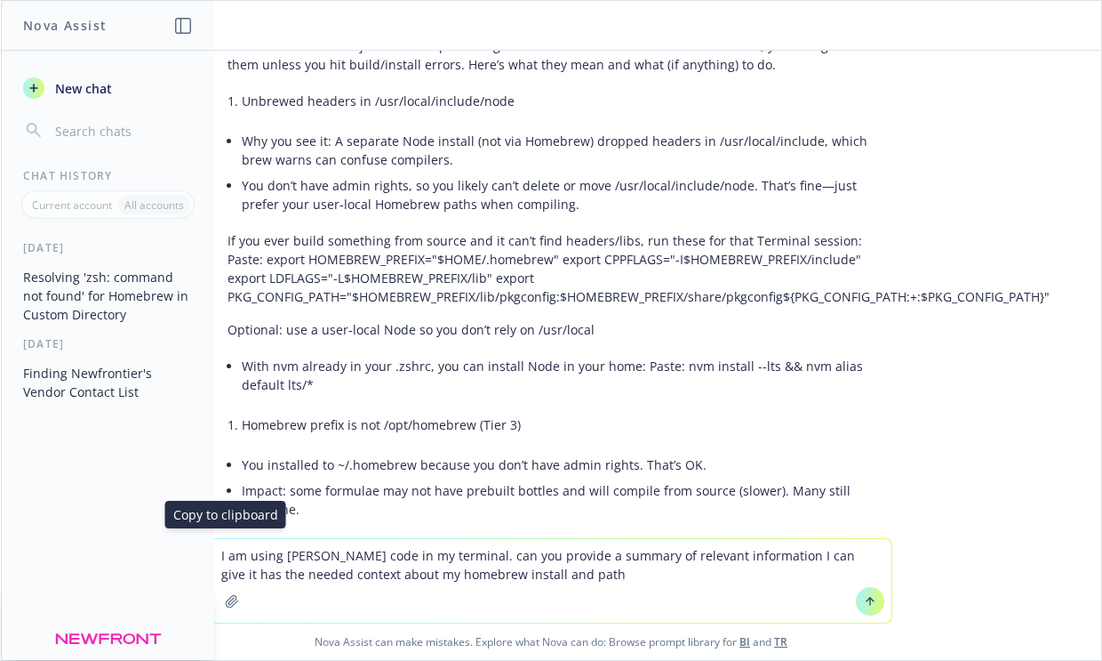
type textarea "I am using [PERSON_NAME] code in my terminal. can you provide a summary of rele…"
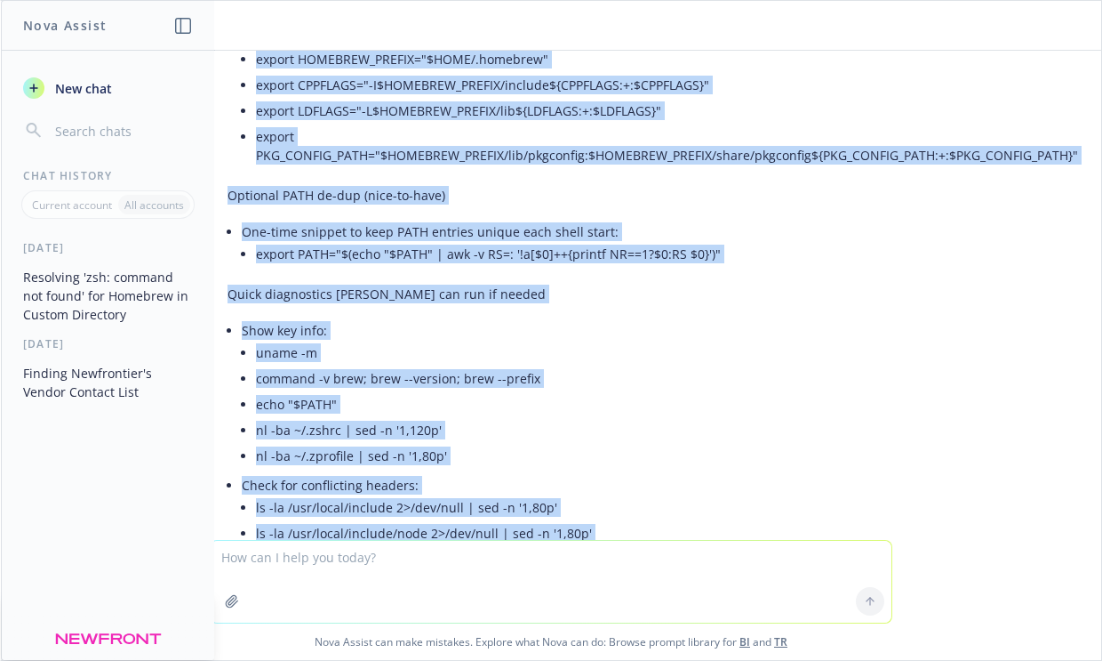
scroll to position [19790, 0]
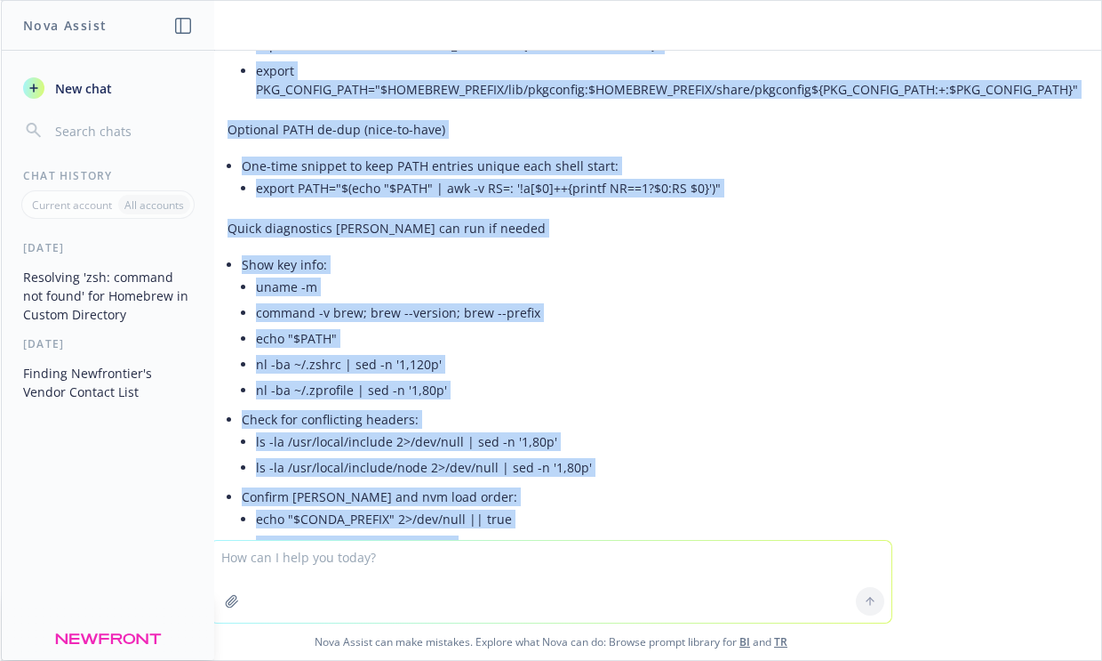
drag, startPoint x: 230, startPoint y: 346, endPoint x: 577, endPoint y: 462, distance: 365.7
